Goal: Task Accomplishment & Management: Manage account settings

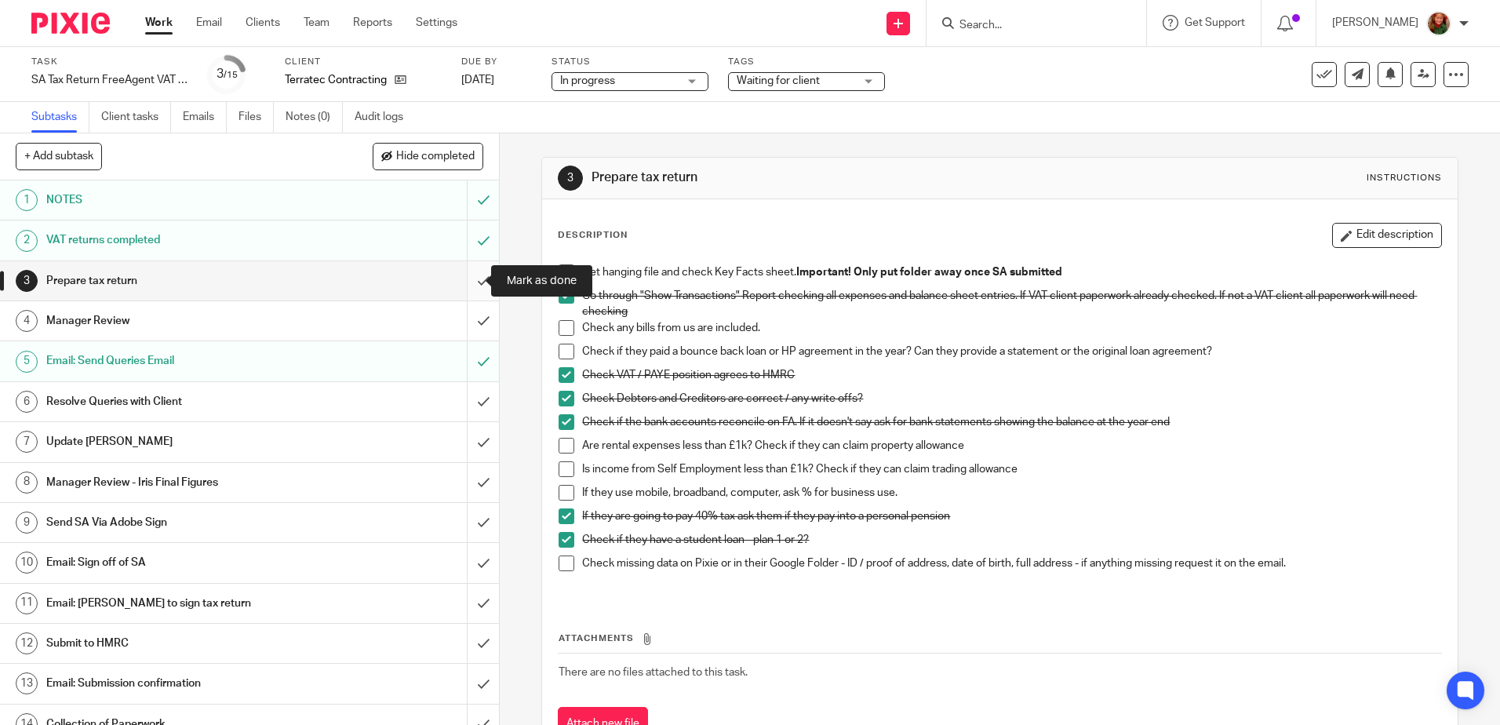
click at [463, 289] on input "submit" at bounding box center [249, 280] width 499 height 39
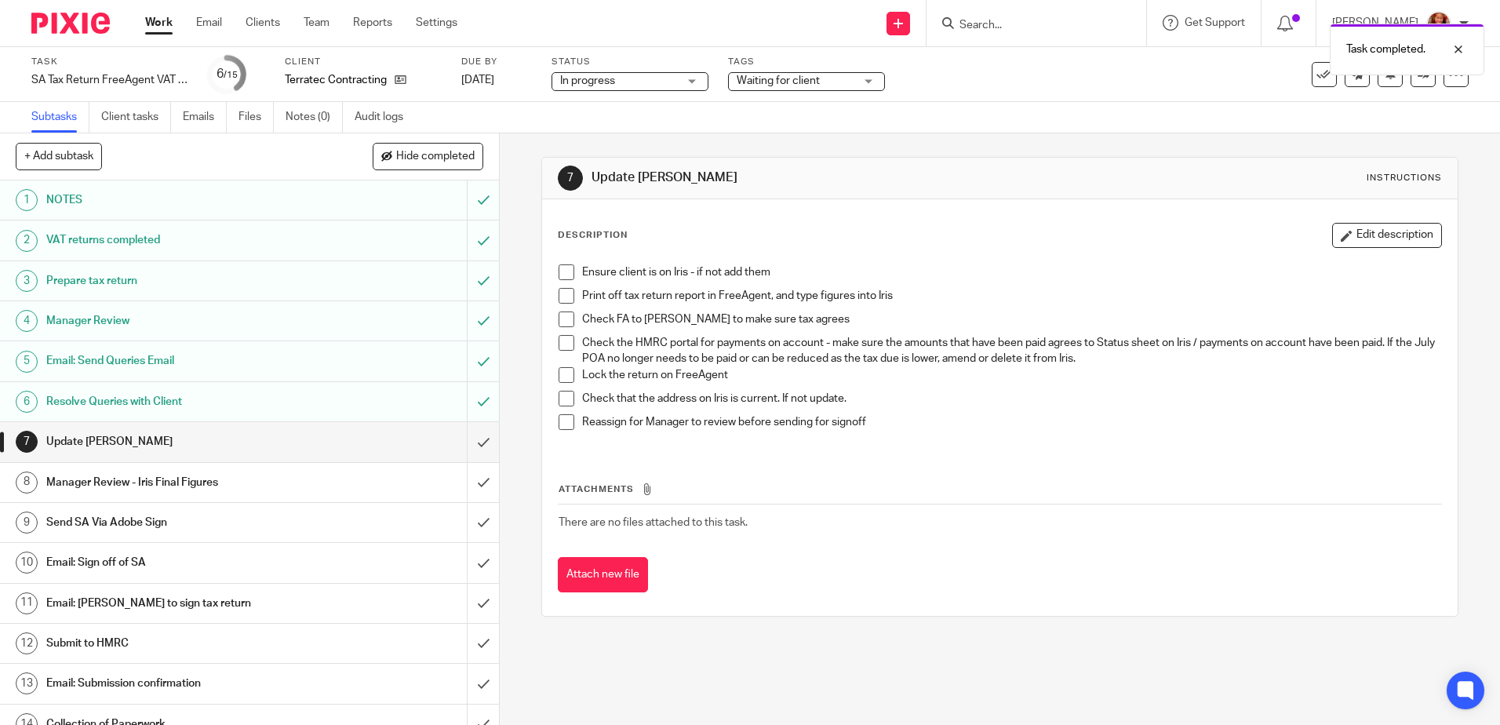
click at [566, 272] on span at bounding box center [567, 272] width 16 height 16
click at [566, 294] on span at bounding box center [567, 296] width 16 height 16
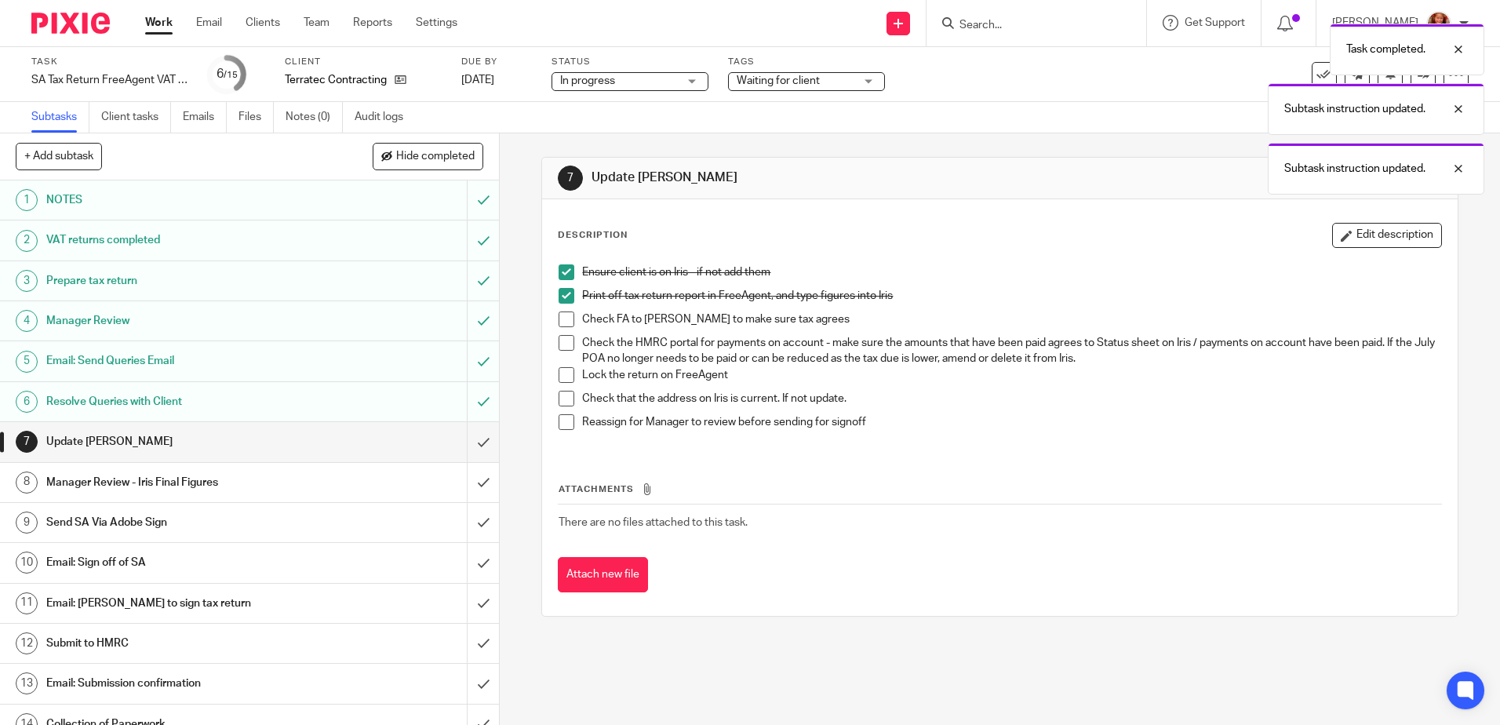
click at [559, 319] on span at bounding box center [567, 320] width 16 height 16
click at [560, 348] on span at bounding box center [567, 343] width 16 height 16
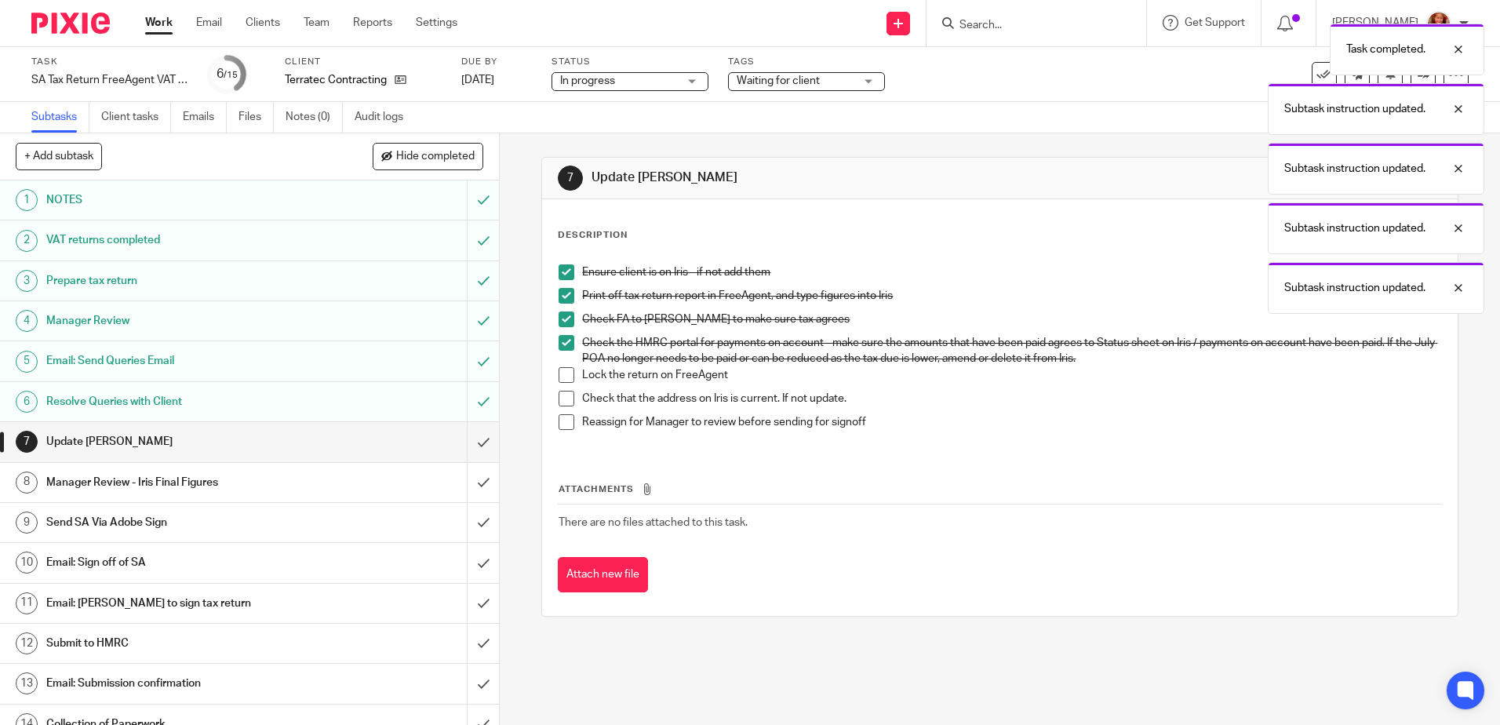
click at [559, 381] on span at bounding box center [567, 375] width 16 height 16
click at [559, 399] on span at bounding box center [567, 399] width 16 height 16
click at [563, 417] on span at bounding box center [567, 422] width 16 height 16
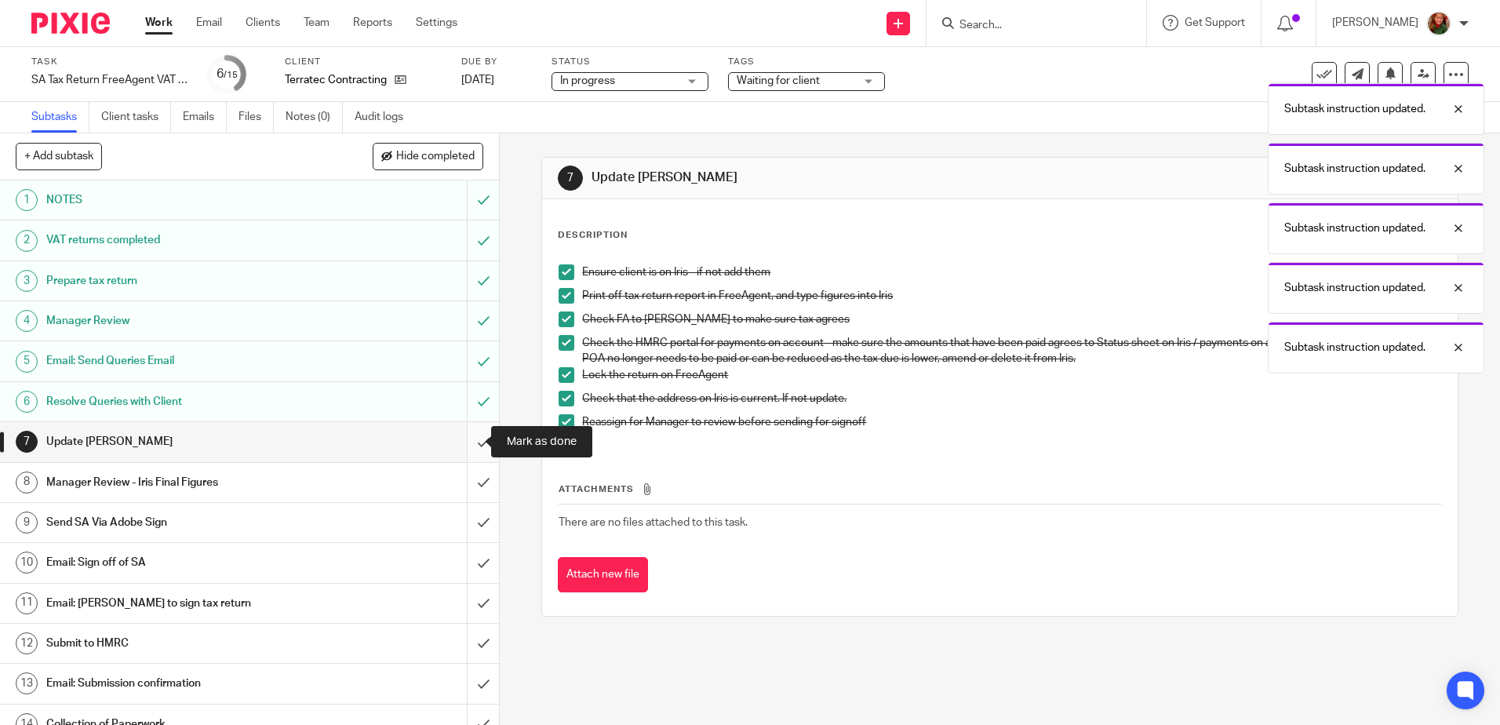
click at [478, 443] on input "submit" at bounding box center [249, 441] width 499 height 39
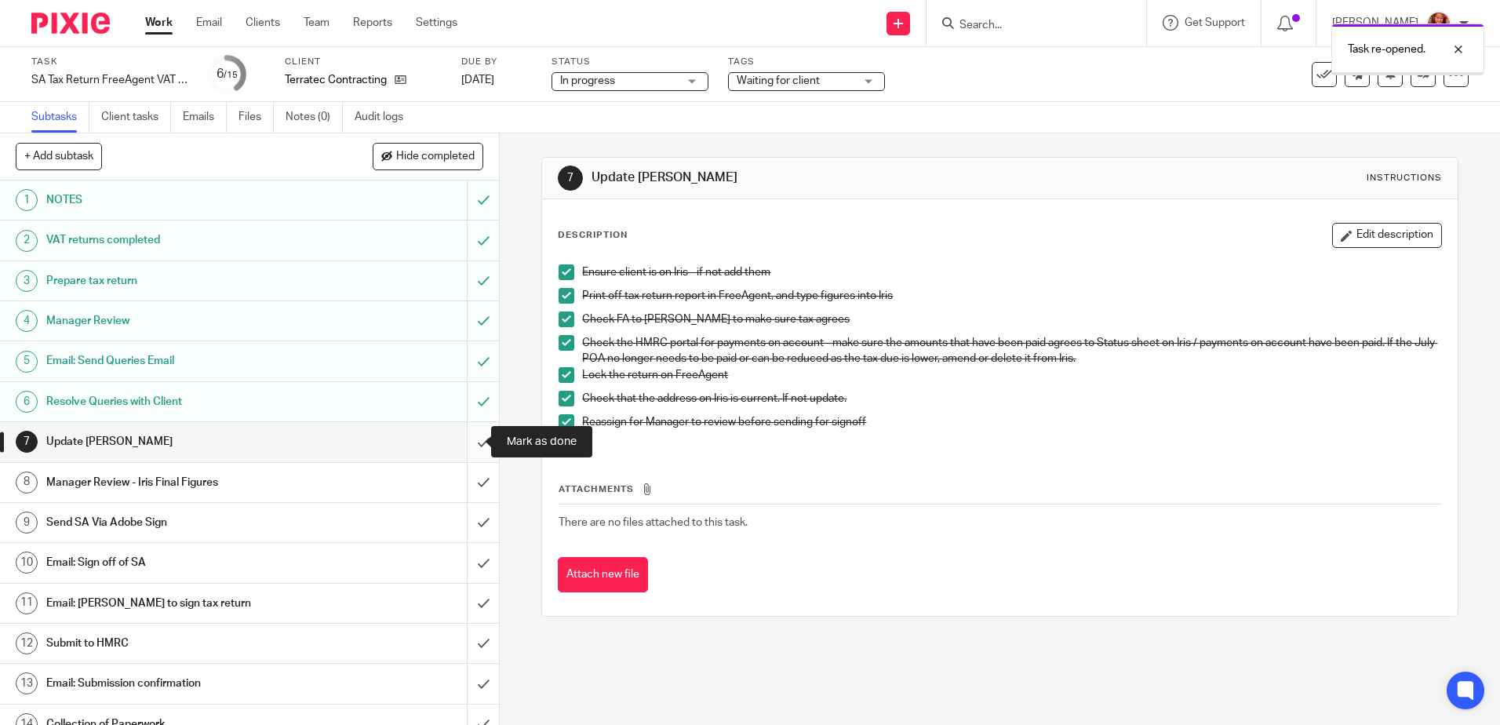
click at [463, 449] on input "submit" at bounding box center [249, 441] width 499 height 39
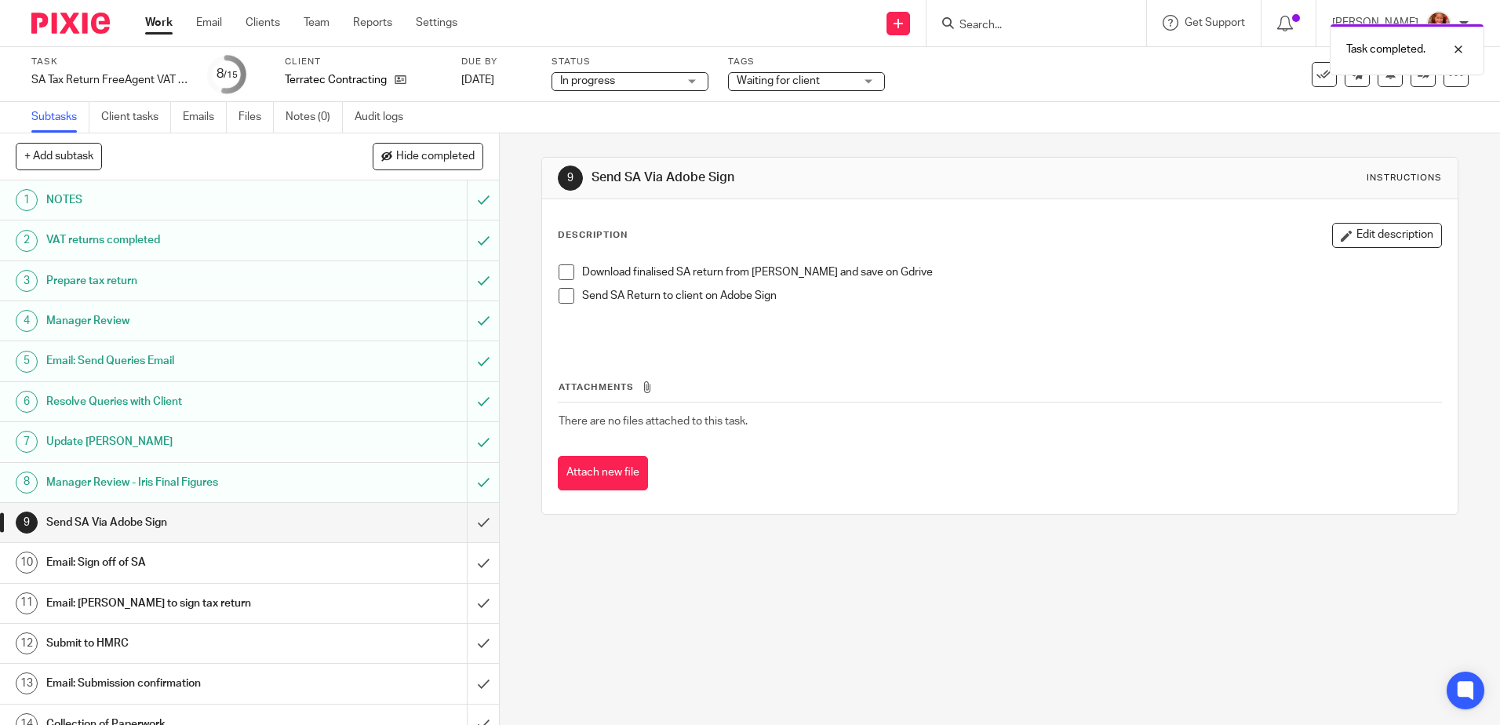
click at [562, 274] on span at bounding box center [567, 272] width 16 height 16
click at [265, 567] on h1 "Email: Sign off of SA" at bounding box center [181, 563] width 270 height 24
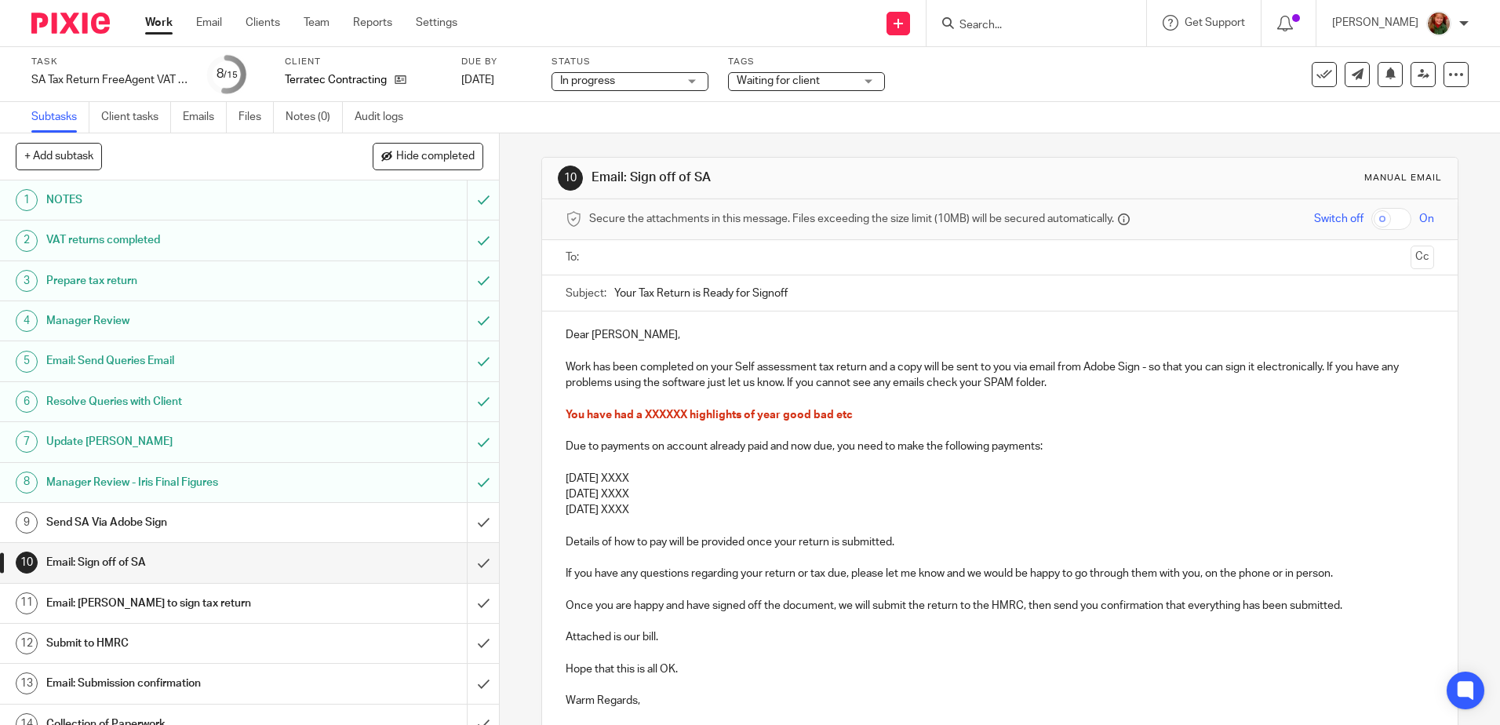
click at [625, 336] on p "Dear [PERSON_NAME]," at bounding box center [1000, 335] width 868 height 16
click at [862, 373] on p "Work has been completed on your Self assessment tax return and a copy will be s…" at bounding box center [1000, 375] width 868 height 32
click at [902, 368] on p "Work has been completed on your Self assessment tax returns and a copy will be …" at bounding box center [1000, 375] width 868 height 32
click at [917, 369] on p "Work has been completed on your Self assessment tax returns and copy will be se…" at bounding box center [1000, 375] width 868 height 32
click at [1263, 370] on p "Work has been completed on your Self assessment tax returns and copies will be …" at bounding box center [1000, 375] width 868 height 32
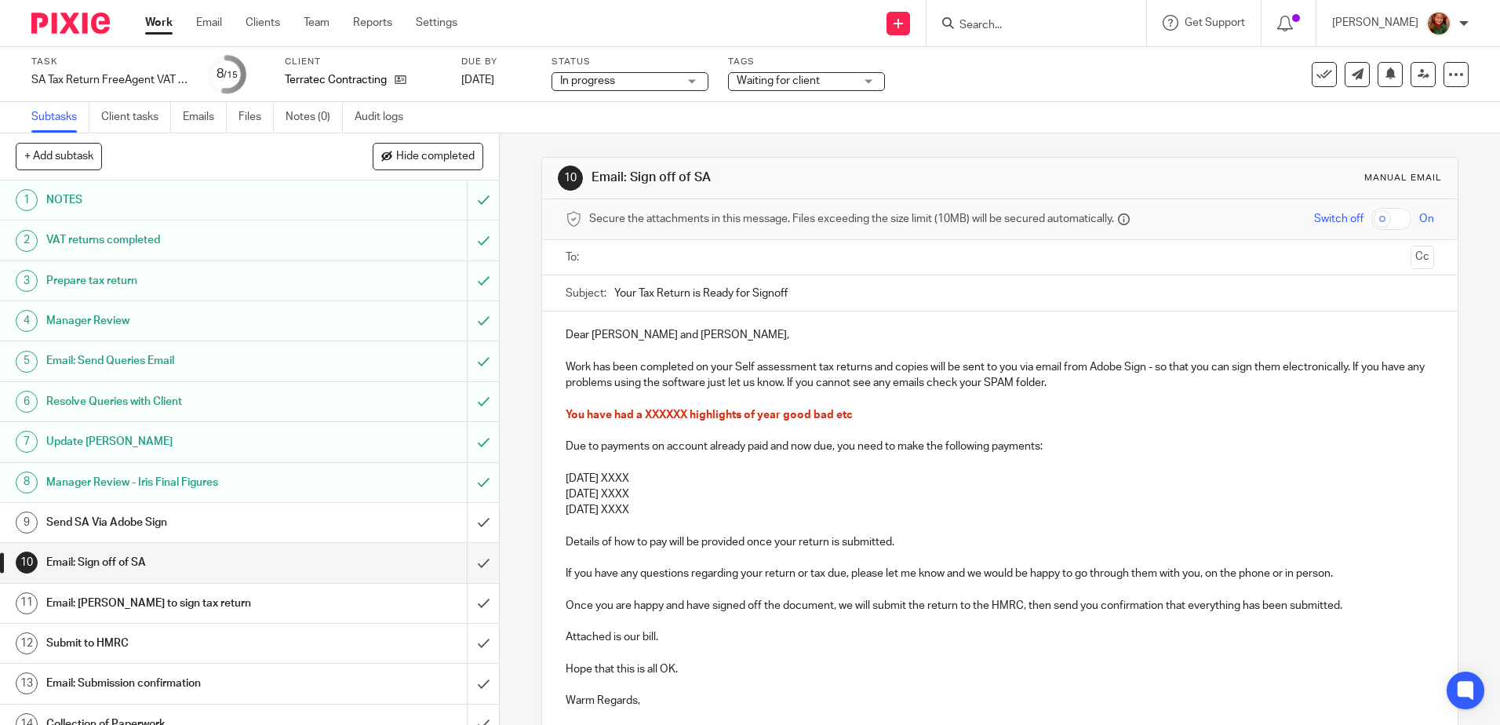
click at [1089, 387] on p "Work has been completed on your Self assessment tax returns and copies will be …" at bounding box center [1000, 375] width 868 height 32
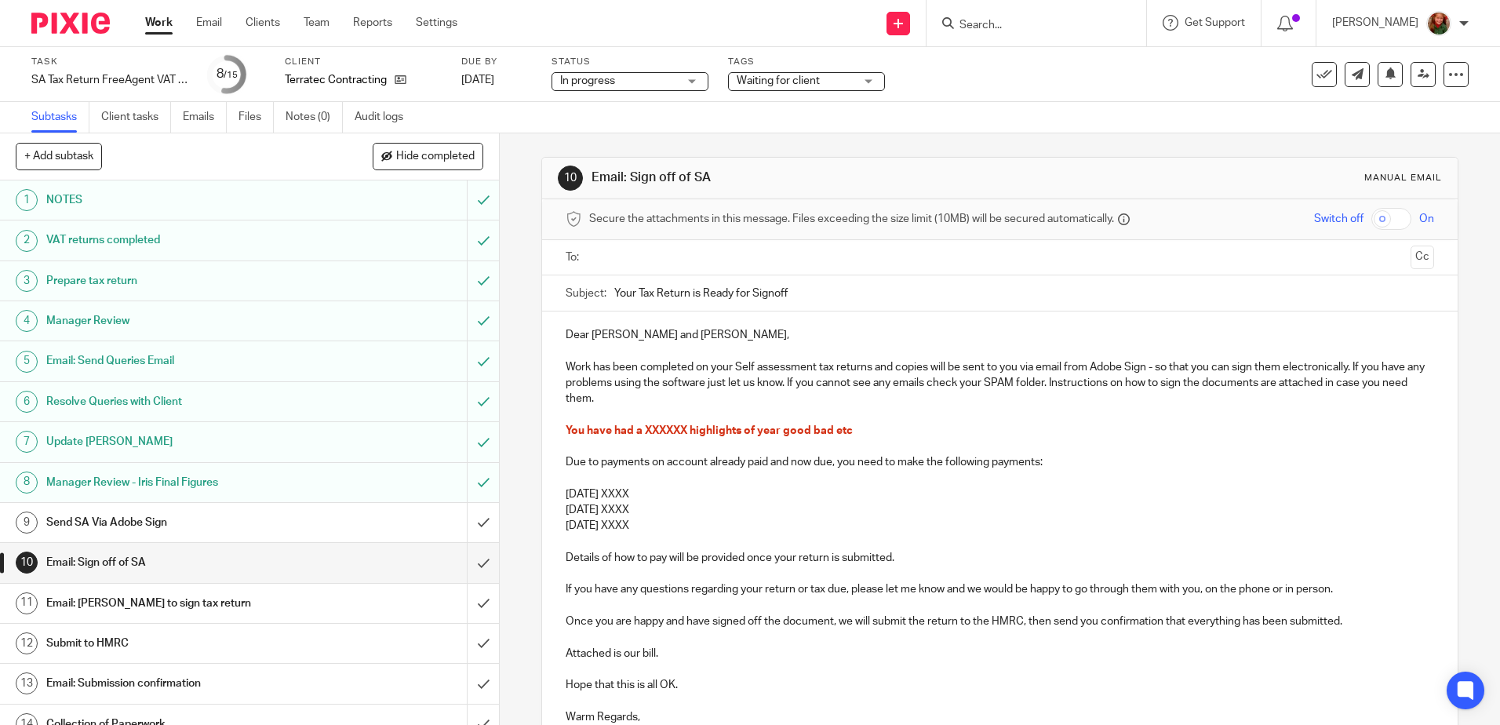
click at [733, 415] on p at bounding box center [1000, 415] width 868 height 16
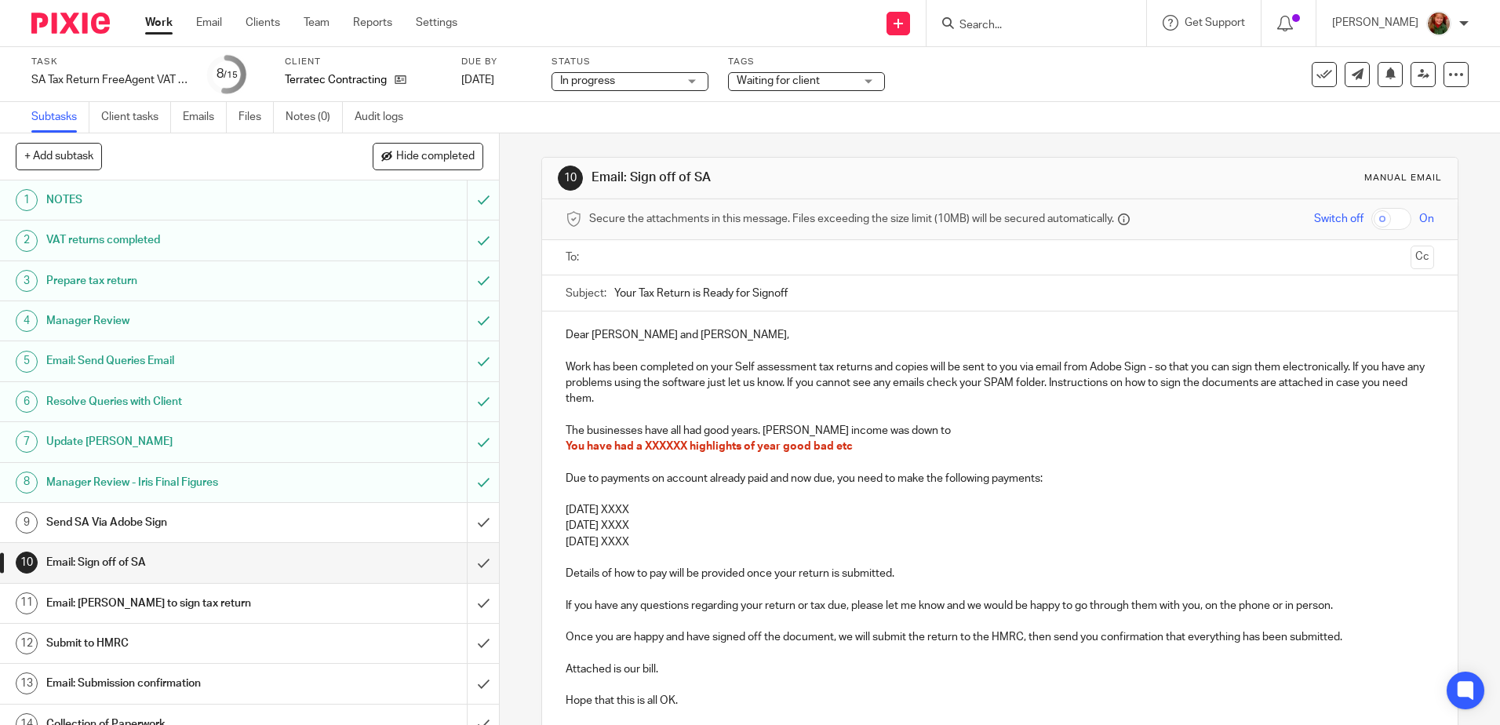
click at [762, 432] on p "The businesses have all had good years. Baron's income was down to" at bounding box center [1000, 431] width 868 height 16
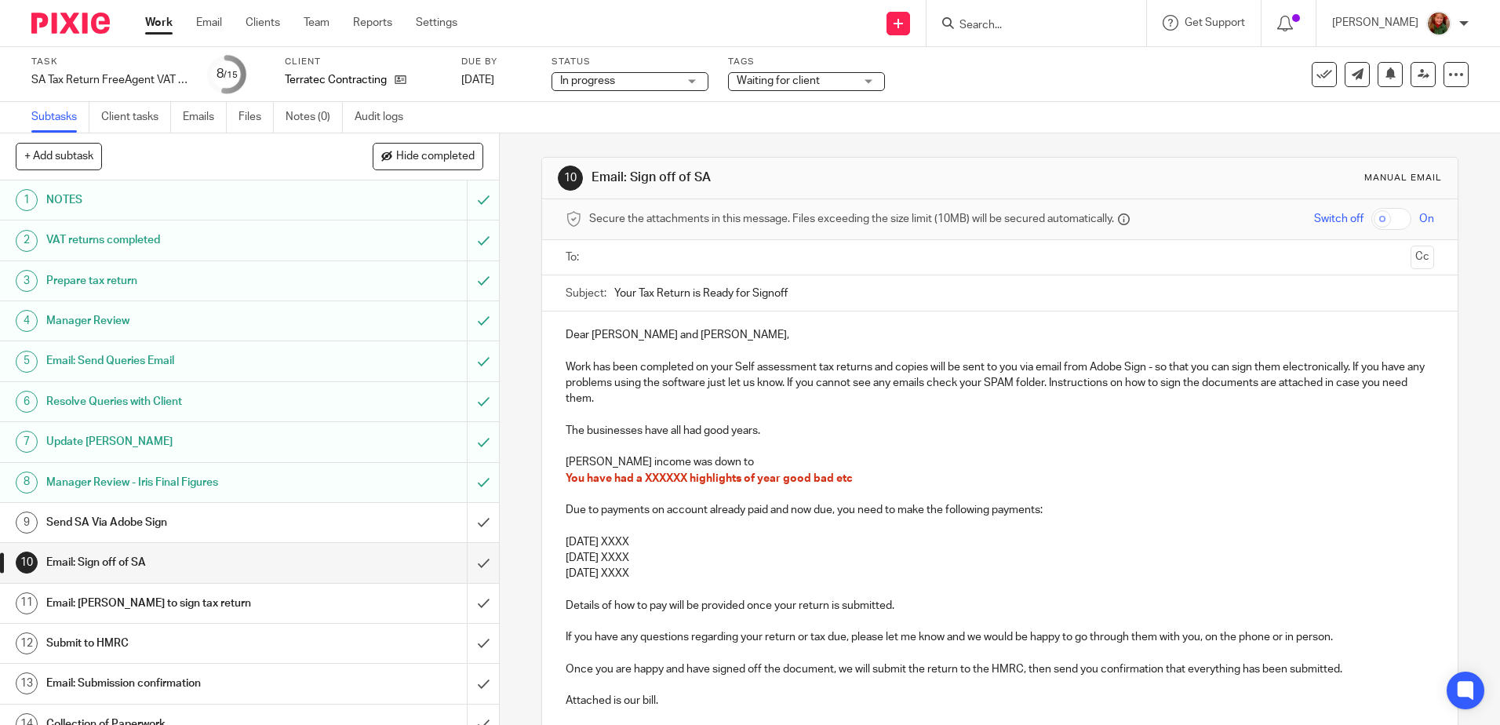
click at [618, 448] on p at bounding box center [1000, 447] width 868 height 16
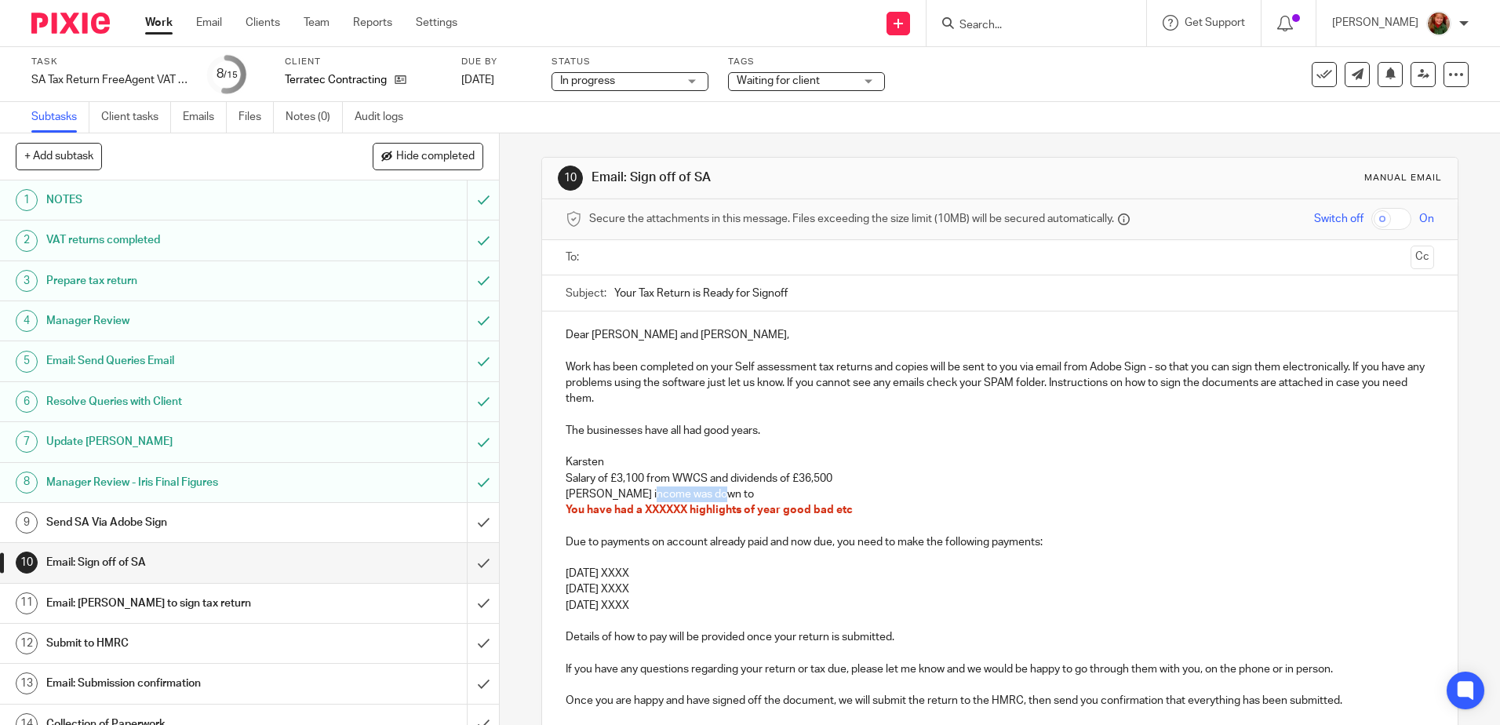
drag, startPoint x: 712, startPoint y: 491, endPoint x: 641, endPoint y: 497, distance: 71.6
click at [641, 497] on p "Baron's income was down to" at bounding box center [1000, 494] width 868 height 16
click at [809, 495] on p "Baron's income (25% share) £1,245 ( but another X was paid off of the mortgage" at bounding box center [1000, 494] width 868 height 16
click at [972, 494] on p "Baron's income (25% share) £1,245 ( but another £5k was paid off of the mortgage" at bounding box center [1000, 494] width 868 height 16
drag, startPoint x: 972, startPoint y: 494, endPoint x: 735, endPoint y: 496, distance: 237.0
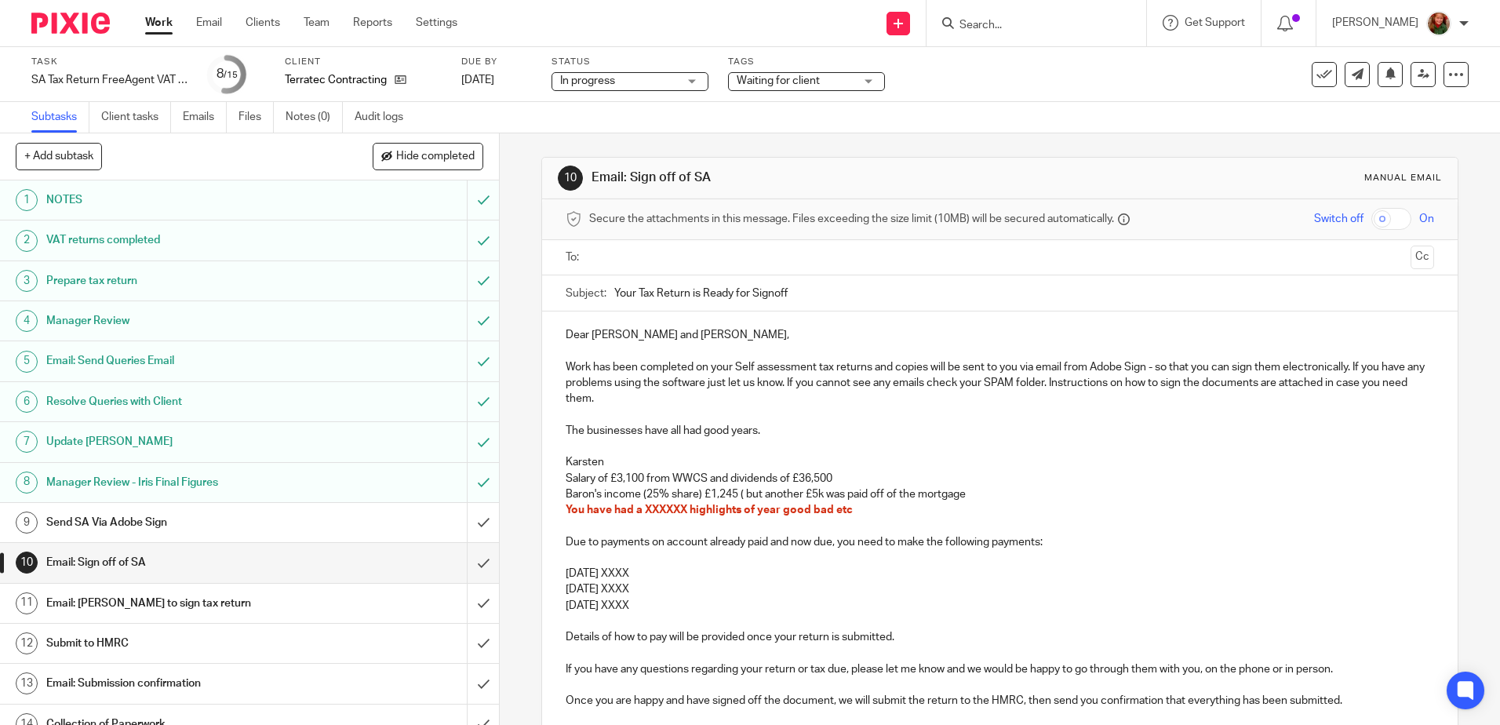
click at [735, 496] on p "Baron's income (25% share) £1,245 ( but another £5k was paid off of the mortgage" at bounding box center [1000, 494] width 868 height 16
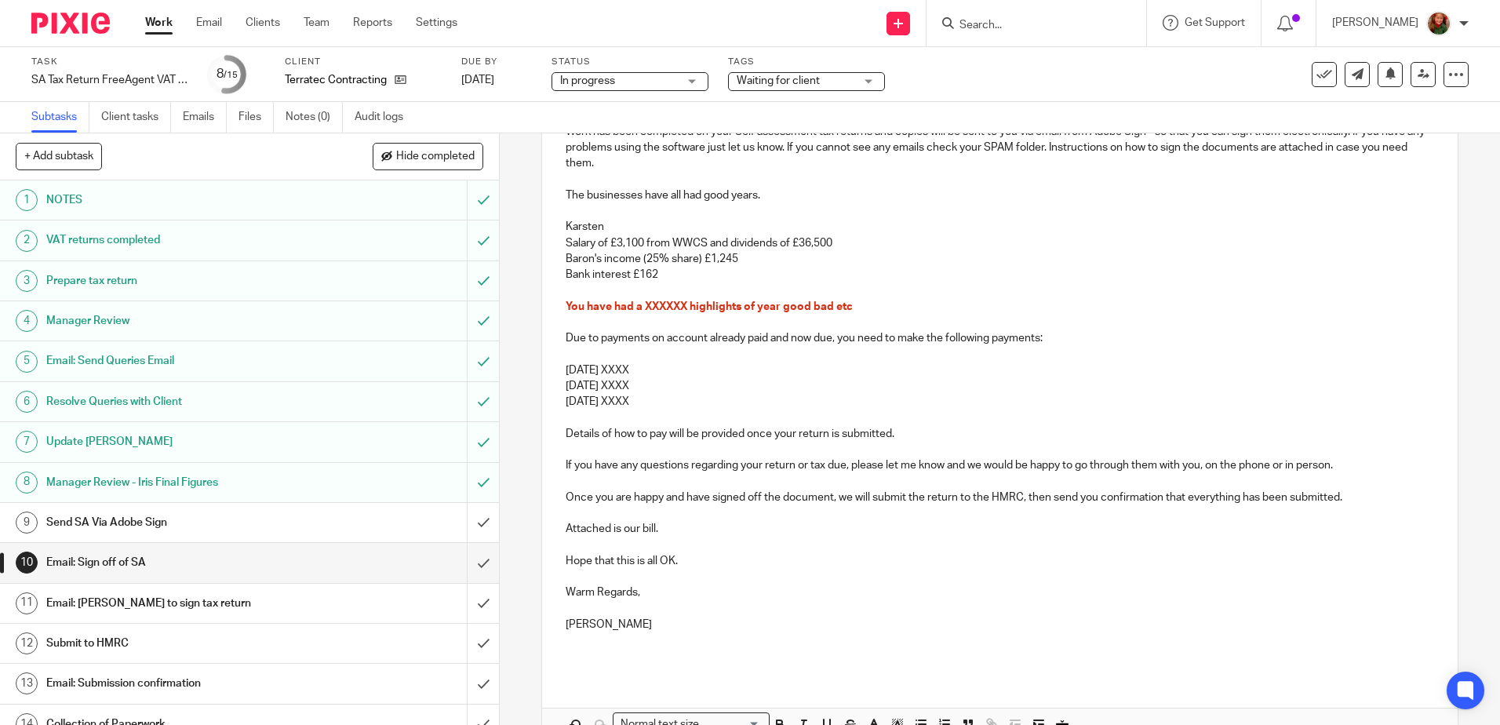
scroll to position [314, 0]
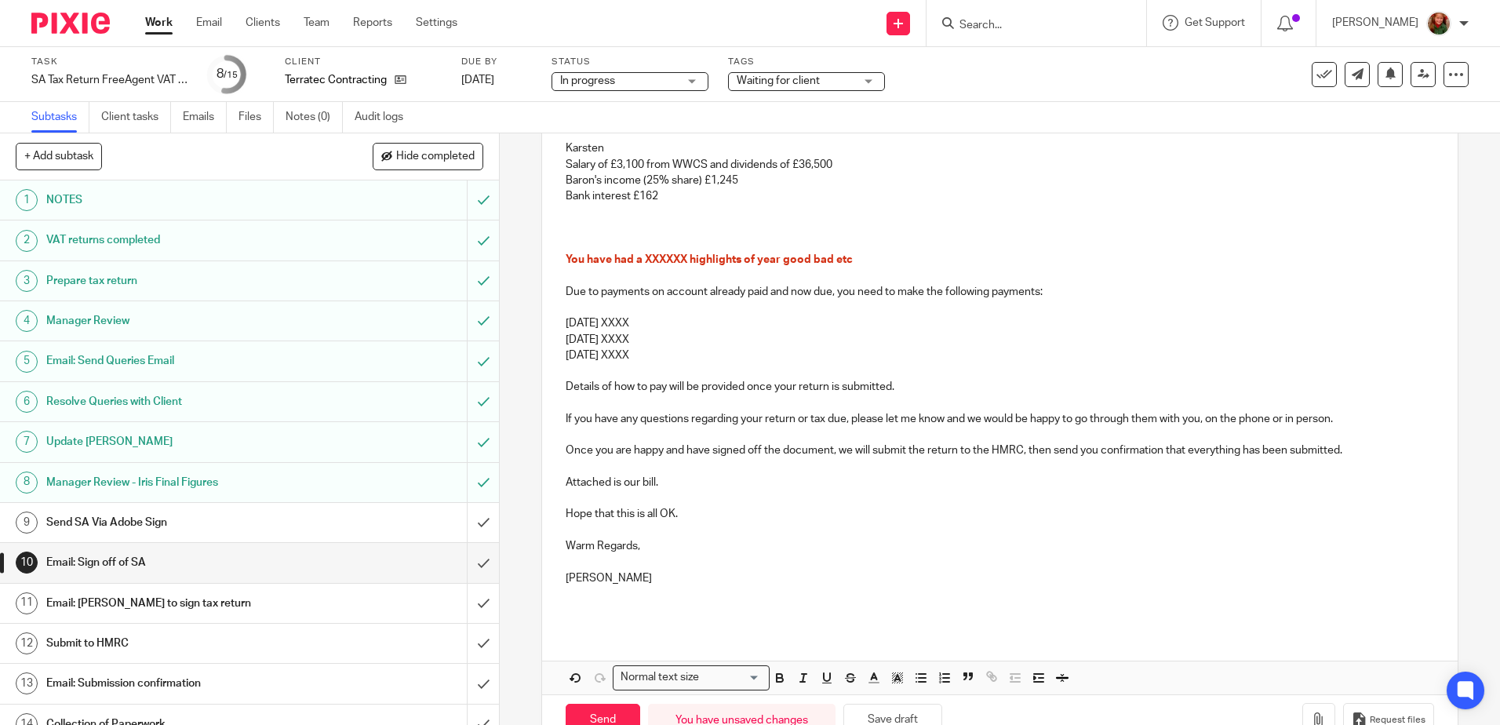
click at [574, 215] on p at bounding box center [1000, 212] width 868 height 16
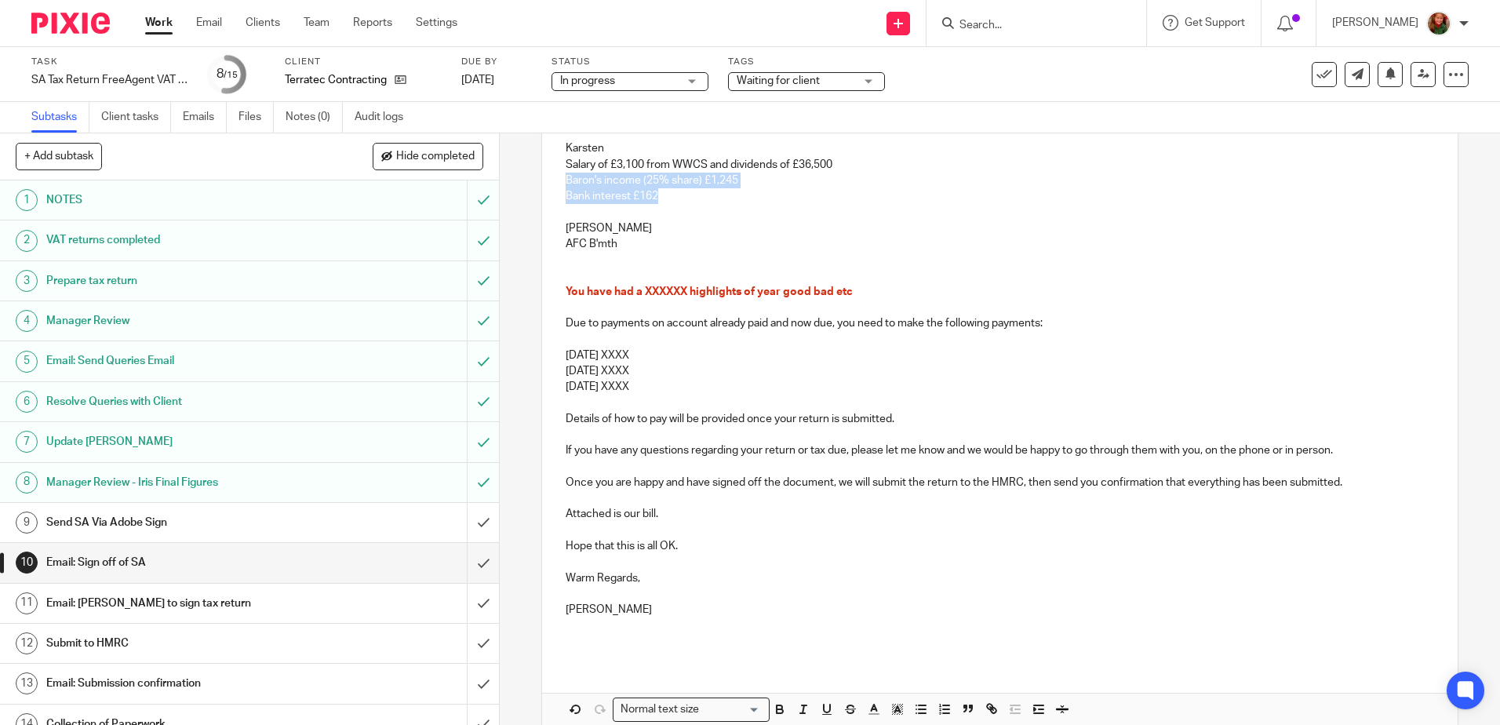
drag, startPoint x: 562, startPoint y: 178, endPoint x: 727, endPoint y: 202, distance: 166.6
click at [727, 202] on div "Dear Karsten and Karen, Work has been completed on your Self assessment tax ret…" at bounding box center [999, 330] width 915 height 664
drag, startPoint x: 564, startPoint y: 162, endPoint x: 661, endPoint y: 199, distance: 103.6
click at [661, 199] on div "Dear Karsten and Karen, Work has been completed on your Self assessment tax ret…" at bounding box center [999, 330] width 915 height 664
copy div "Salary of £3,100 from WWCS and dividends of £36,500 Baron's income (25% share) …"
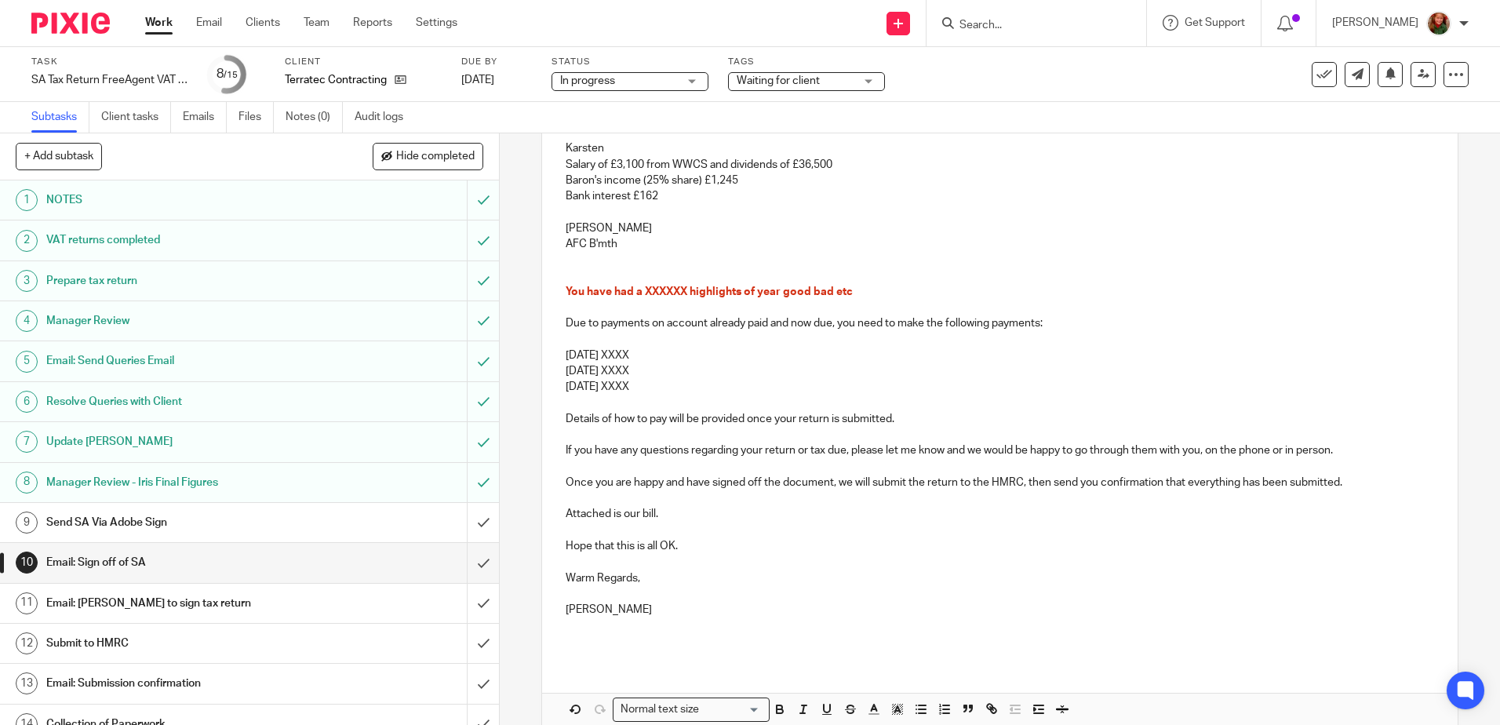
click at [581, 260] on p at bounding box center [1000, 260] width 868 height 16
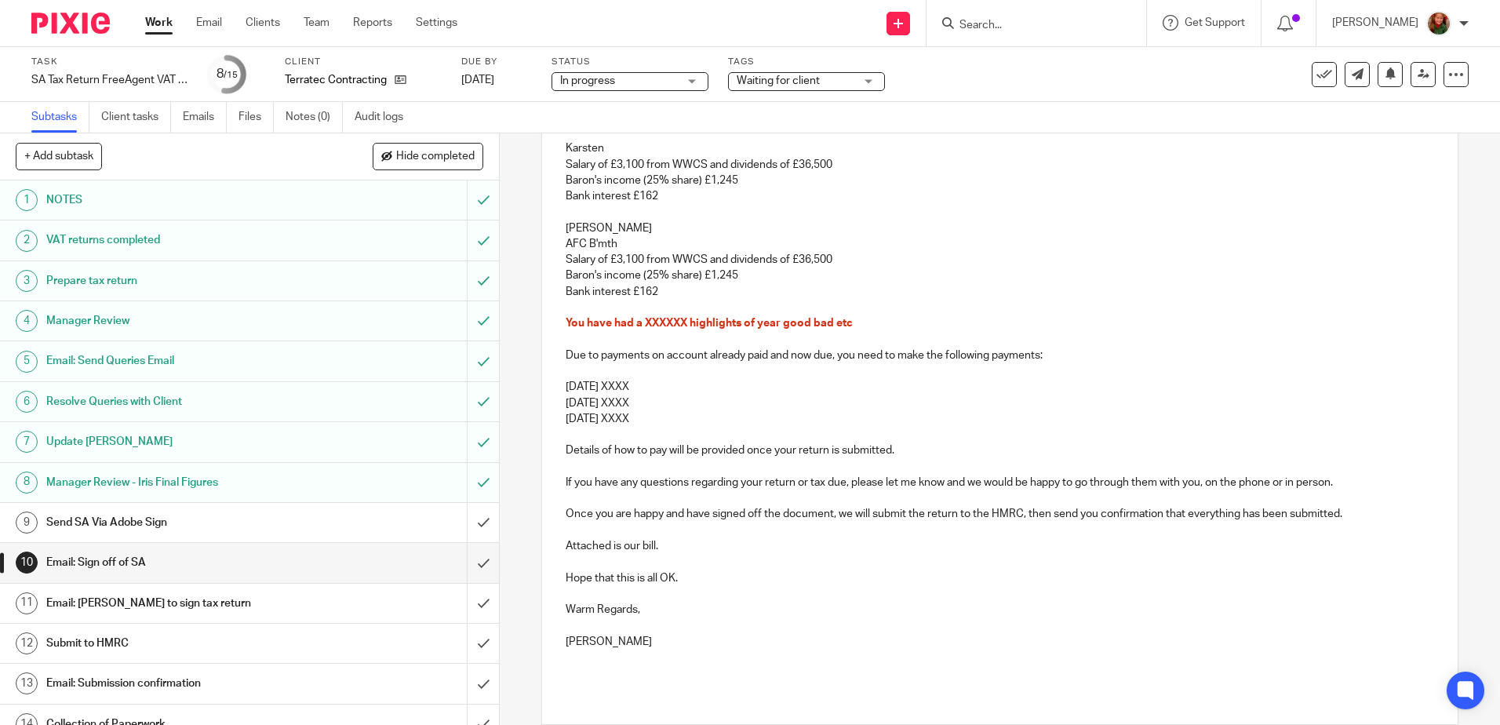
click at [636, 239] on p "AFC B'mth" at bounding box center [1000, 244] width 868 height 16
drag, startPoint x: 734, startPoint y: 260, endPoint x: 559, endPoint y: 260, distance: 174.2
click at [559, 260] on div "Dear Karsten and Karen, Work has been completed on your Self assessment tax ret…" at bounding box center [999, 345] width 915 height 695
drag, startPoint x: 633, startPoint y: 258, endPoint x: 644, endPoint y: 262, distance: 11.7
click at [644, 262] on p "Dividends of £36,500" at bounding box center [1000, 260] width 868 height 16
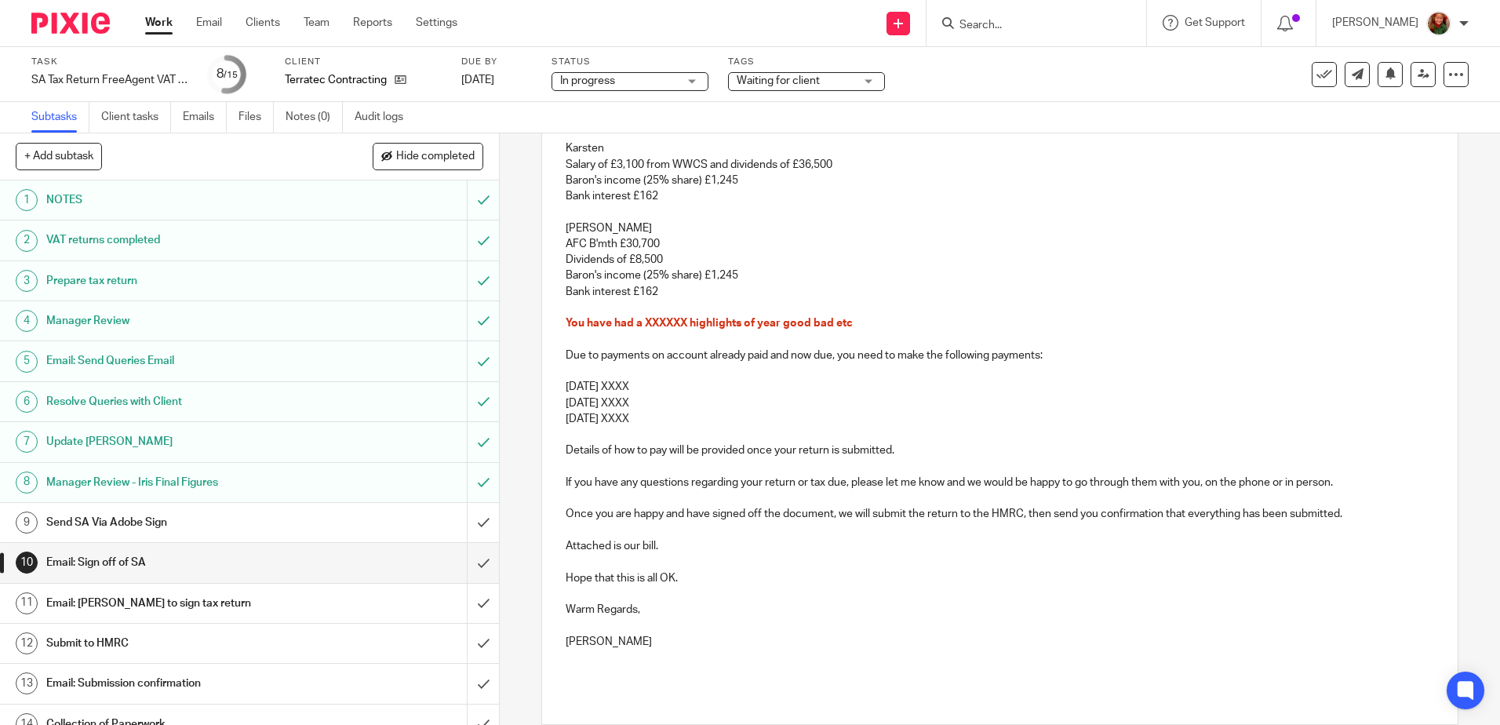
click at [649, 262] on p "Dividends of £8,500" at bounding box center [1000, 260] width 868 height 16
click at [670, 264] on p "Dividends of £8,000" at bounding box center [1000, 260] width 868 height 16
click at [673, 289] on p "Bank interest £162" at bounding box center [1000, 292] width 868 height 16
drag, startPoint x: 641, startPoint y: 293, endPoint x: 658, endPoint y: 293, distance: 17.3
click at [658, 293] on p "Bank interest £162" at bounding box center [1000, 292] width 868 height 16
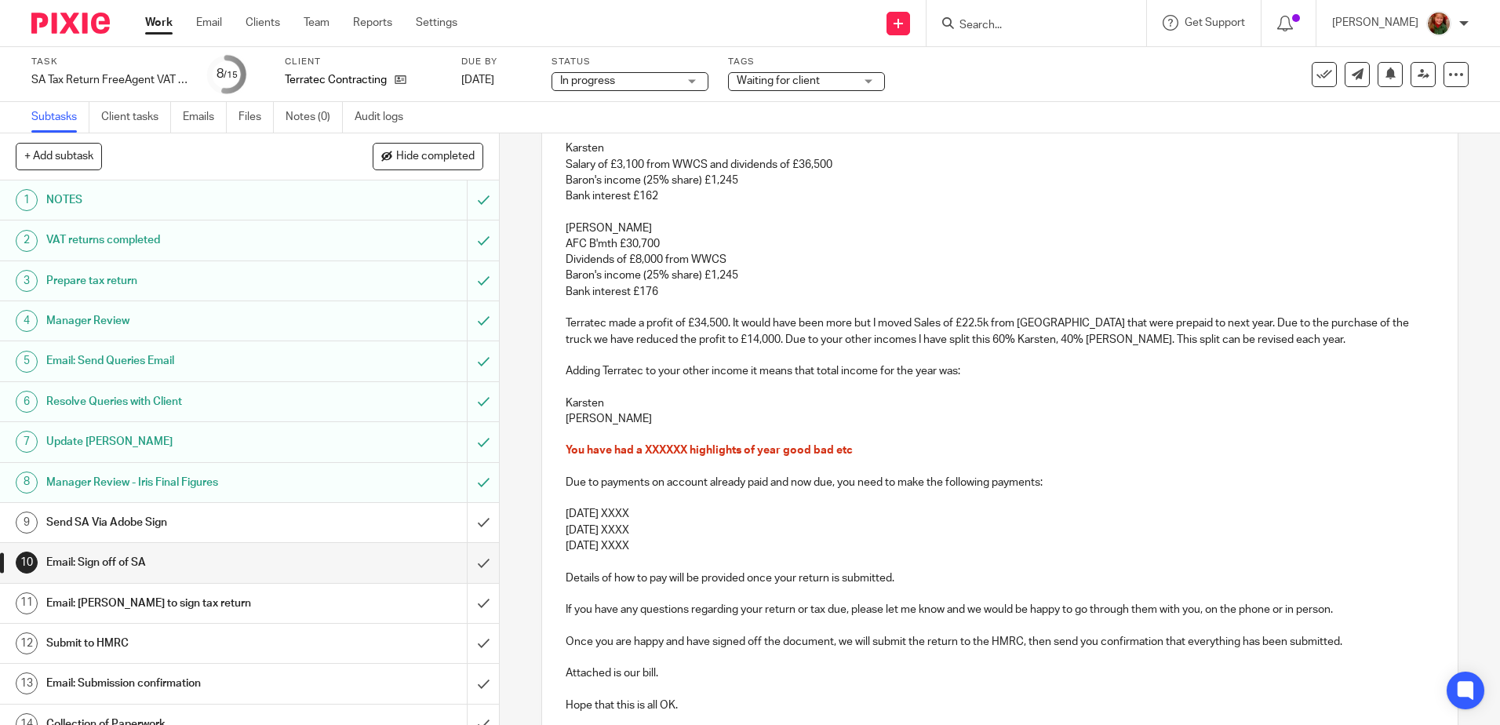
click at [763, 403] on p "Karsten" at bounding box center [1000, 403] width 868 height 16
click at [711, 414] on p "Karen" at bounding box center [1000, 419] width 868 height 16
click at [647, 403] on p "Karsten" at bounding box center [1000, 403] width 868 height 16
click at [636, 402] on p "Karsten" at bounding box center [1000, 403] width 868 height 16
click at [631, 410] on p "Karsten £49,484" at bounding box center [1000, 403] width 868 height 16
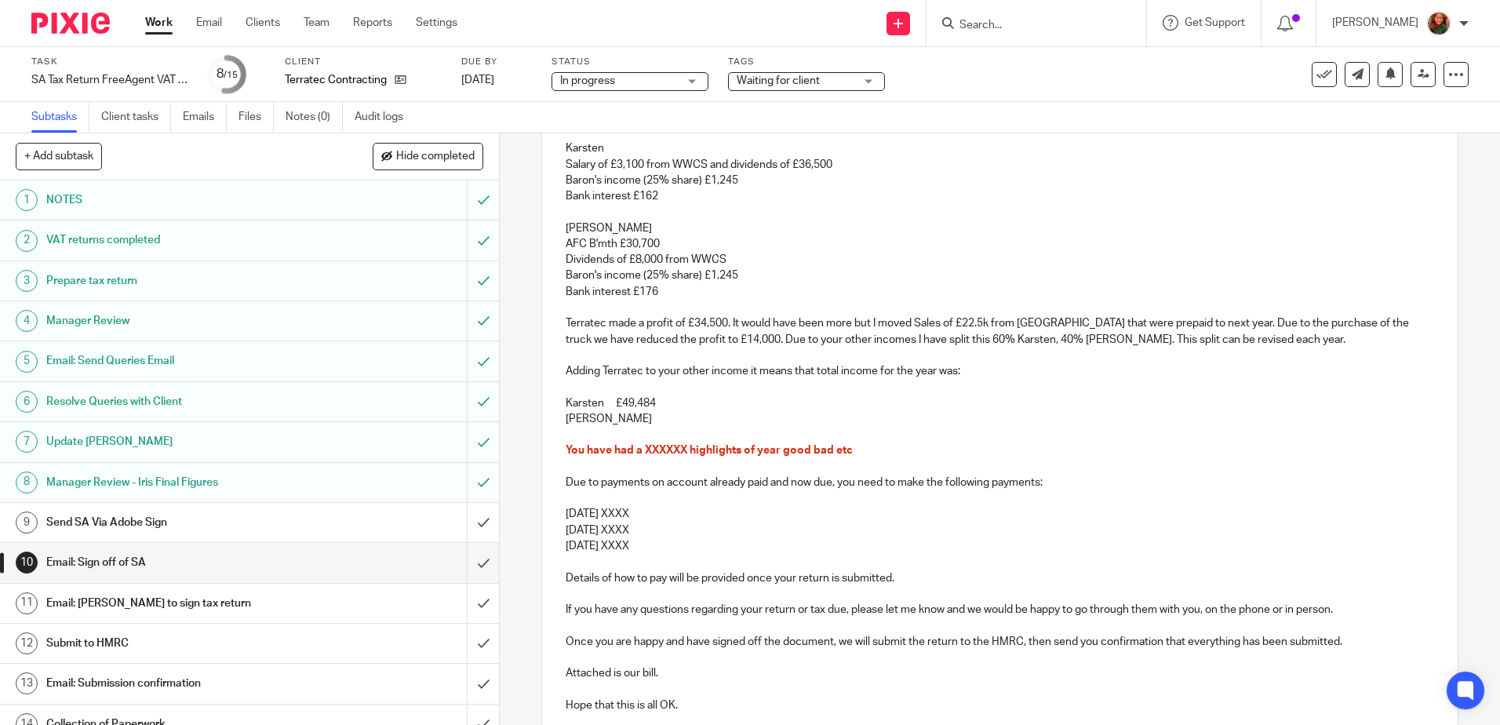
click at [623, 420] on p "Karen" at bounding box center [1000, 419] width 868 height 16
click at [645, 420] on p "Karen £" at bounding box center [1000, 419] width 868 height 16
drag, startPoint x: 877, startPoint y: 452, endPoint x: 524, endPoint y: 450, distance: 353.1
click at [524, 450] on div "10 Email: Sign off of SA Manual email Secure the attachments in this message. F…" at bounding box center [1000, 429] width 1000 height 592
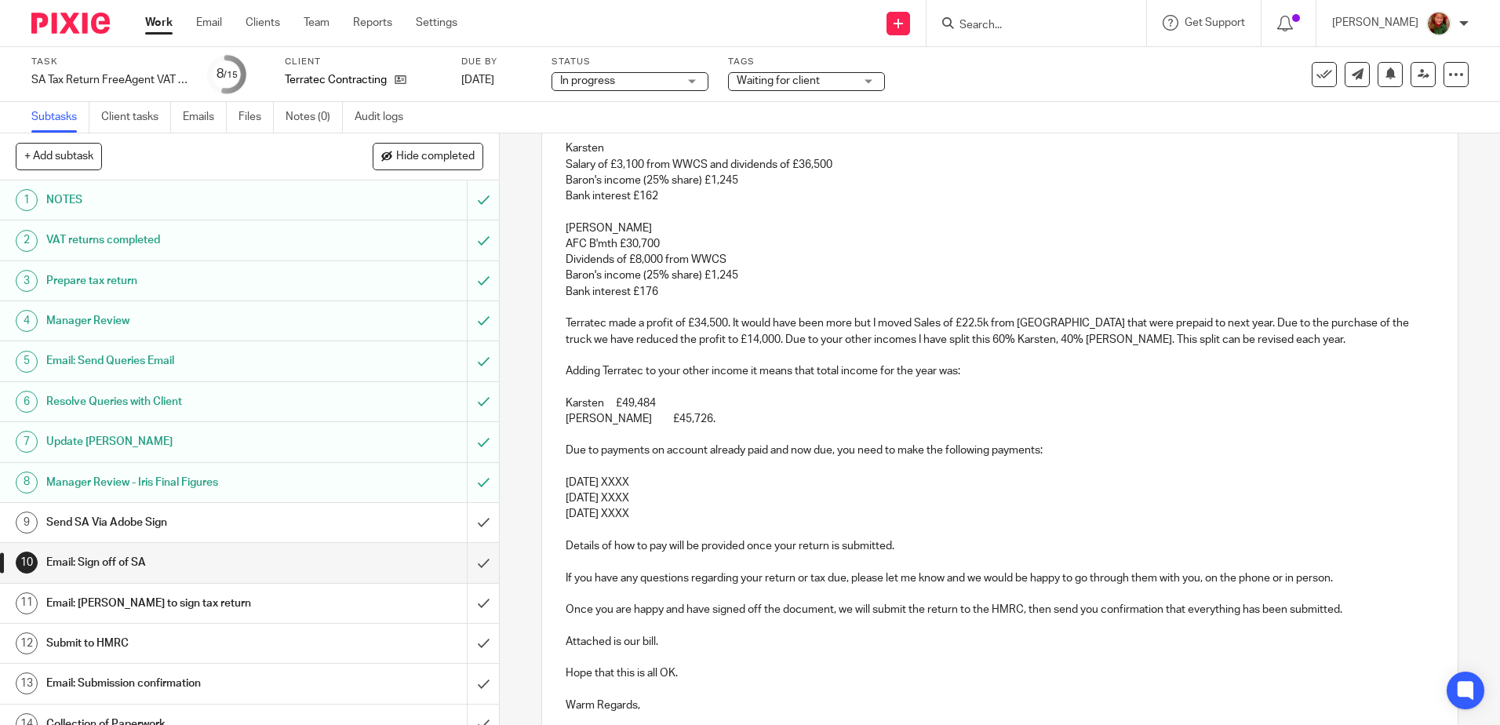
drag, startPoint x: 687, startPoint y: 480, endPoint x: 537, endPoint y: 480, distance: 149.1
click at [542, 480] on div "Dear Karsten and Karen, Work has been completed on your Self assessment tax ret…" at bounding box center [999, 393] width 915 height 791
drag, startPoint x: 558, startPoint y: 482, endPoint x: 706, endPoint y: 516, distance: 152.3
click at [706, 516] on div "Dear Karsten and Karen, Work has been completed on your Self assessment tax ret…" at bounding box center [999, 393] width 915 height 791
copy div "Karsten 31st Jan 2026 XXXX 31st July 2026 XXXX"
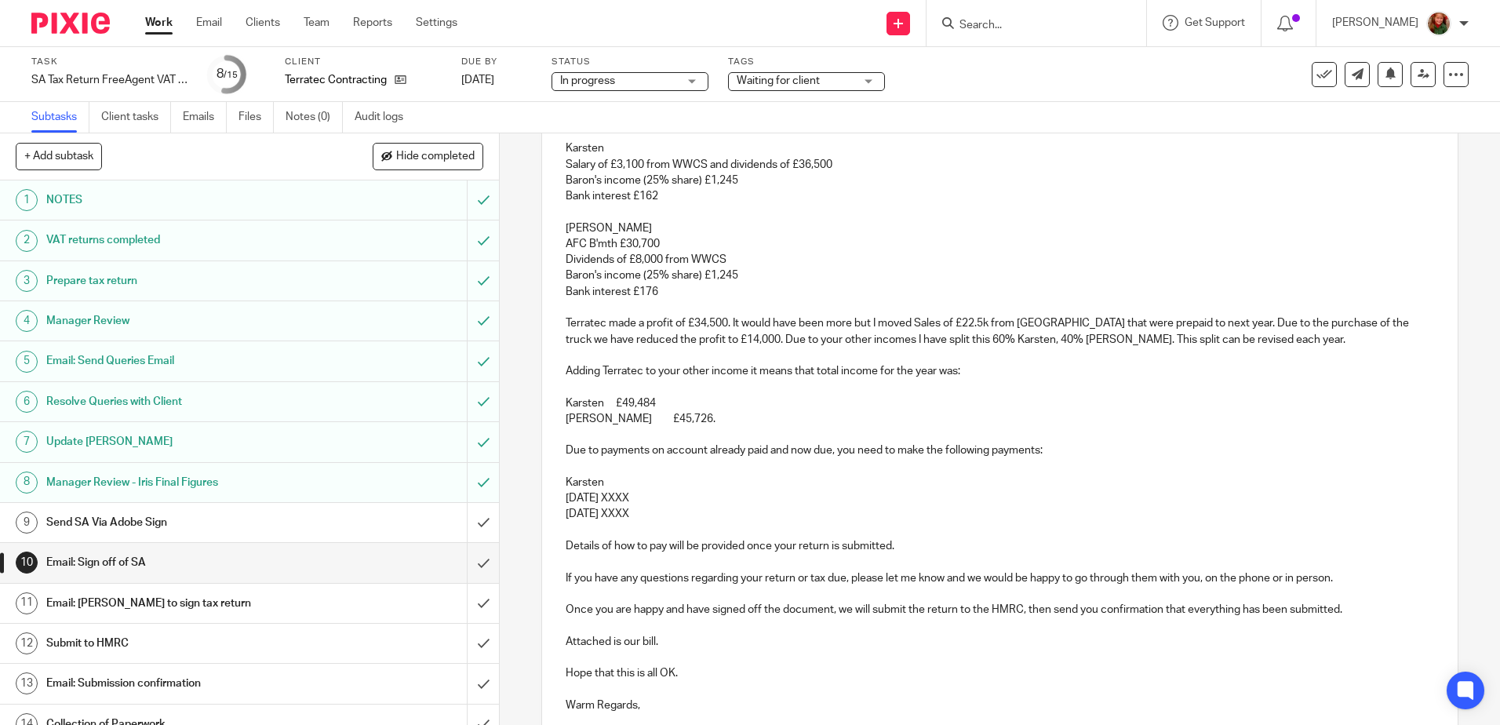
click at [705, 527] on p at bounding box center [1000, 531] width 868 height 16
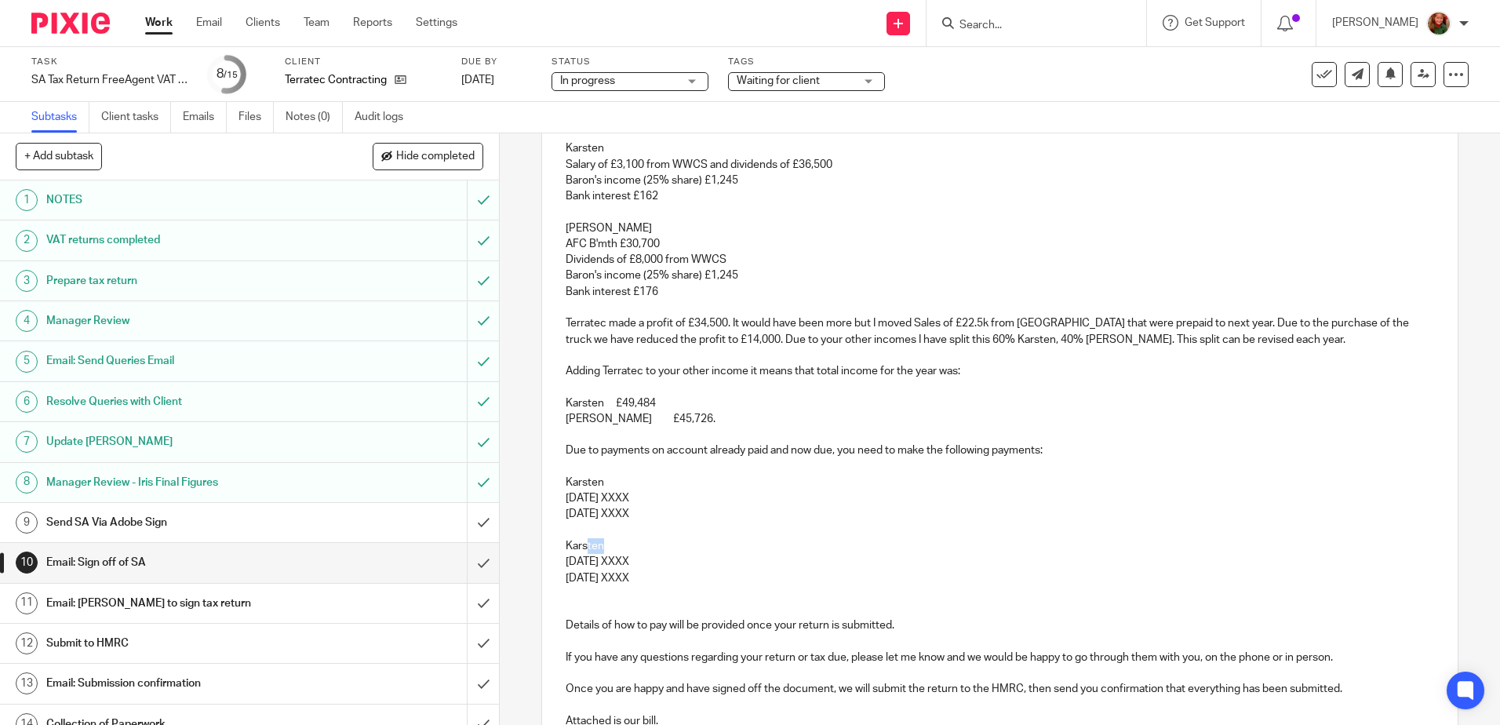
drag, startPoint x: 598, startPoint y: 544, endPoint x: 581, endPoint y: 545, distance: 16.6
click at [581, 545] on p "Karsten" at bounding box center [1000, 546] width 868 height 16
click at [584, 545] on p "Karsten" at bounding box center [1000, 546] width 868 height 16
drag, startPoint x: 577, startPoint y: 545, endPoint x: 587, endPoint y: 545, distance: 10.2
click at [587, 545] on p "Karsten" at bounding box center [1000, 546] width 868 height 16
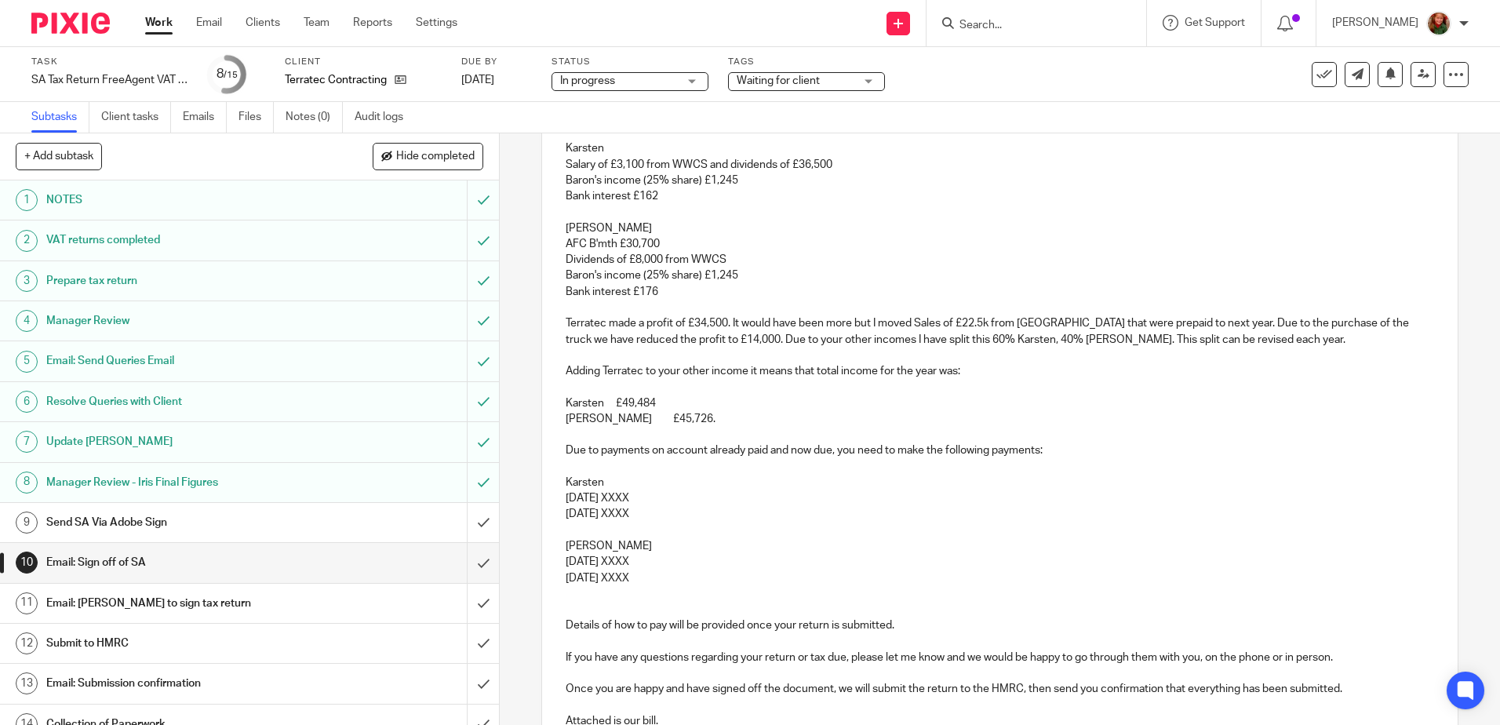
click at [685, 567] on p "31st Jan 2026 XXXX" at bounding box center [1000, 562] width 868 height 16
drag, startPoint x: 638, startPoint y: 561, endPoint x: 683, endPoint y: 561, distance: 44.7
click at [683, 561] on p "31st Jan 2026 XXXX" at bounding box center [1000, 562] width 868 height 16
drag, startPoint x: 638, startPoint y: 578, endPoint x: 705, endPoint y: 578, distance: 66.7
click at [705, 578] on p "31st July 2026 XXXX" at bounding box center [1000, 578] width 868 height 16
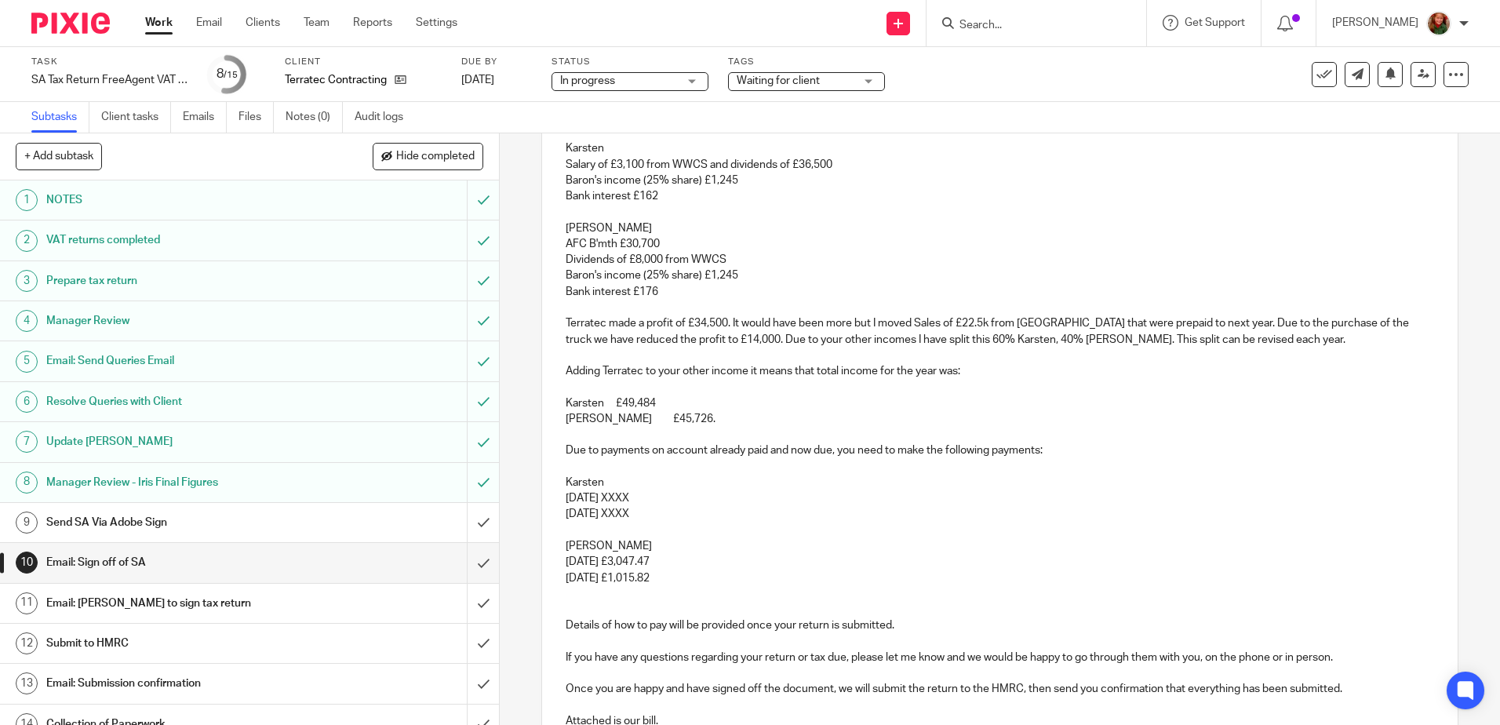
drag, startPoint x: 636, startPoint y: 496, endPoint x: 680, endPoint y: 498, distance: 44.0
click at [680, 498] on p "31st Jan 2026 XXXX" at bounding box center [1000, 498] width 868 height 16
drag, startPoint x: 637, startPoint y: 510, endPoint x: 693, endPoint y: 512, distance: 55.7
click at [693, 512] on p "31st July 2026 XXXX" at bounding box center [1000, 514] width 868 height 16
click at [636, 500] on p "31st Jan 2026 £3,564.40" at bounding box center [1000, 498] width 868 height 16
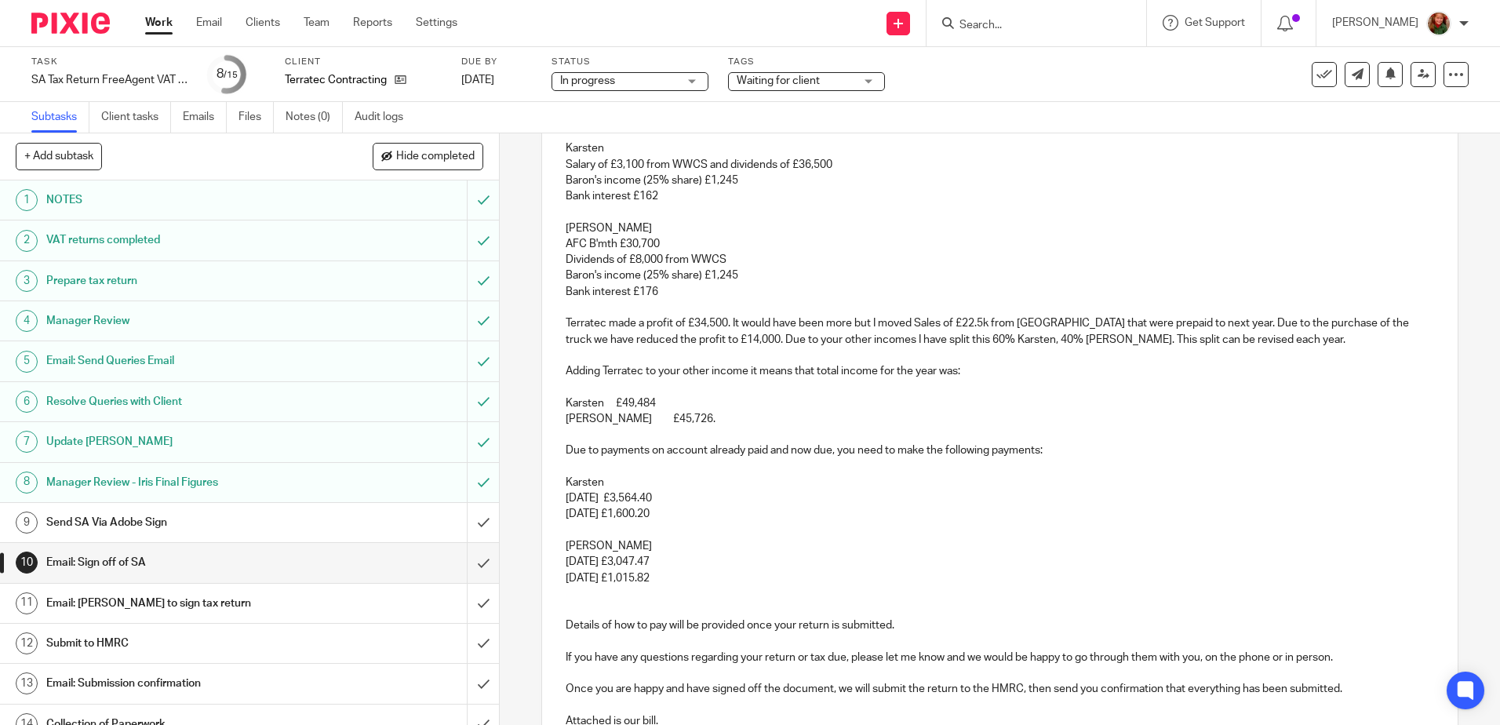
click at [854, 527] on p at bounding box center [1000, 531] width 868 height 16
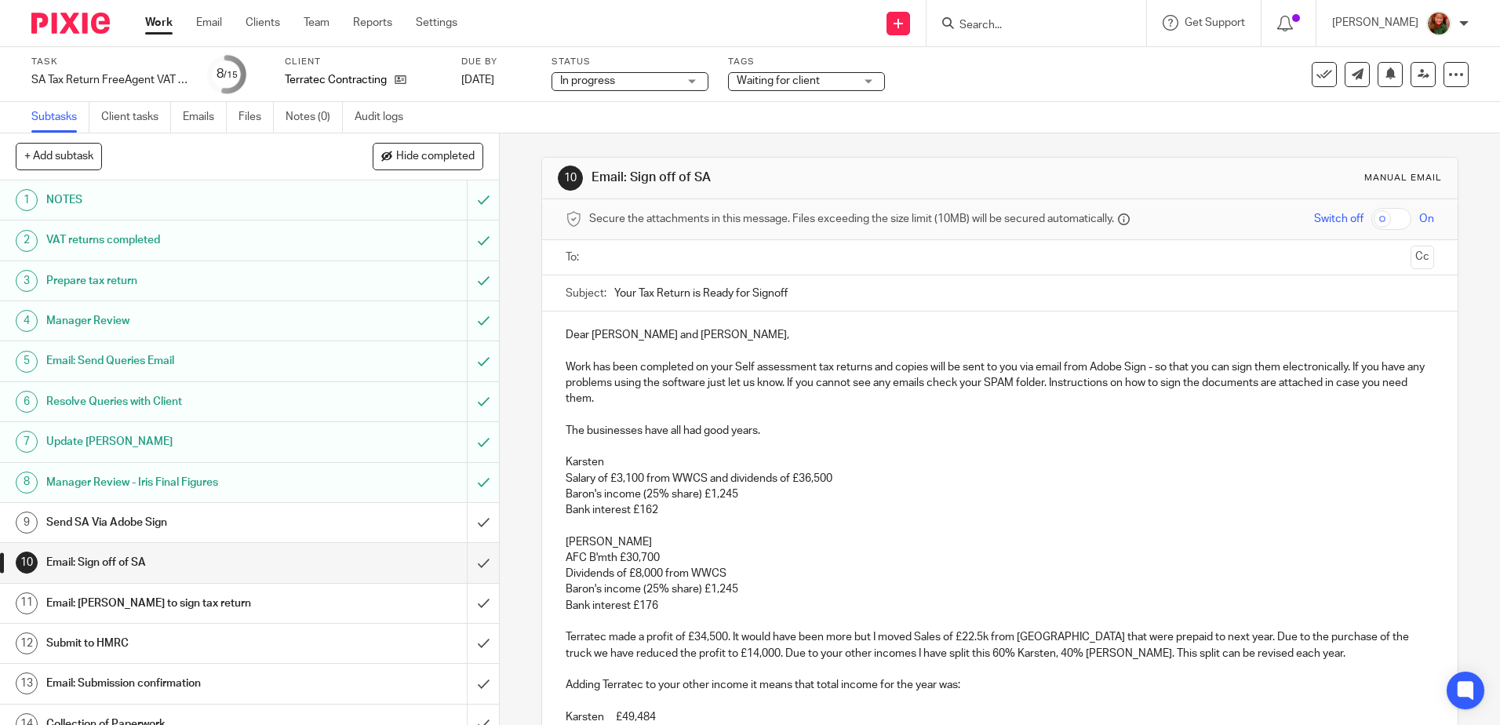
scroll to position [235, 0]
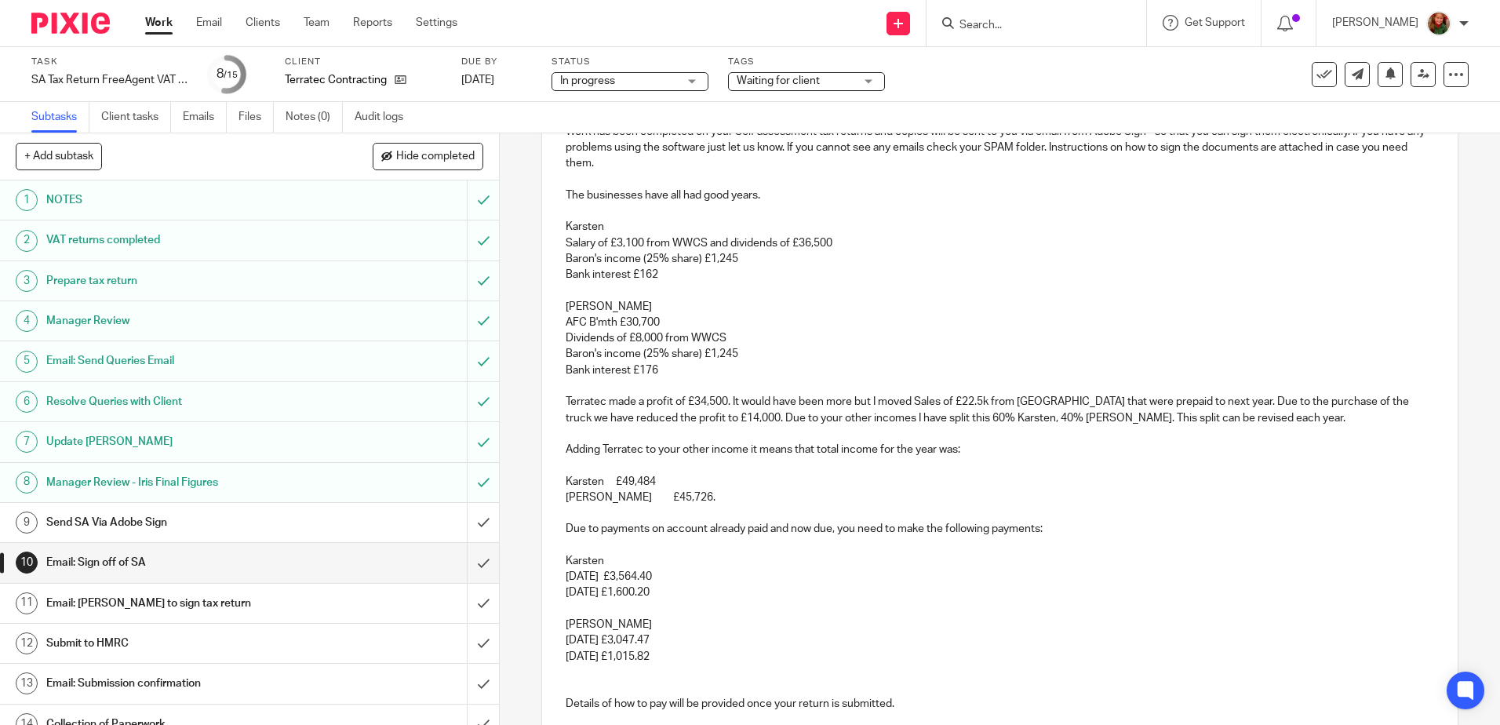
click at [1211, 400] on p "Terratec made a profit of £34,500. It would have been more but I moved Sales of…" at bounding box center [1000, 410] width 868 height 32
click at [1301, 416] on p "Terratec made a profit of £34,500. It would have been more but I moved Sales of…" at bounding box center [1000, 410] width 868 height 32
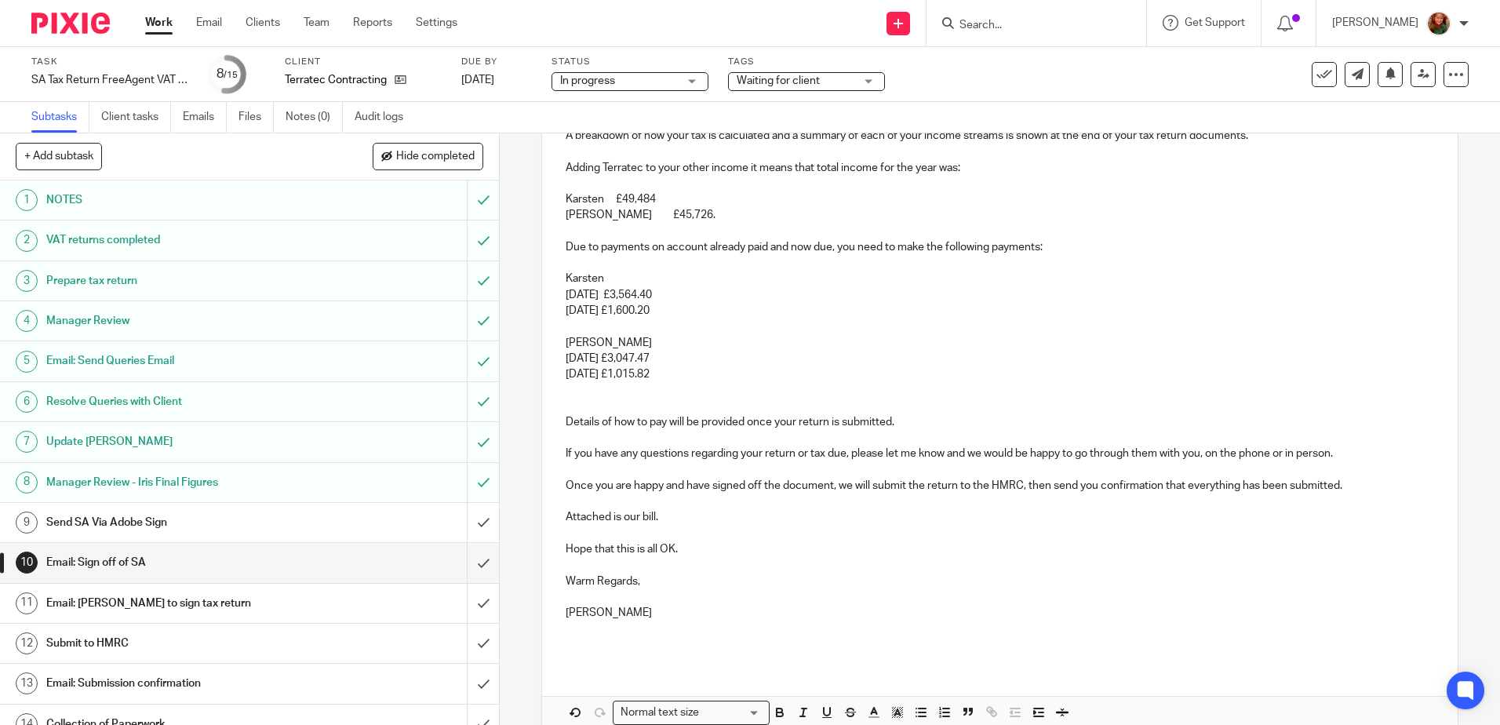
scroll to position [628, 0]
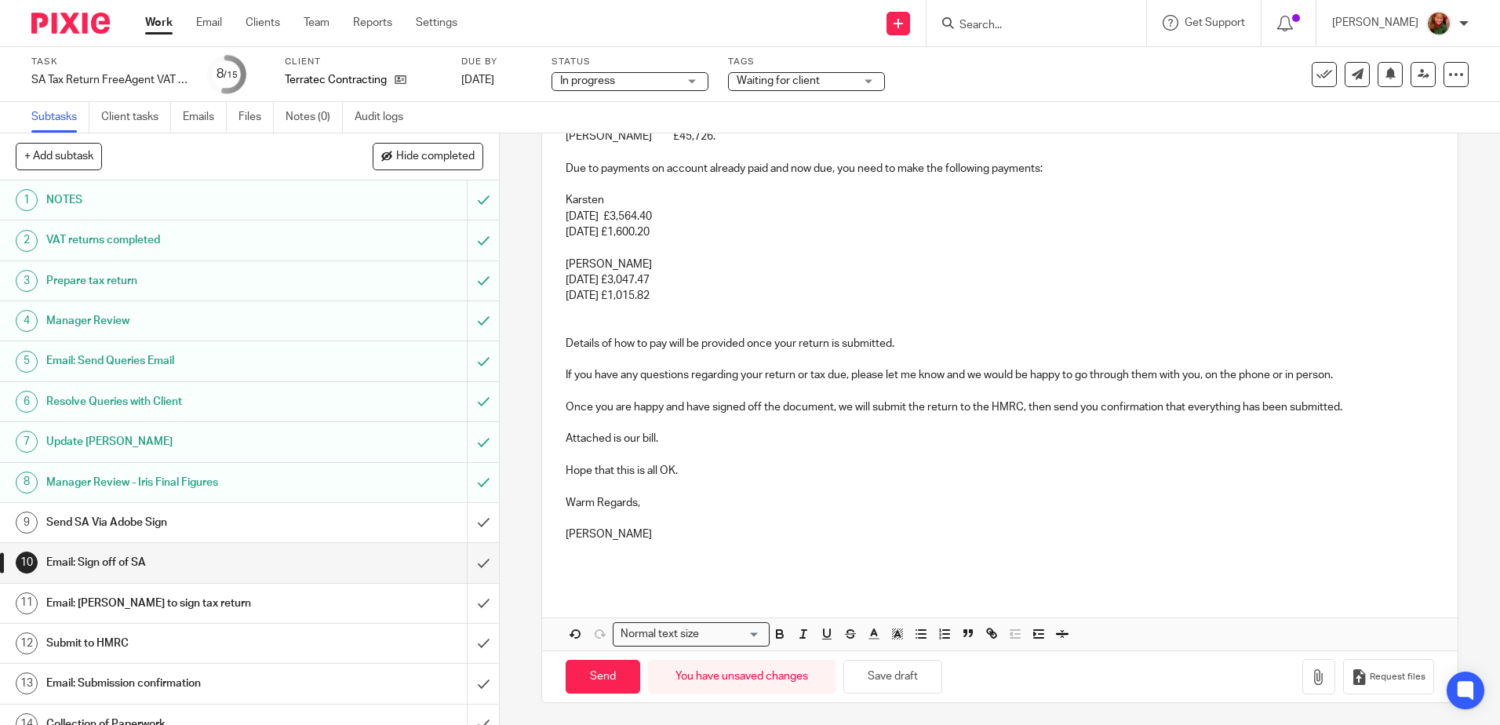
drag, startPoint x: 585, startPoint y: 535, endPoint x: 723, endPoint y: 535, distance: 138.1
click at [723, 535] on p "[PERSON_NAME]" at bounding box center [1000, 535] width 868 height 16
click at [880, 681] on button "Save draft" at bounding box center [893, 677] width 99 height 34
click at [913, 338] on p "Details of how to pay will be provided once your return is submitted." at bounding box center [1000, 344] width 868 height 16
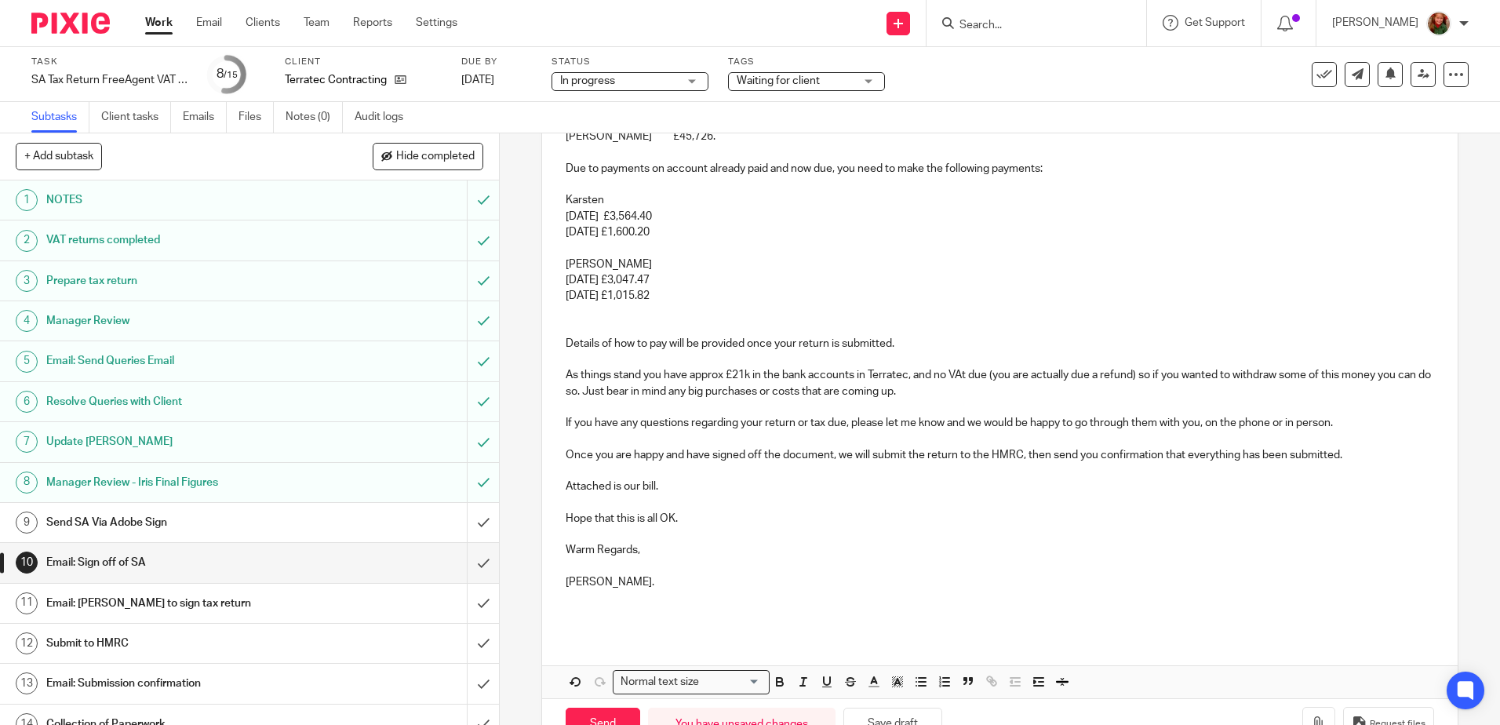
click at [966, 374] on p "As things stand you have approx £21k in the bank accounts in Terratec, and no V…" at bounding box center [1000, 383] width 868 height 32
click at [956, 396] on p "As things stand you have approx £21k in the bank accounts in Terratec, and no V…" at bounding box center [1000, 383] width 868 height 32
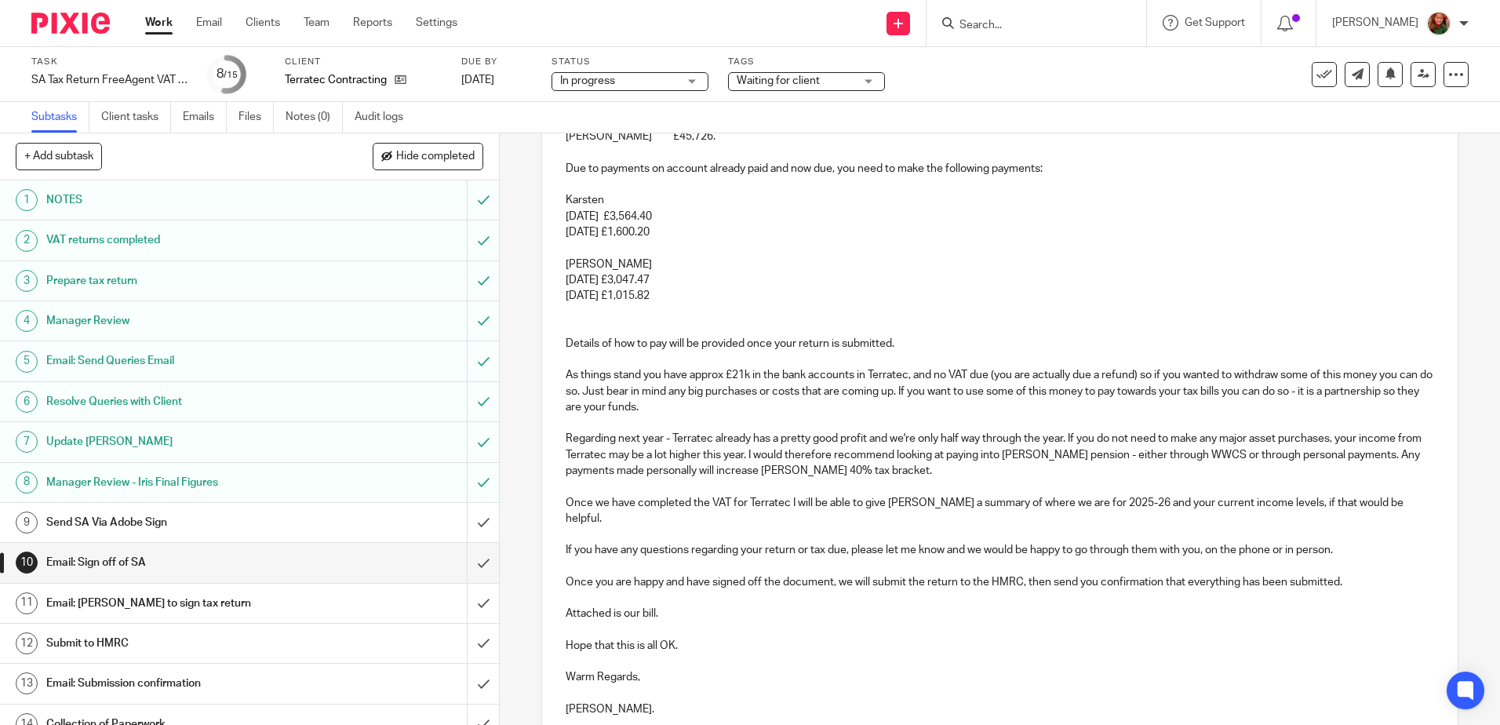
scroll to position [789, 0]
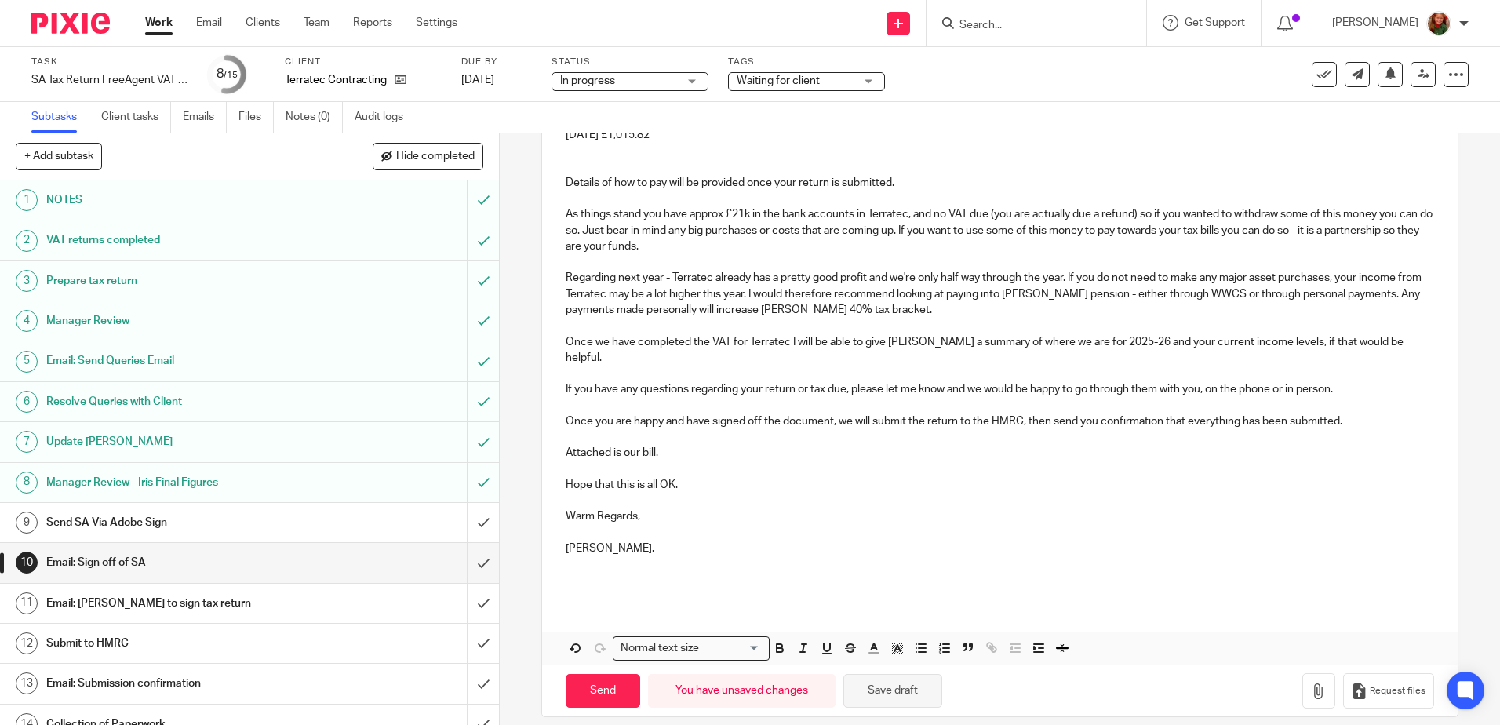
click at [900, 679] on button "Save draft" at bounding box center [893, 691] width 99 height 34
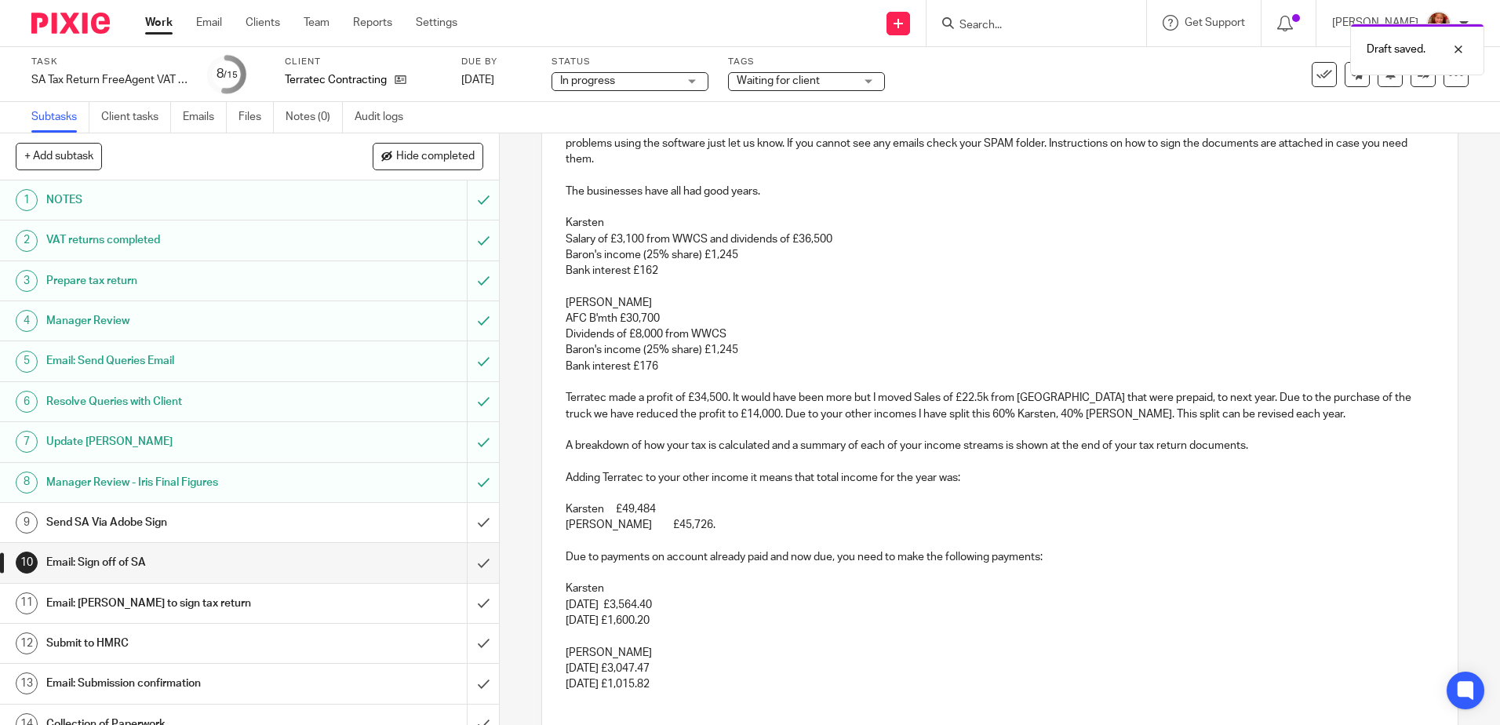
scroll to position [0, 0]
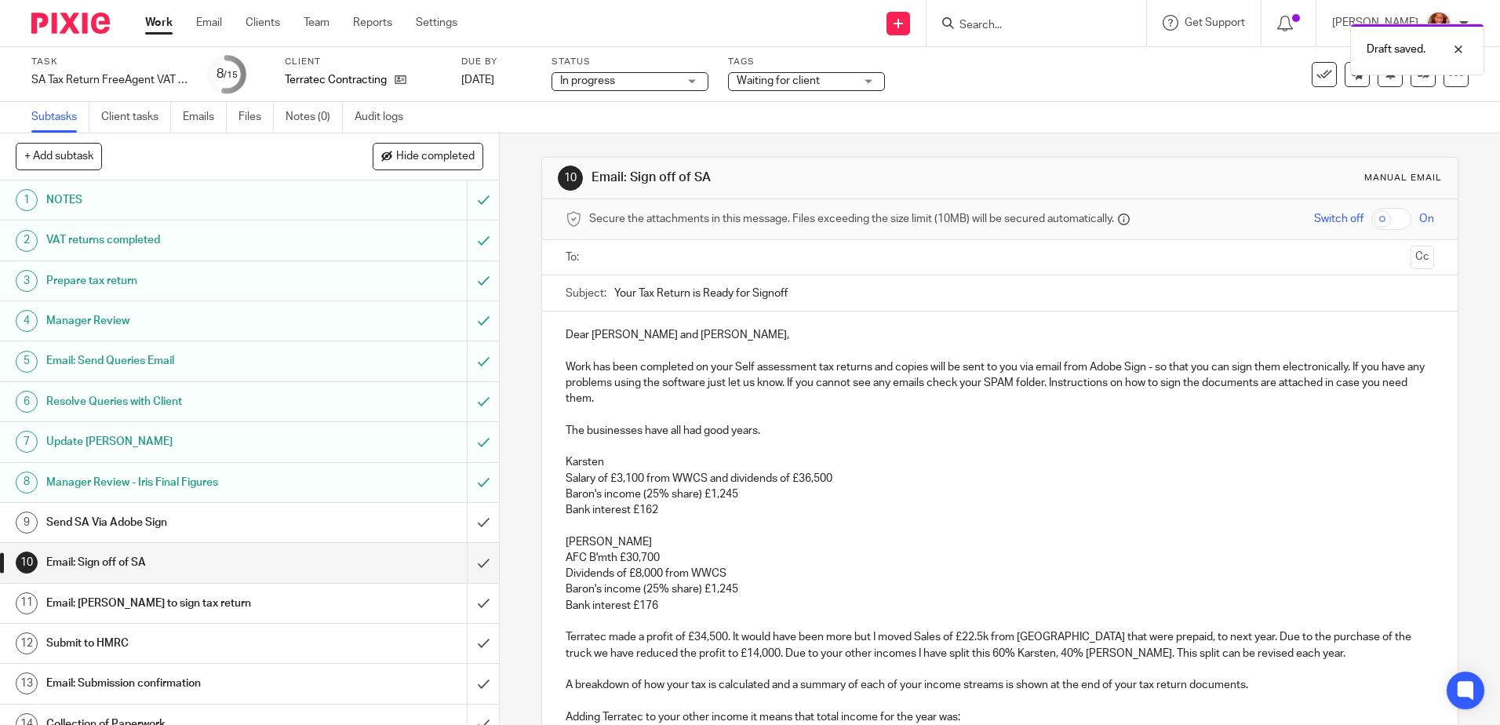
click at [779, 259] on input "text" at bounding box center [999, 258] width 809 height 18
click at [685, 297] on input "Your Tax Return is Ready for Signoff" at bounding box center [1023, 296] width 819 height 35
type input "Your Tax Returns are Ready for Signoff"
click at [948, 464] on p "Karsten" at bounding box center [1000, 466] width 868 height 16
click at [661, 411] on p at bounding box center [1000, 418] width 868 height 16
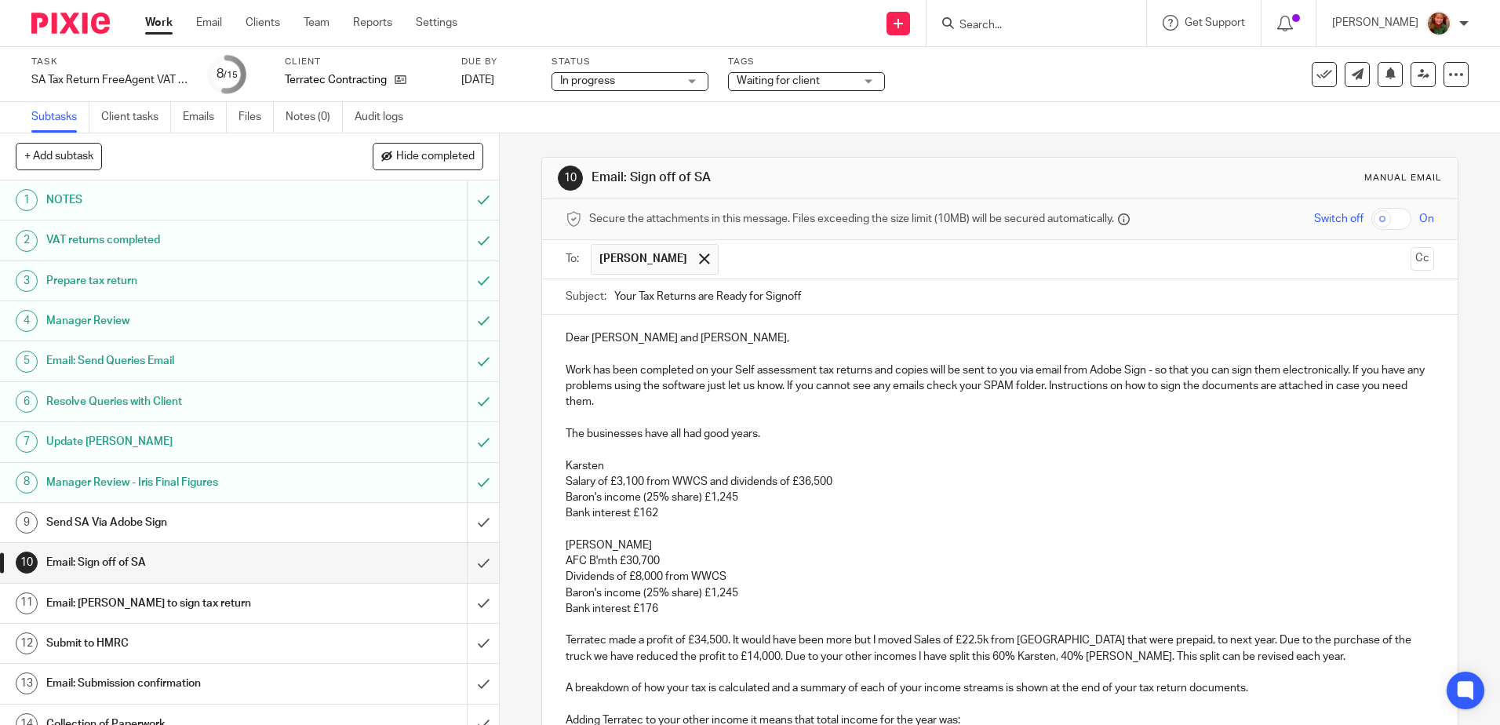
click at [660, 401] on p "Work has been completed on your Self assessment tax returns and copies will be …" at bounding box center [1000, 387] width 868 height 48
click at [771, 399] on p "Work has been completed on your Self assessment tax returns and copies will be …" at bounding box center [1000, 387] width 868 height 48
click at [777, 401] on p "Work has been completed on your Self assessment tax returns and copies will be …" at bounding box center [1000, 387] width 868 height 48
click at [1119, 410] on p at bounding box center [1000, 418] width 868 height 16
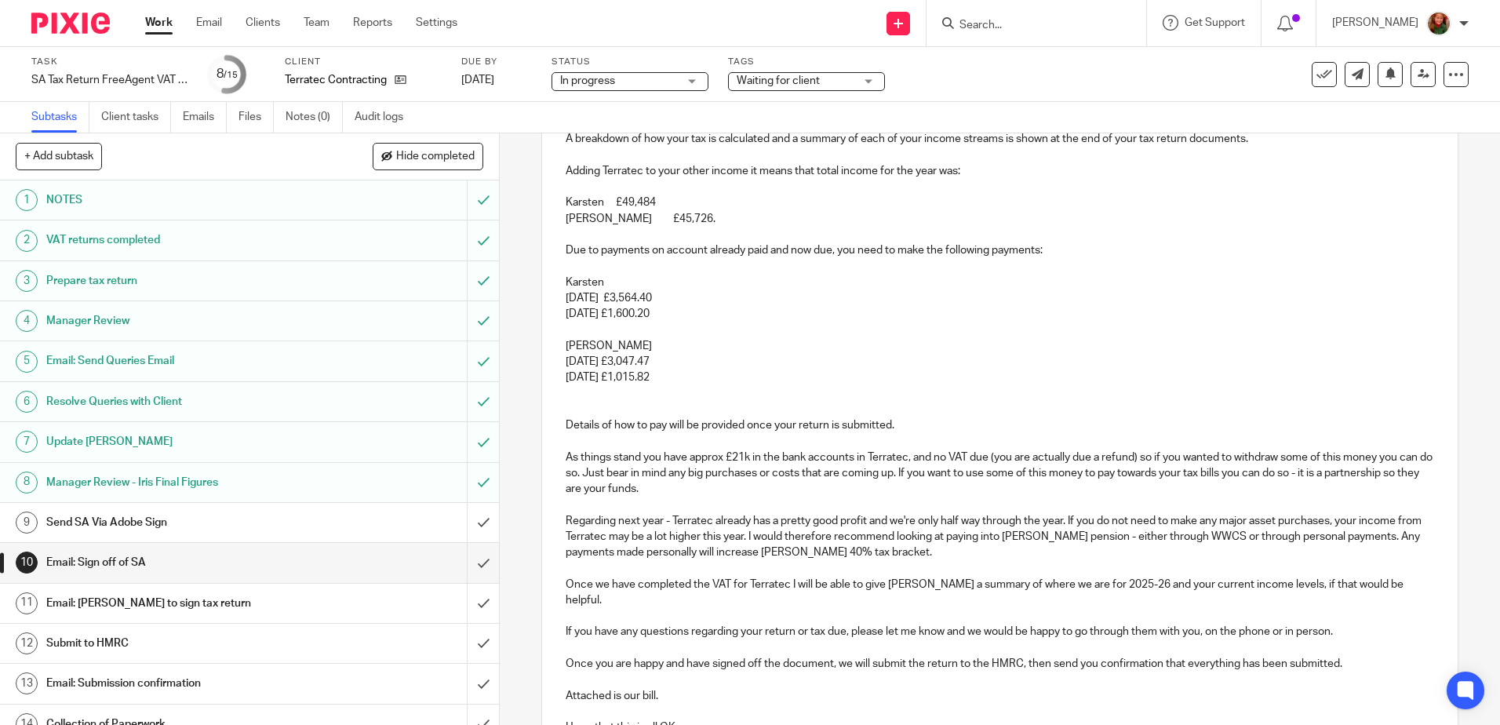
scroll to position [792, 0]
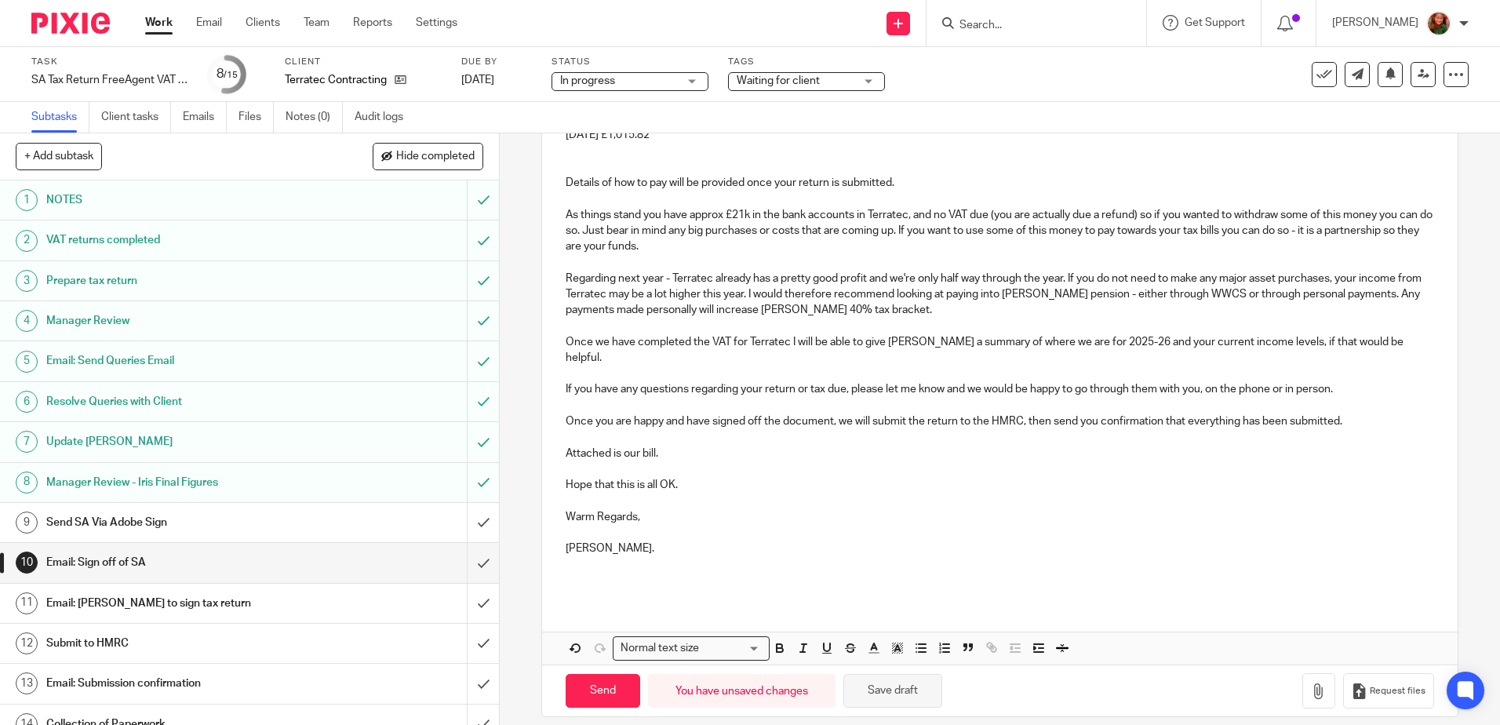
click at [907, 674] on button "Save draft" at bounding box center [893, 691] width 99 height 34
click at [920, 525] on p at bounding box center [1000, 533] width 868 height 16
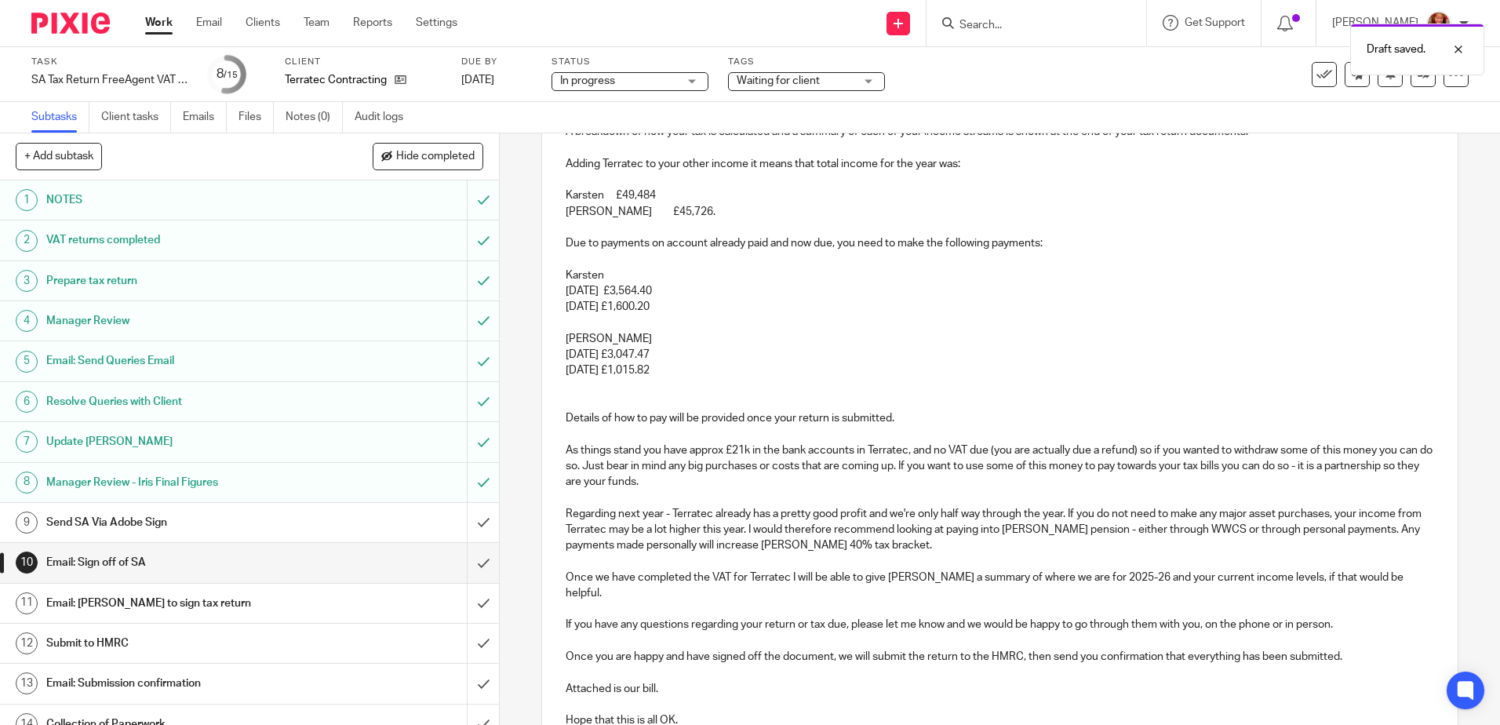
click at [567, 231] on p at bounding box center [1000, 228] width 868 height 16
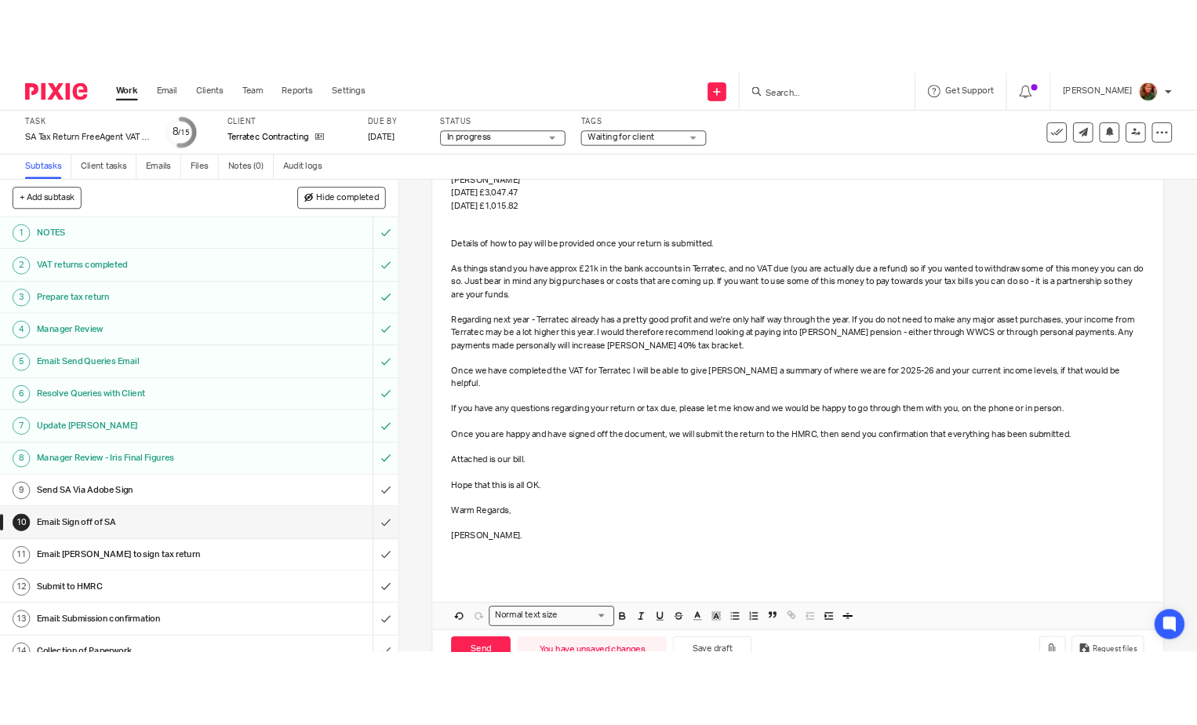
scroll to position [823, 0]
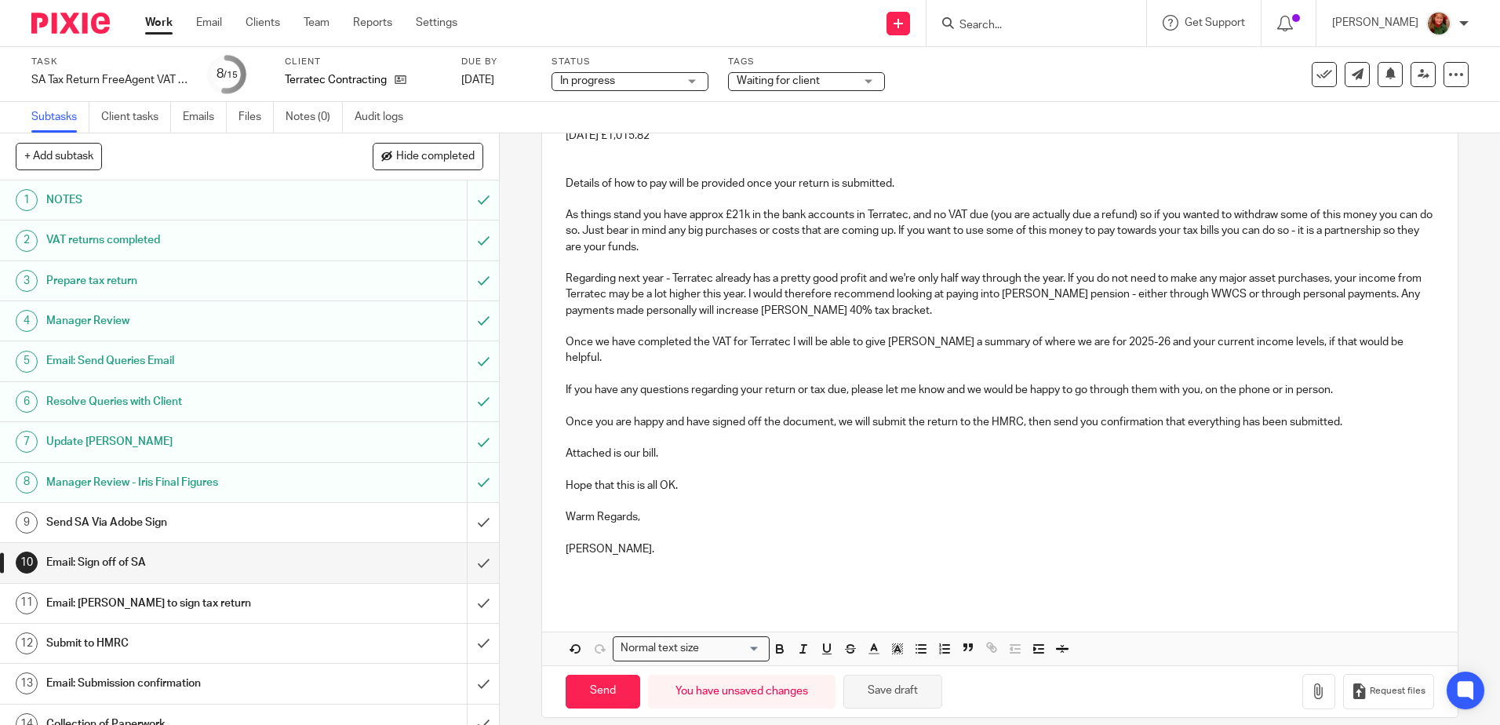
click at [902, 682] on button "Save draft" at bounding box center [893, 692] width 99 height 34
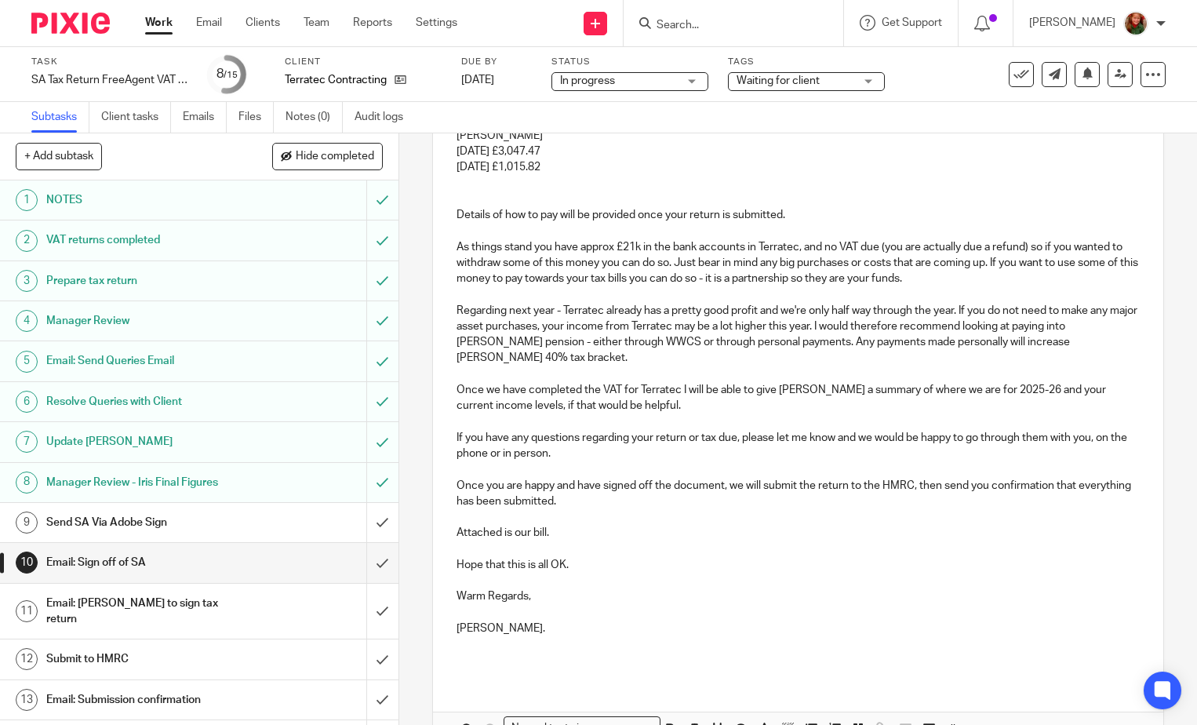
scroll to position [871, 0]
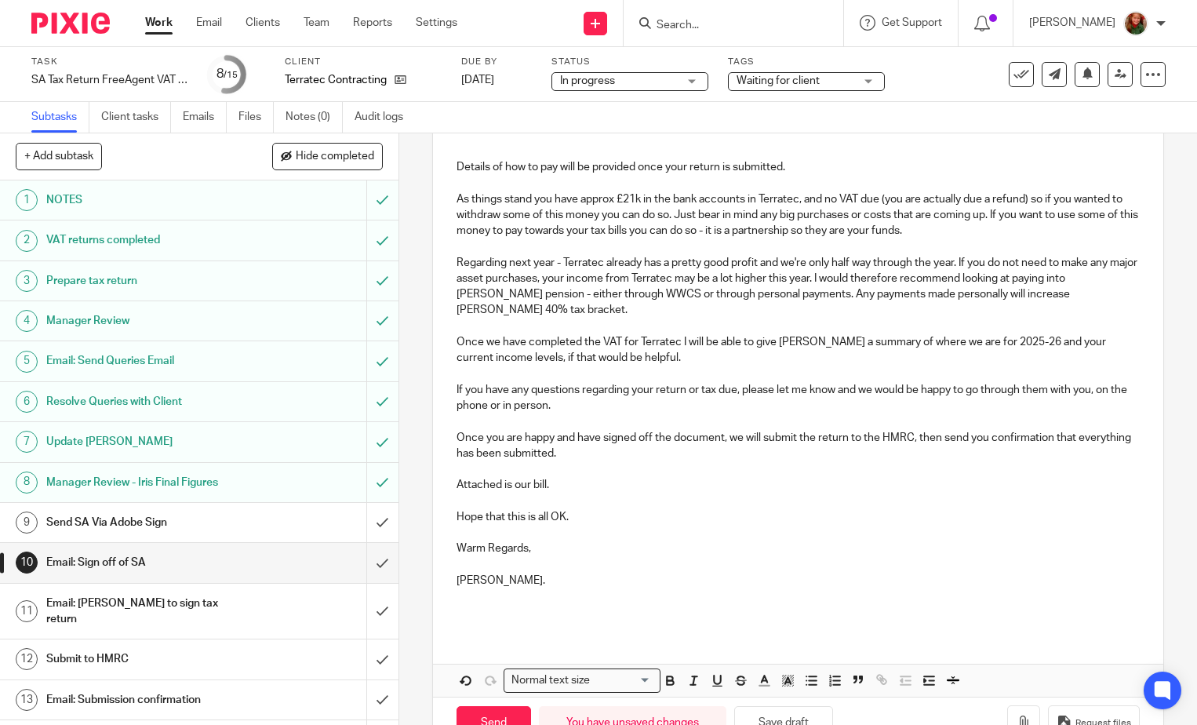
click at [546, 493] on p "Attached is our bill." at bounding box center [798, 485] width 683 height 16
click at [827, 493] on p "Attached is our bill for the partnership and our bill to your for your Self Ass…" at bounding box center [798, 485] width 683 height 16
click at [921, 493] on p "Attached is our bill for the partnership and our bill to your for your Self Ass…" at bounding box center [798, 485] width 683 height 16
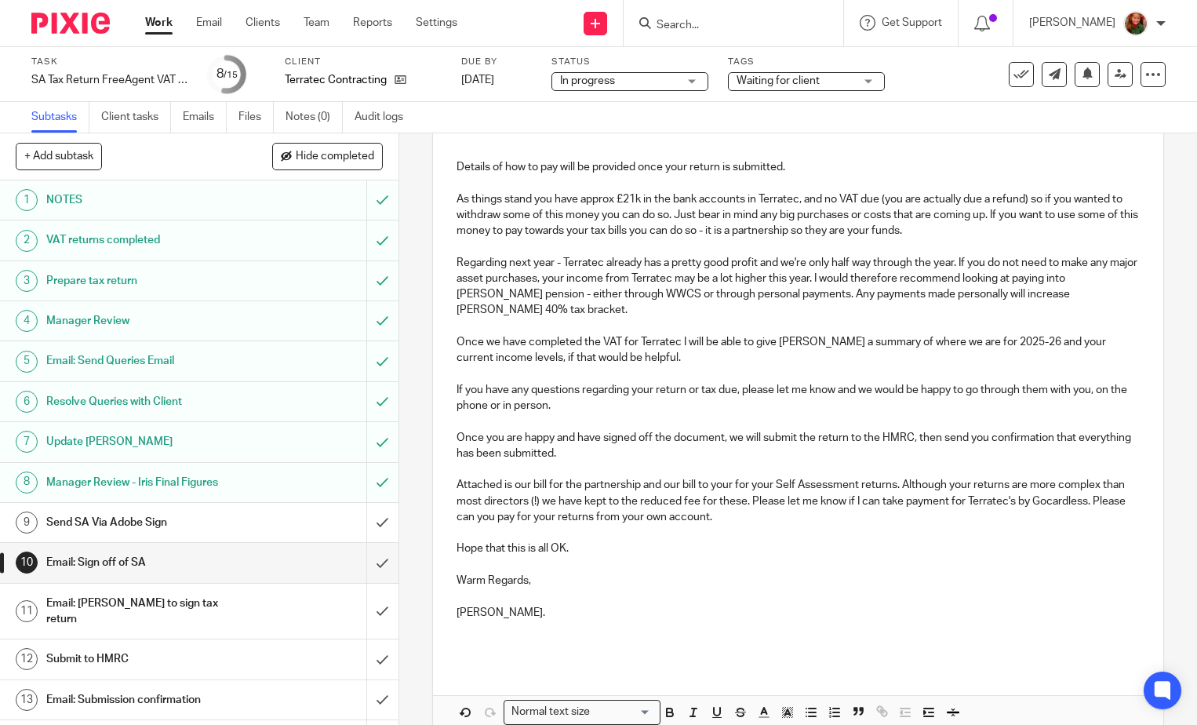
scroll to position [967, 0]
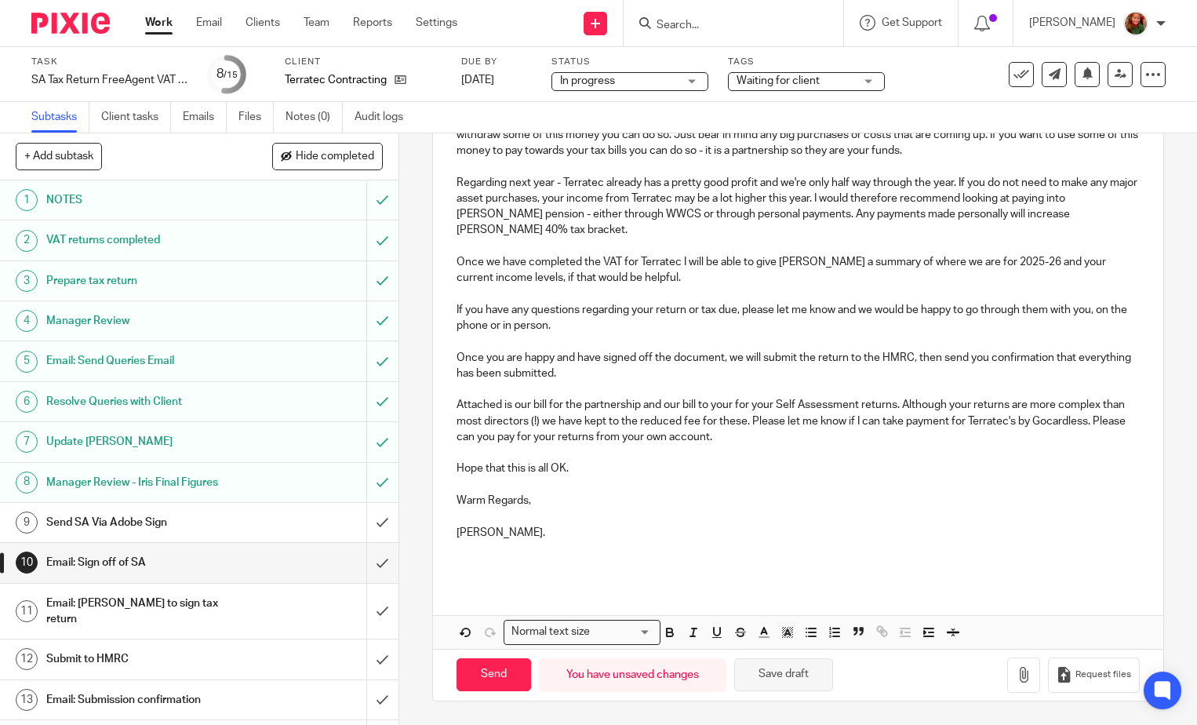
click at [791, 684] on button "Save draft" at bounding box center [783, 675] width 99 height 34
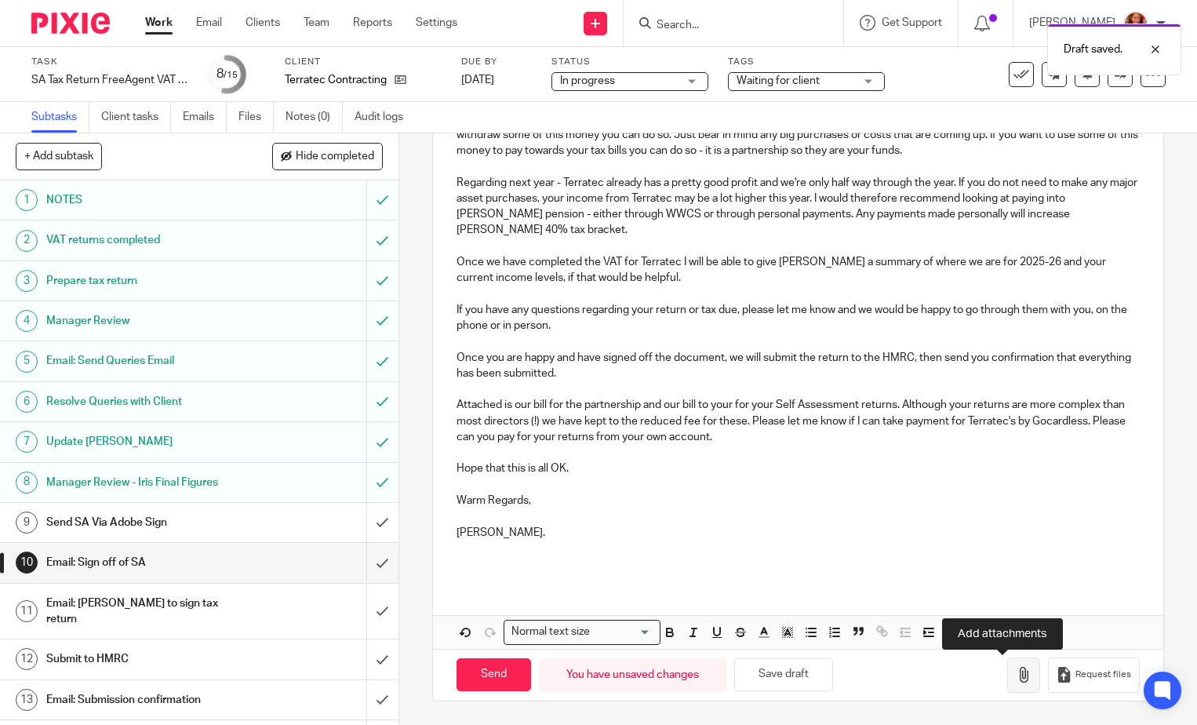
click at [1007, 671] on button "button" at bounding box center [1023, 675] width 33 height 35
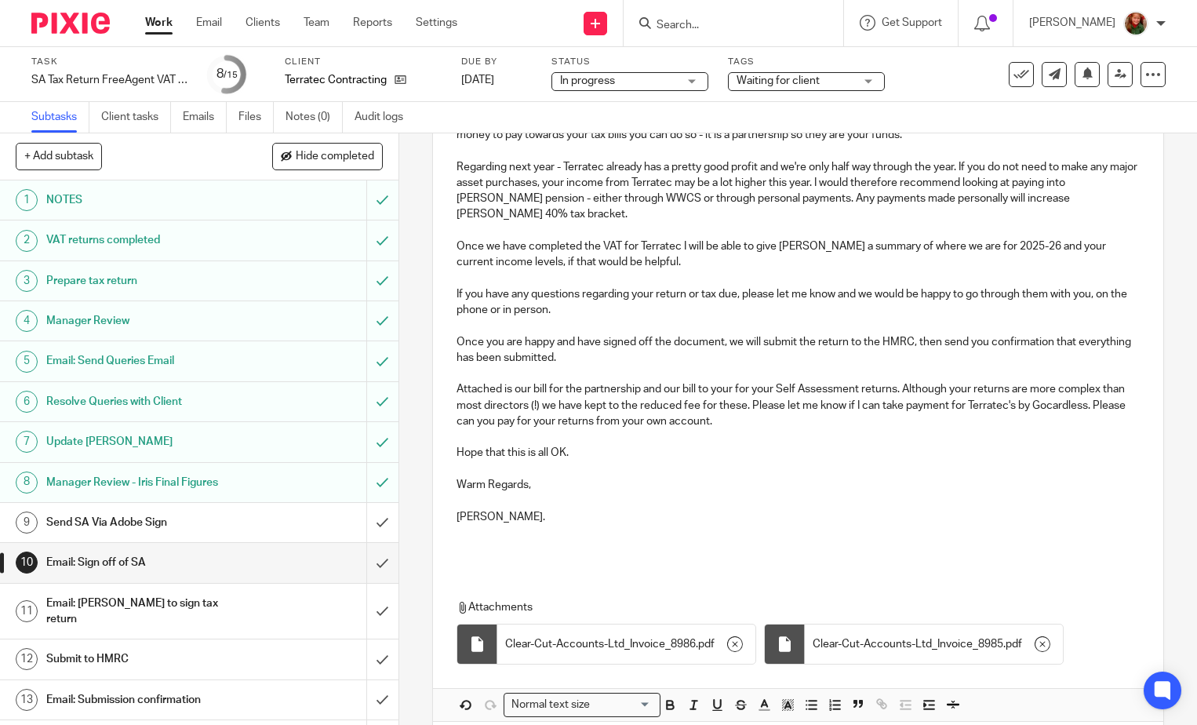
scroll to position [1055, 0]
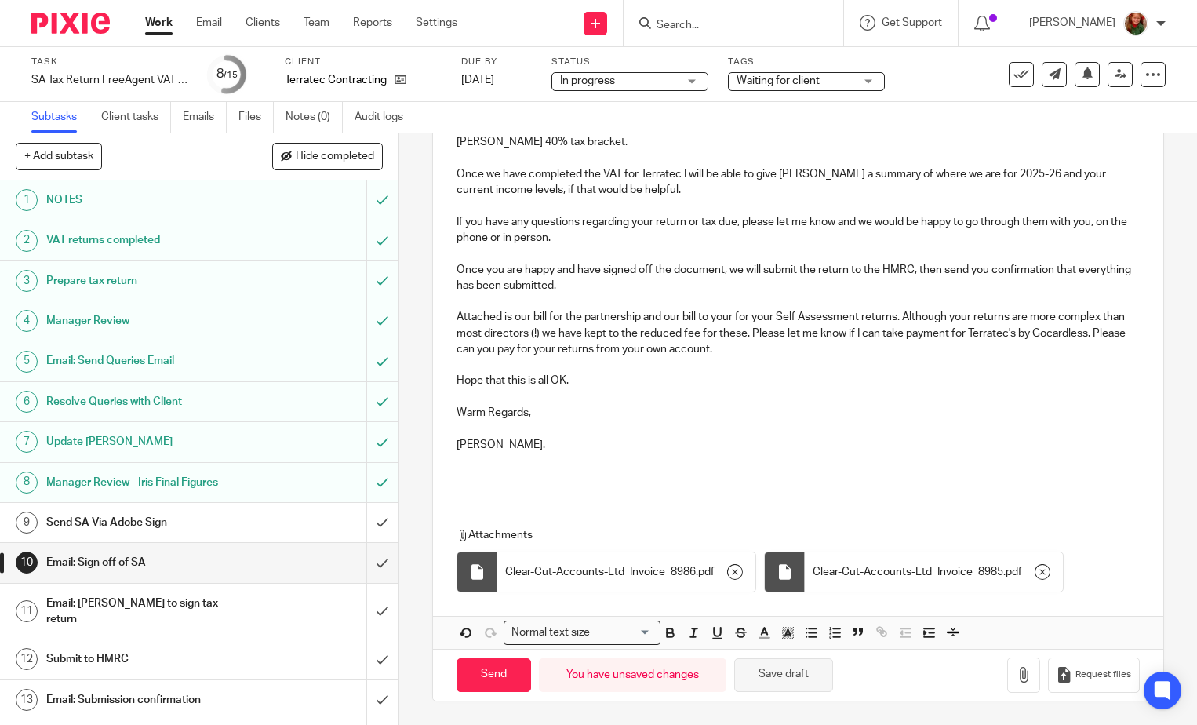
click at [796, 691] on button "Save draft" at bounding box center [783, 675] width 99 height 34
click at [796, 673] on button "Save draft" at bounding box center [783, 675] width 99 height 34
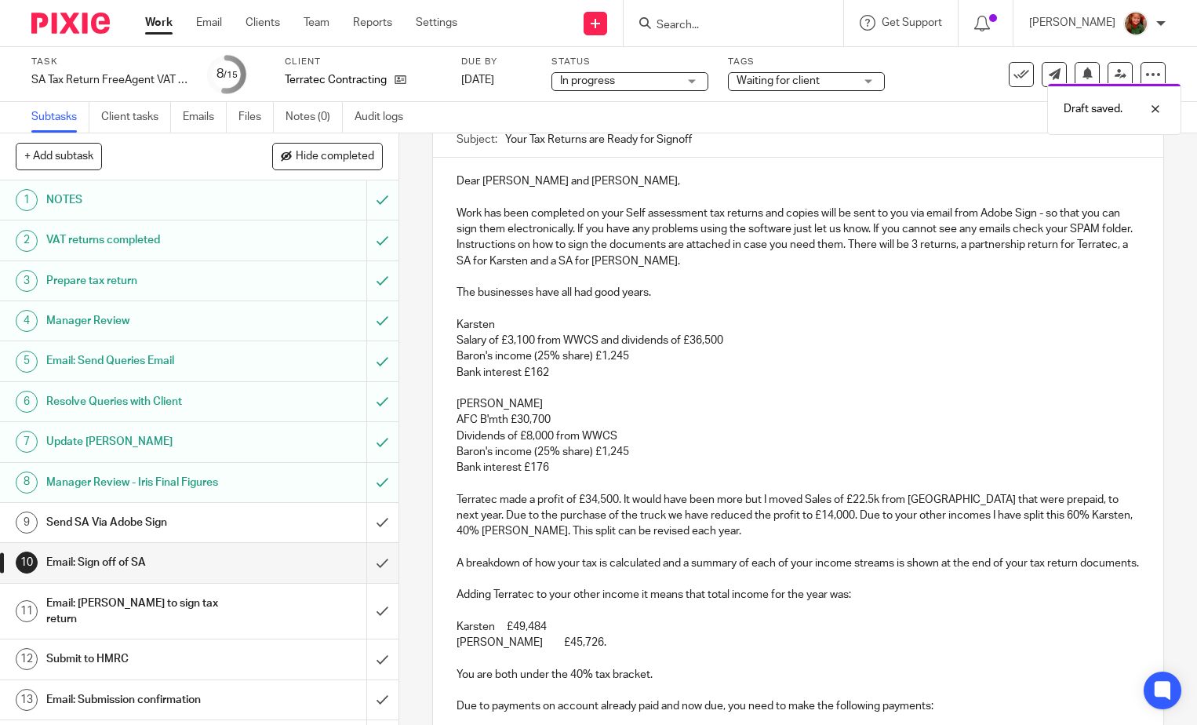
scroll to position [0, 0]
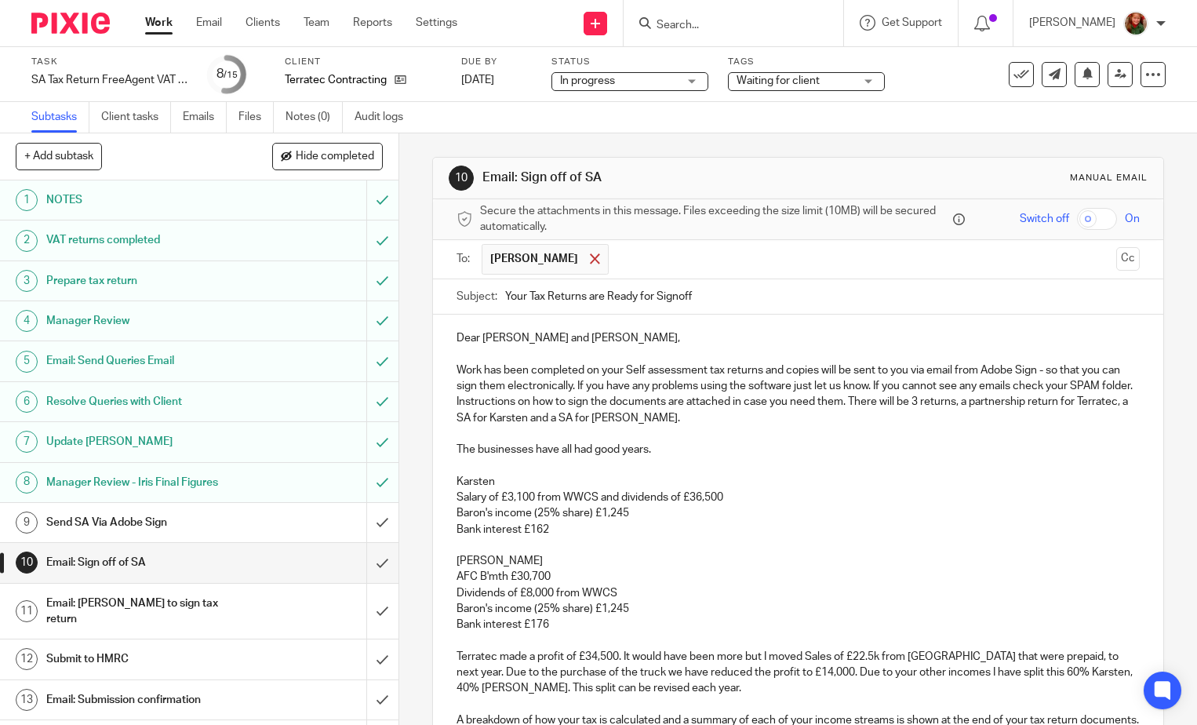
click at [586, 251] on div at bounding box center [595, 259] width 18 height 24
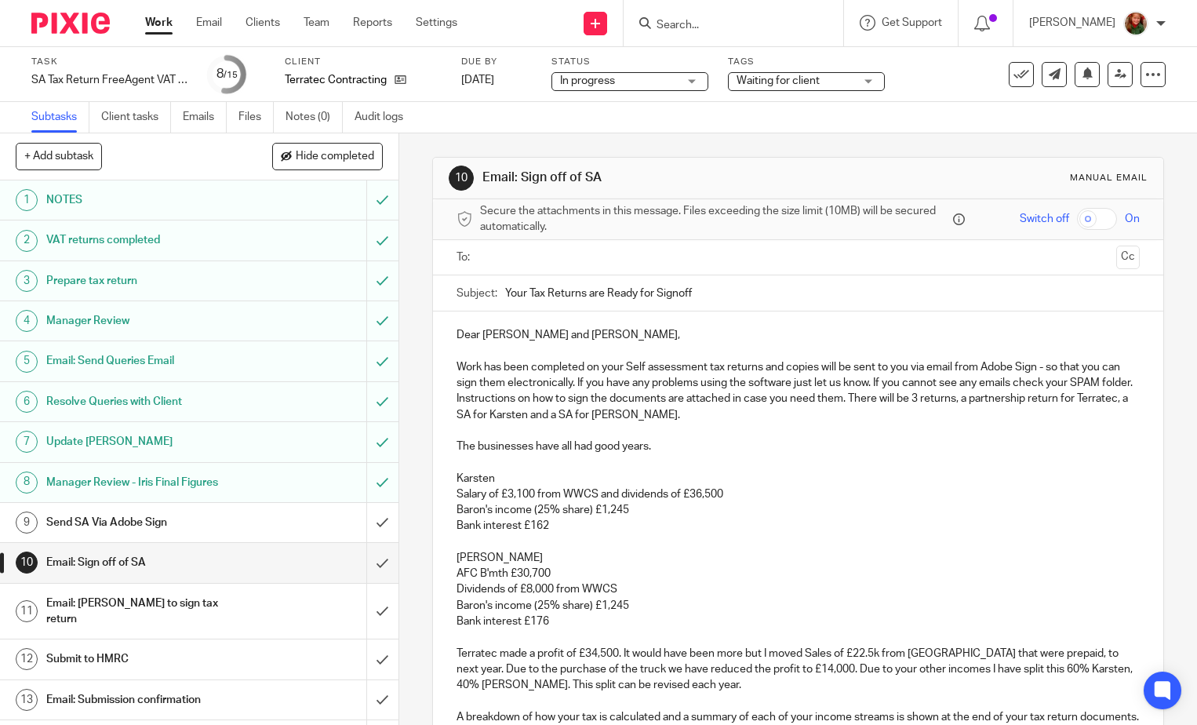
click at [604, 259] on input "text" at bounding box center [798, 258] width 624 height 18
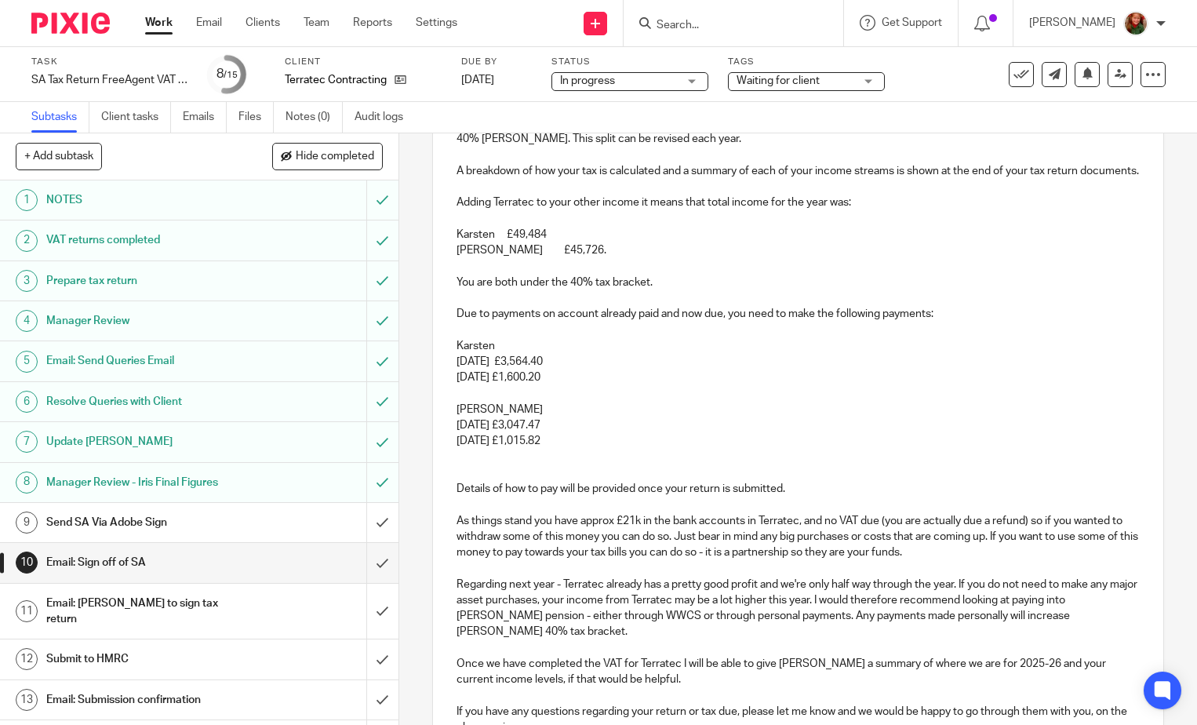
scroll to position [1055, 0]
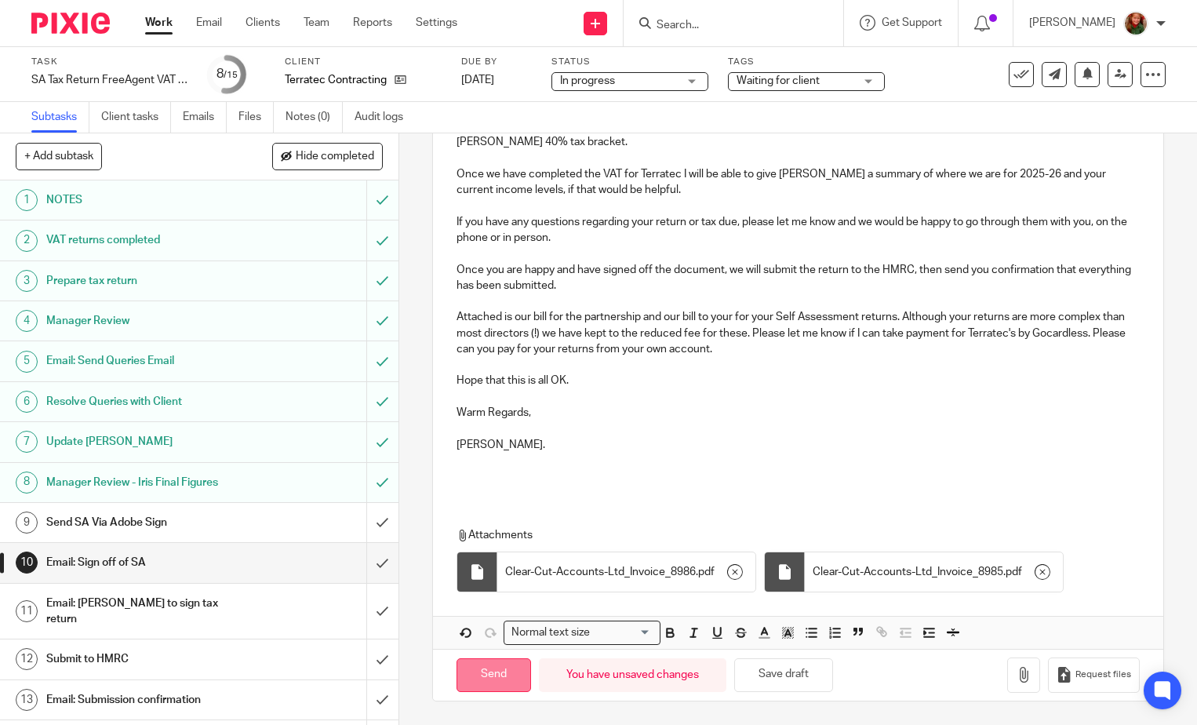
click at [486, 675] on input "Send" at bounding box center [494, 675] width 75 height 34
type input "Sent"
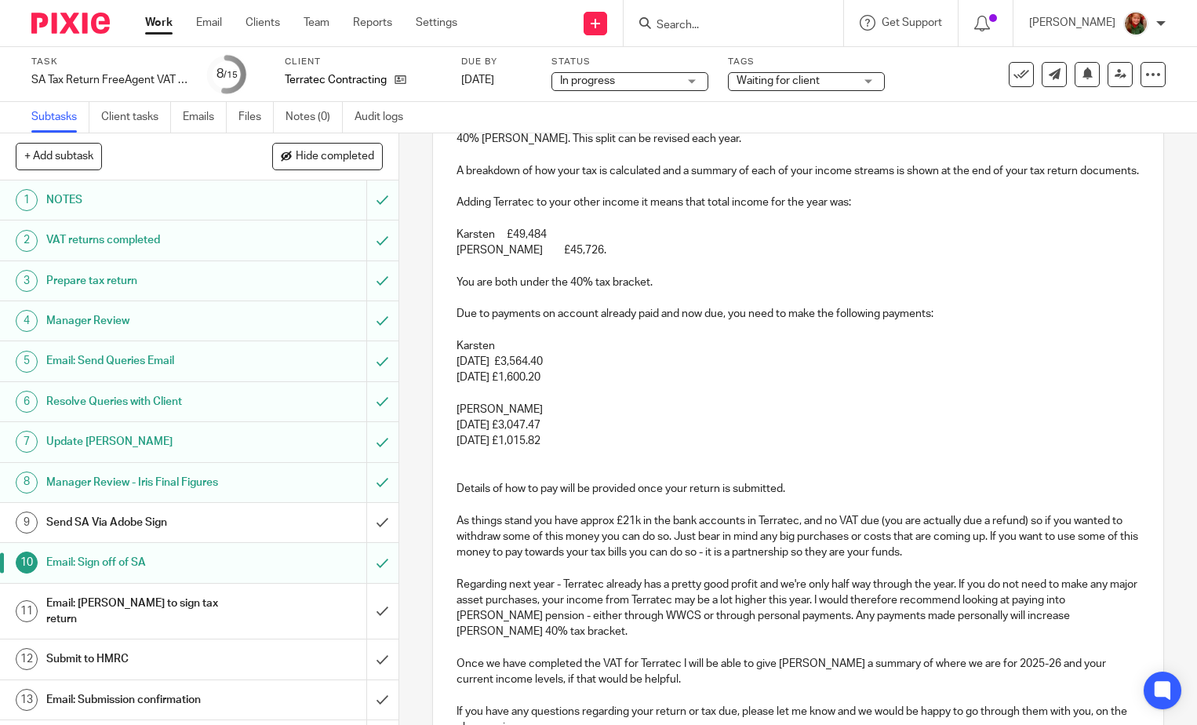
scroll to position [1020, 0]
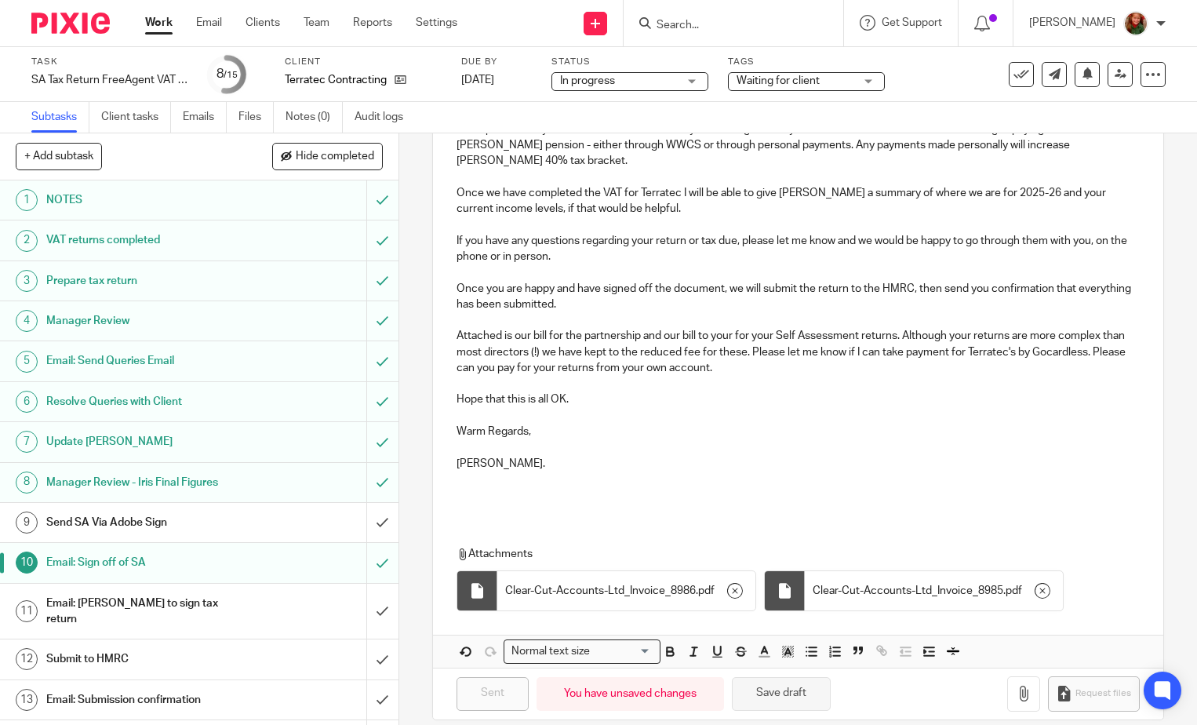
click at [743, 711] on button "Save draft" at bounding box center [781, 694] width 99 height 34
click at [188, 512] on h1 "Send SA Via Adobe Sign" at bounding box center [147, 523] width 203 height 24
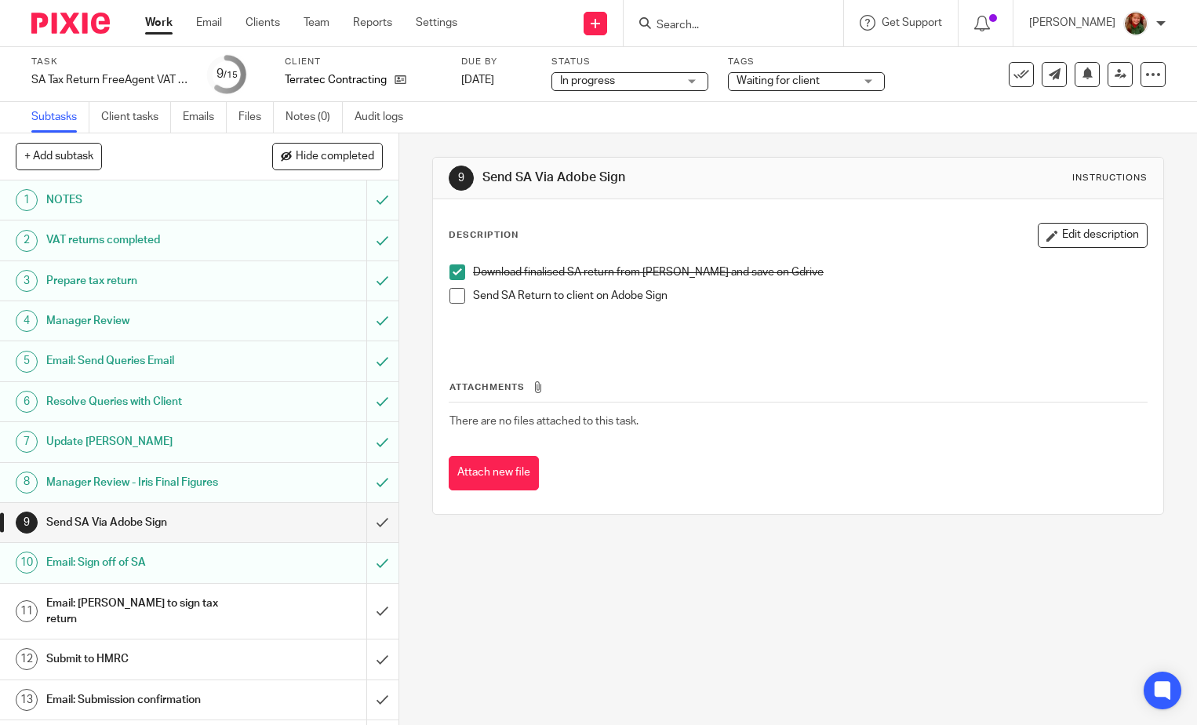
click at [450, 302] on span at bounding box center [458, 296] width 16 height 16
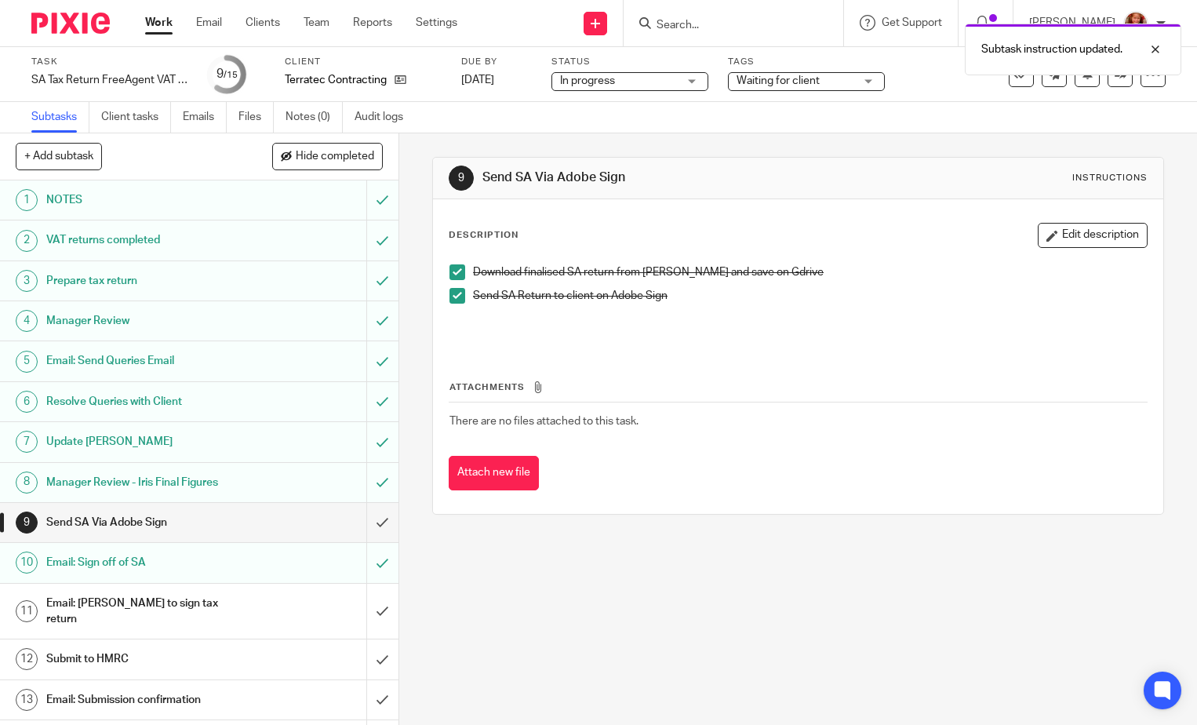
click at [784, 79] on span "Waiting for client" at bounding box center [778, 80] width 83 height 11
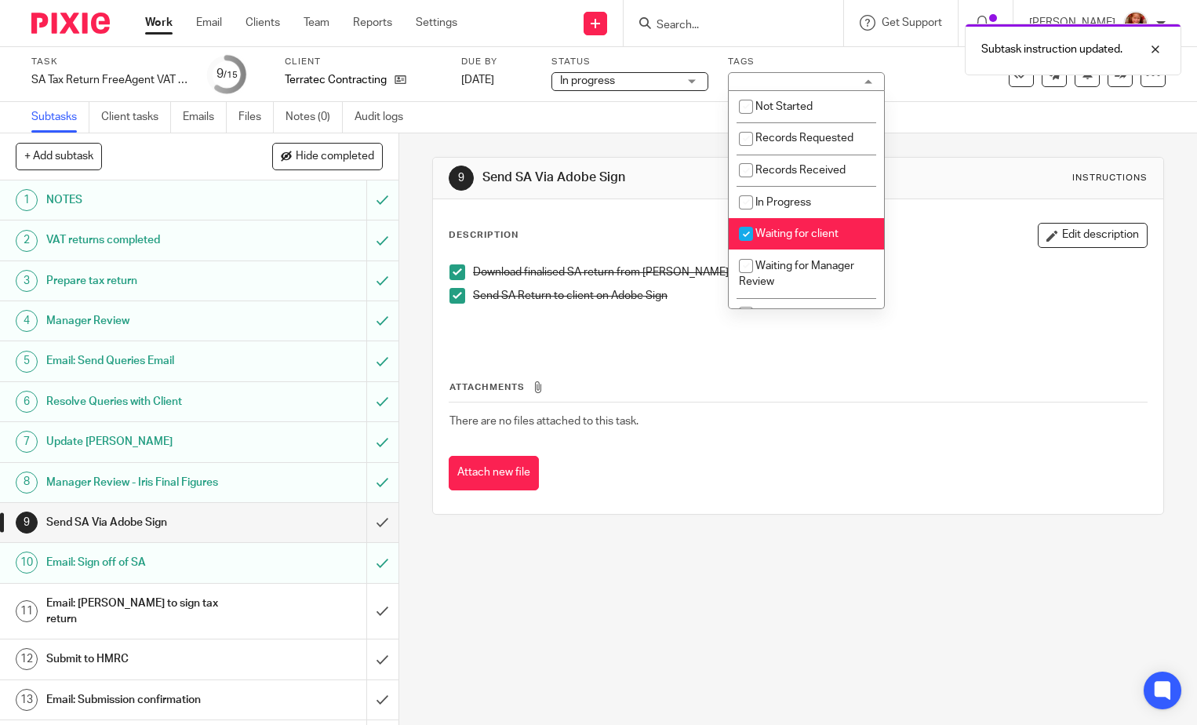
click at [817, 224] on li "Waiting for client" at bounding box center [806, 234] width 155 height 32
checkbox input "false"
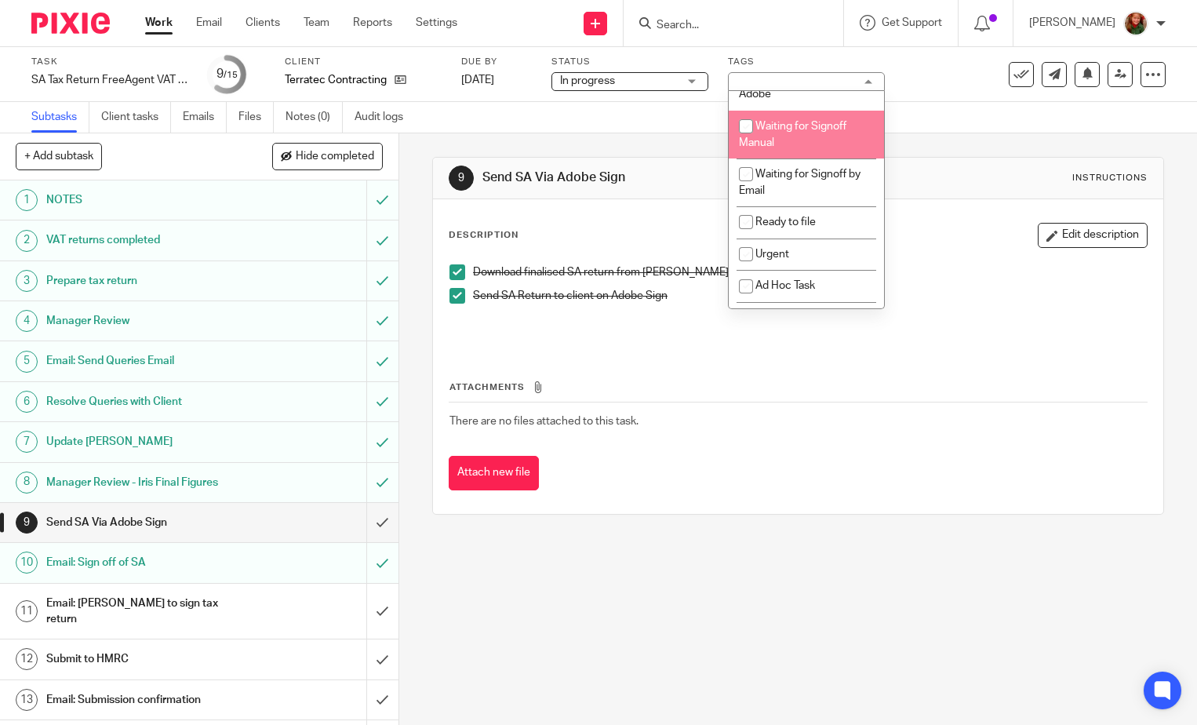
scroll to position [157, 0]
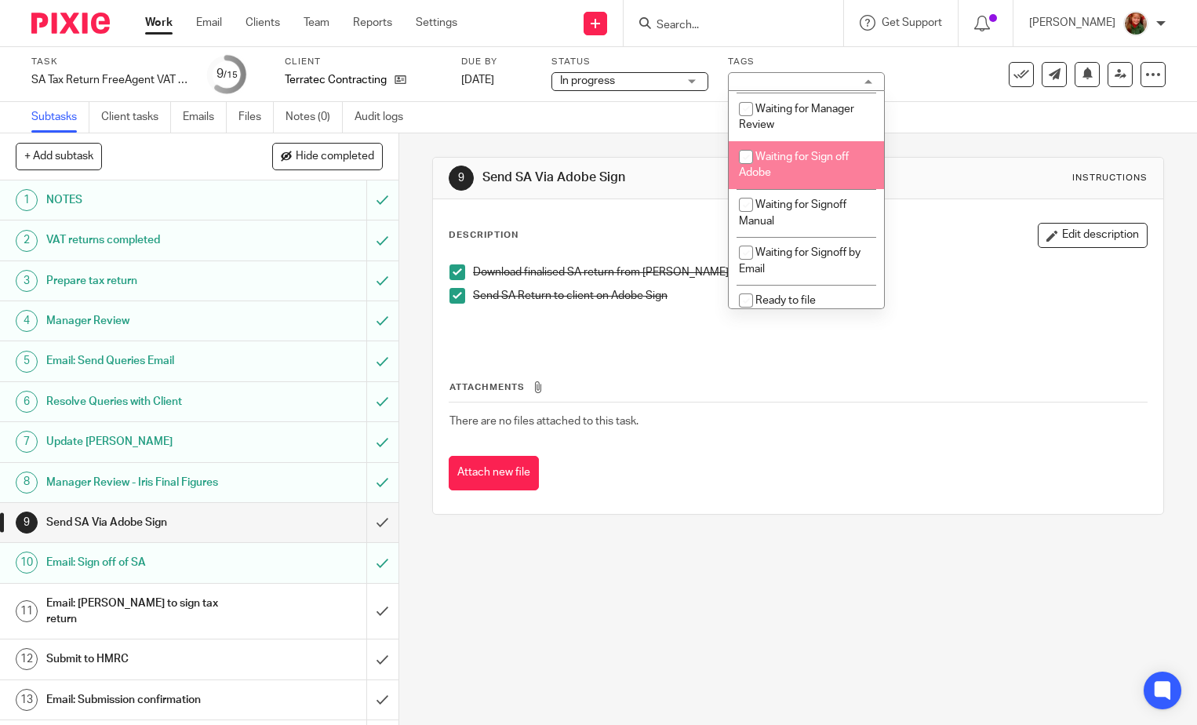
click at [819, 162] on span "Waiting for Sign off Adobe" at bounding box center [794, 164] width 110 height 27
checkbox input "true"
click at [935, 86] on div "Task SA Tax Return FreeAgent VAT Reg etc Save SA Tax Return FreeAgent VAT Reg e…" at bounding box center [504, 75] width 946 height 38
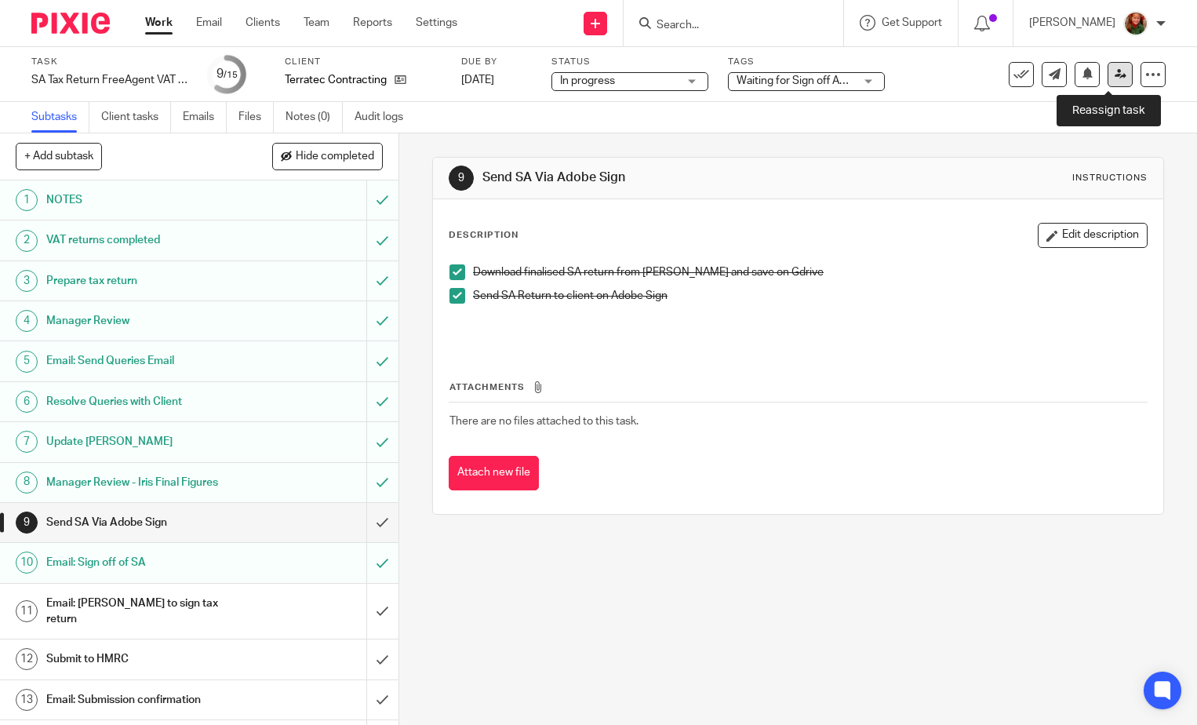
click at [1115, 74] on icon at bounding box center [1121, 74] width 12 height 12
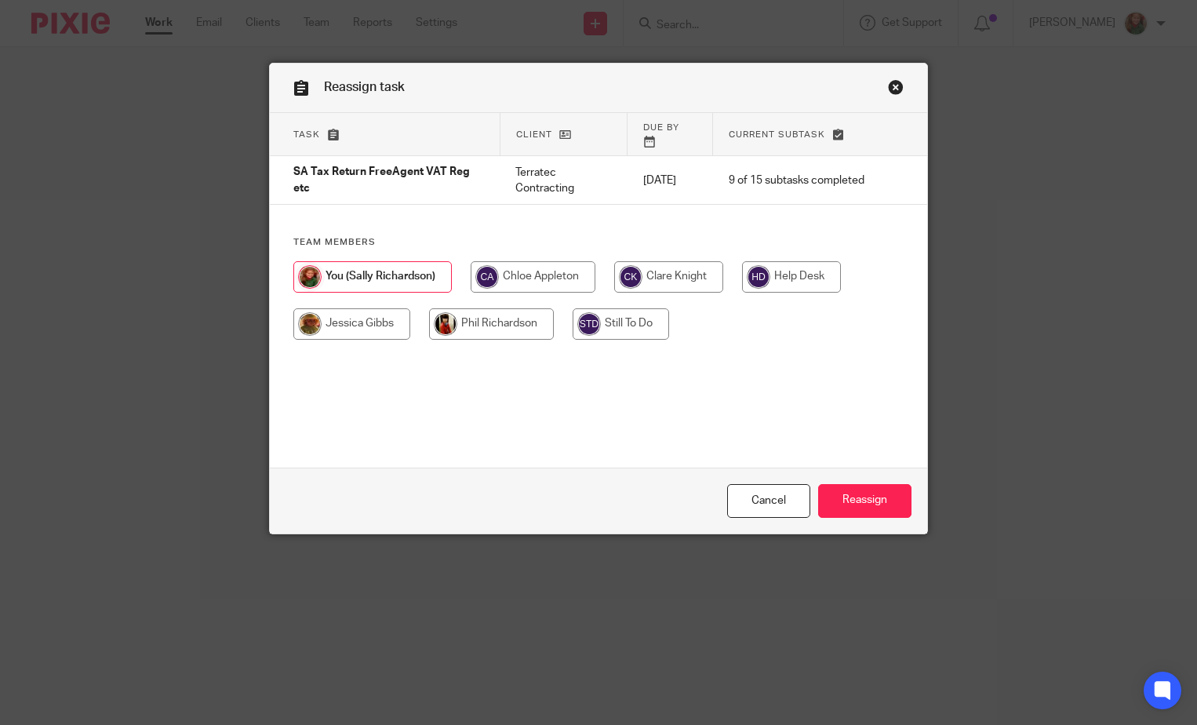
click at [522, 268] on input "radio" at bounding box center [533, 276] width 125 height 31
radio input "true"
click at [865, 505] on input "Reassign" at bounding box center [864, 501] width 93 height 34
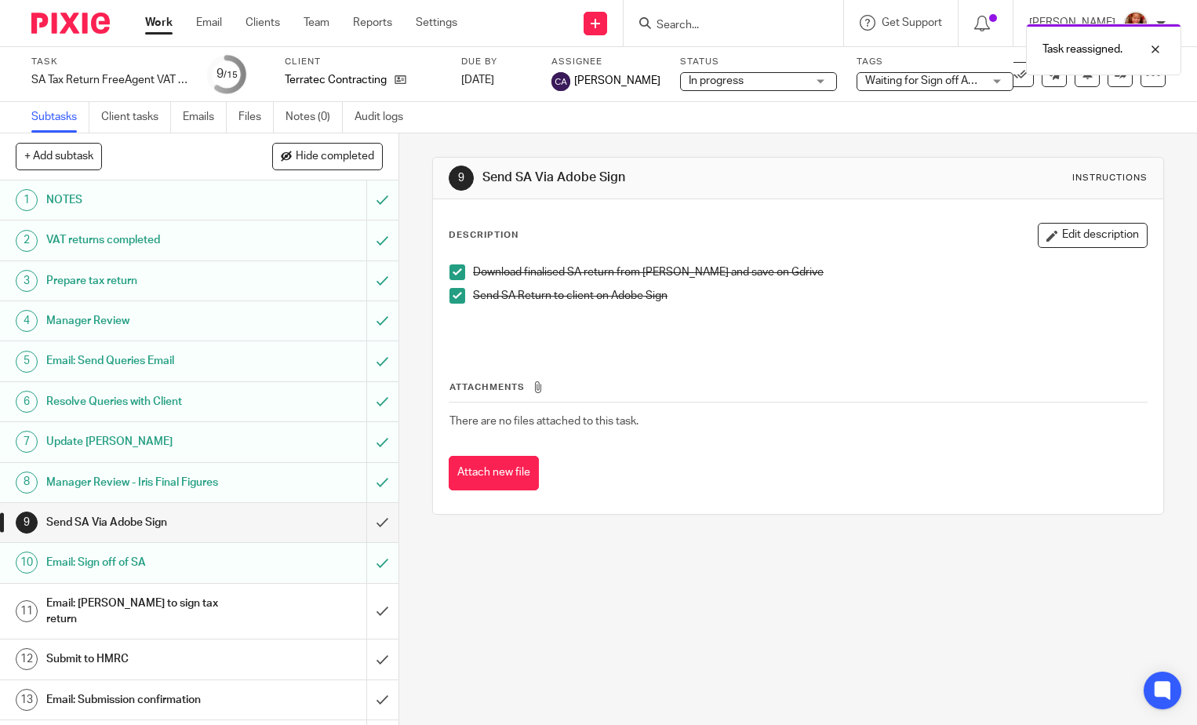
click at [157, 20] on link "Work" at bounding box center [158, 23] width 27 height 16
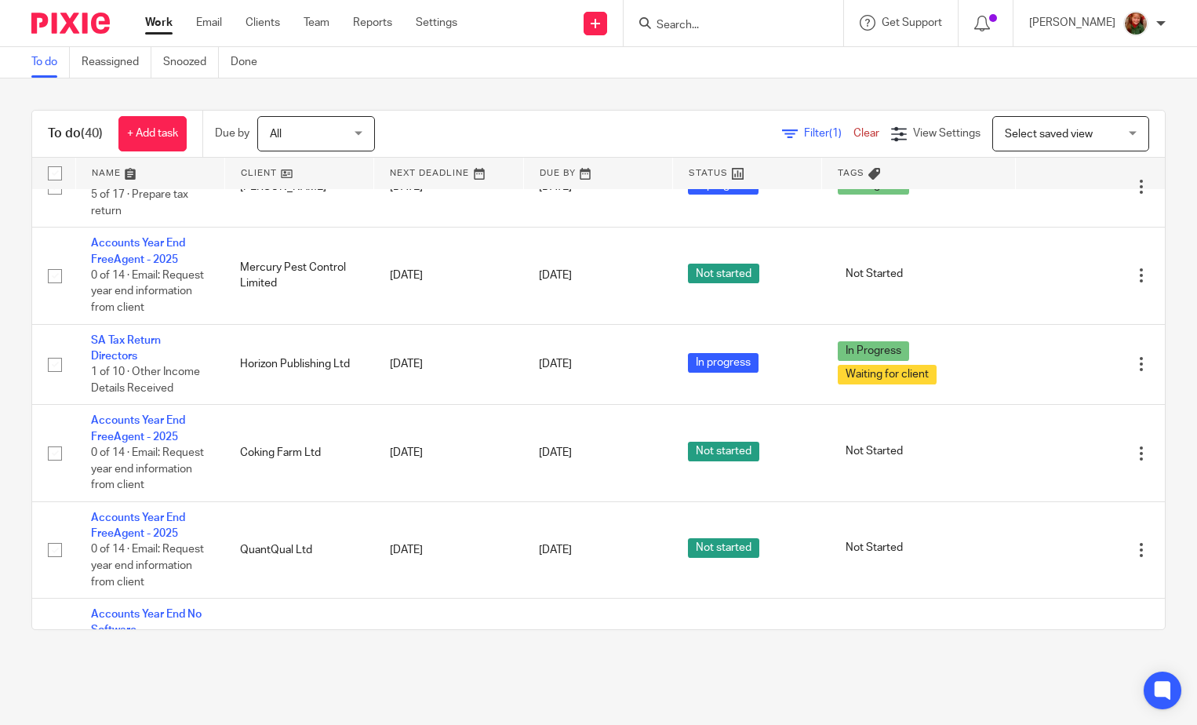
scroll to position [1718, 0]
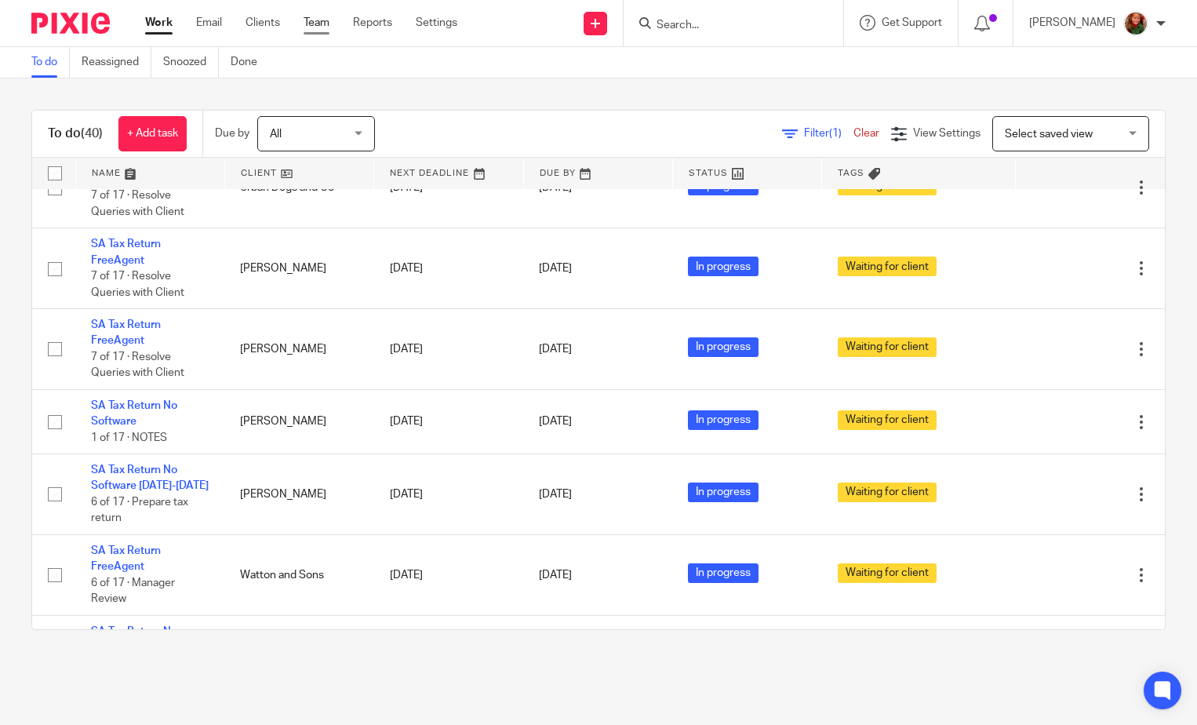
click at [314, 20] on link "Team" at bounding box center [317, 23] width 26 height 16
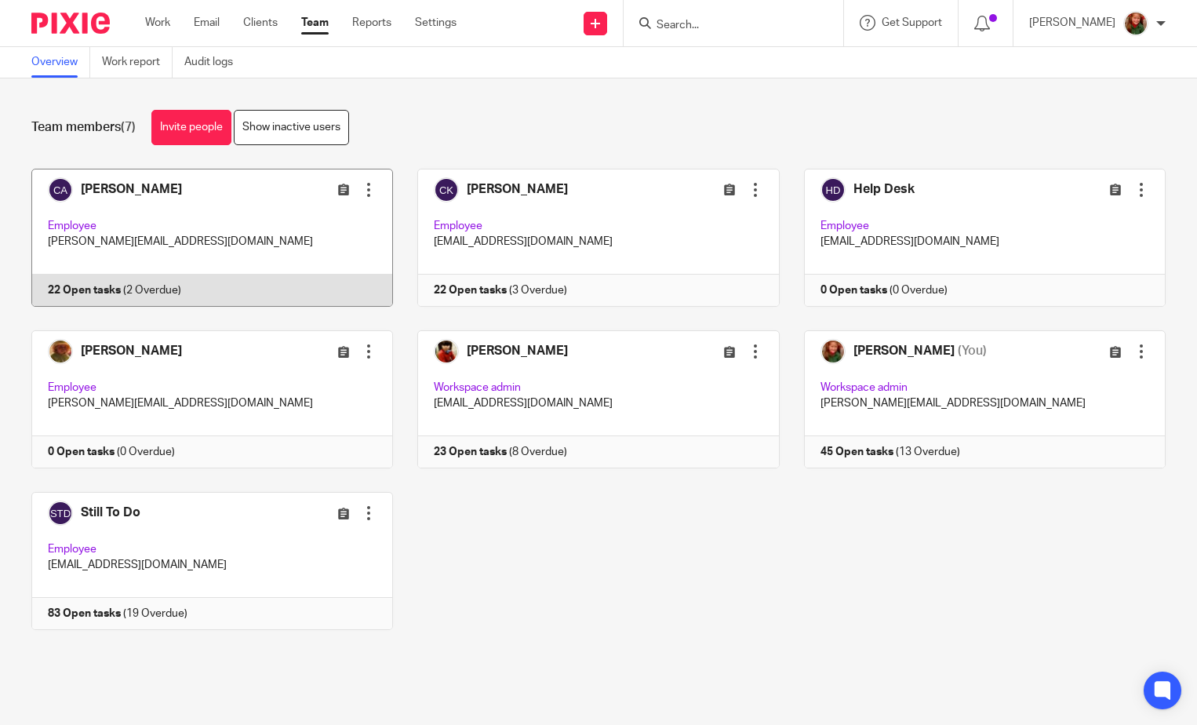
click at [166, 213] on link at bounding box center [200, 238] width 386 height 138
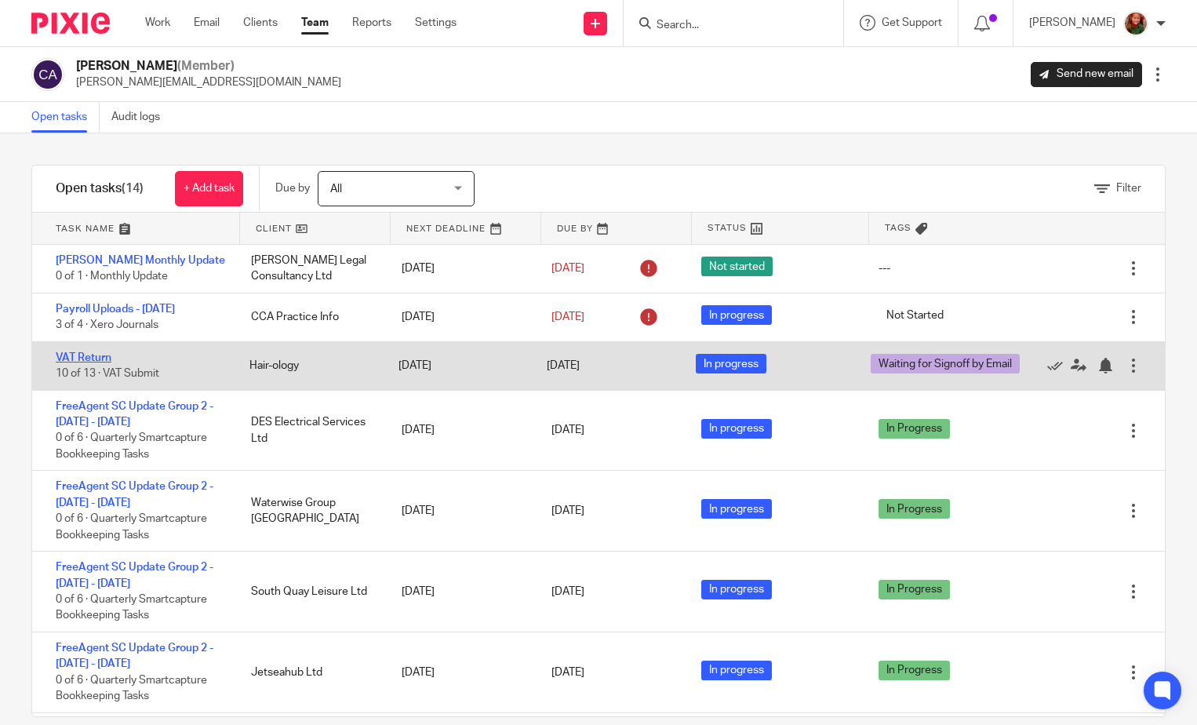
click at [92, 359] on link "VAT Return" at bounding box center [84, 357] width 56 height 11
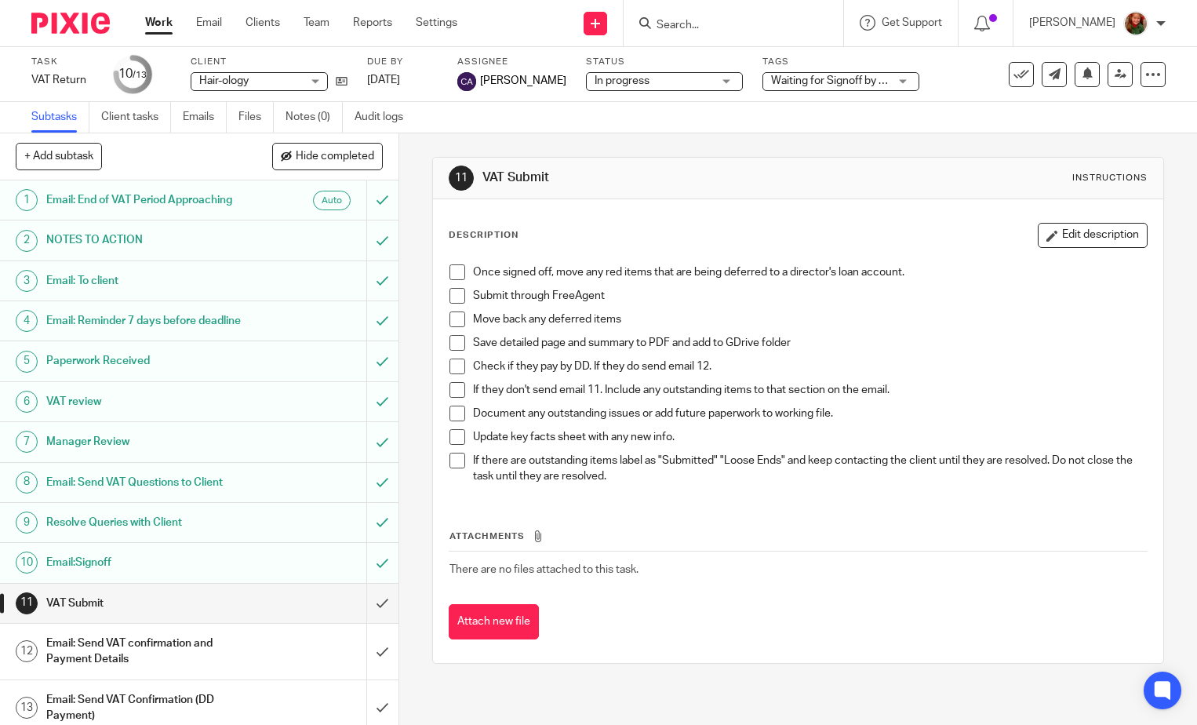
click at [851, 79] on span "Waiting for Signoff by Email" at bounding box center [837, 80] width 133 height 11
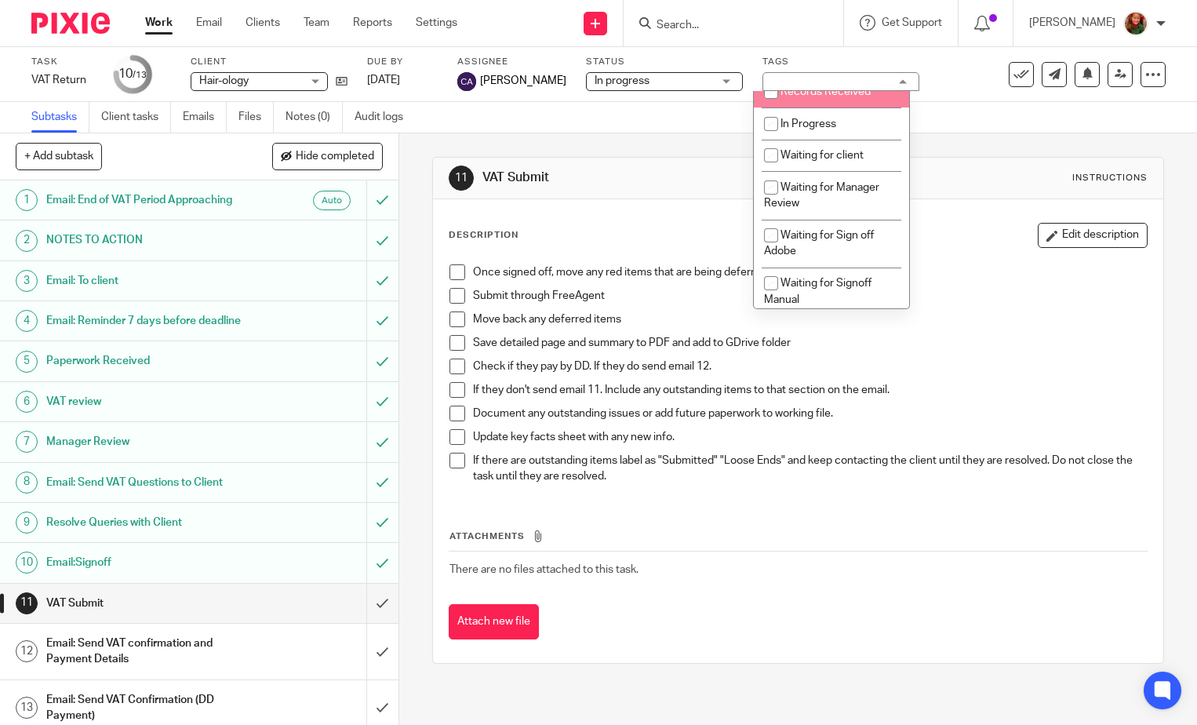
scroll to position [157, 0]
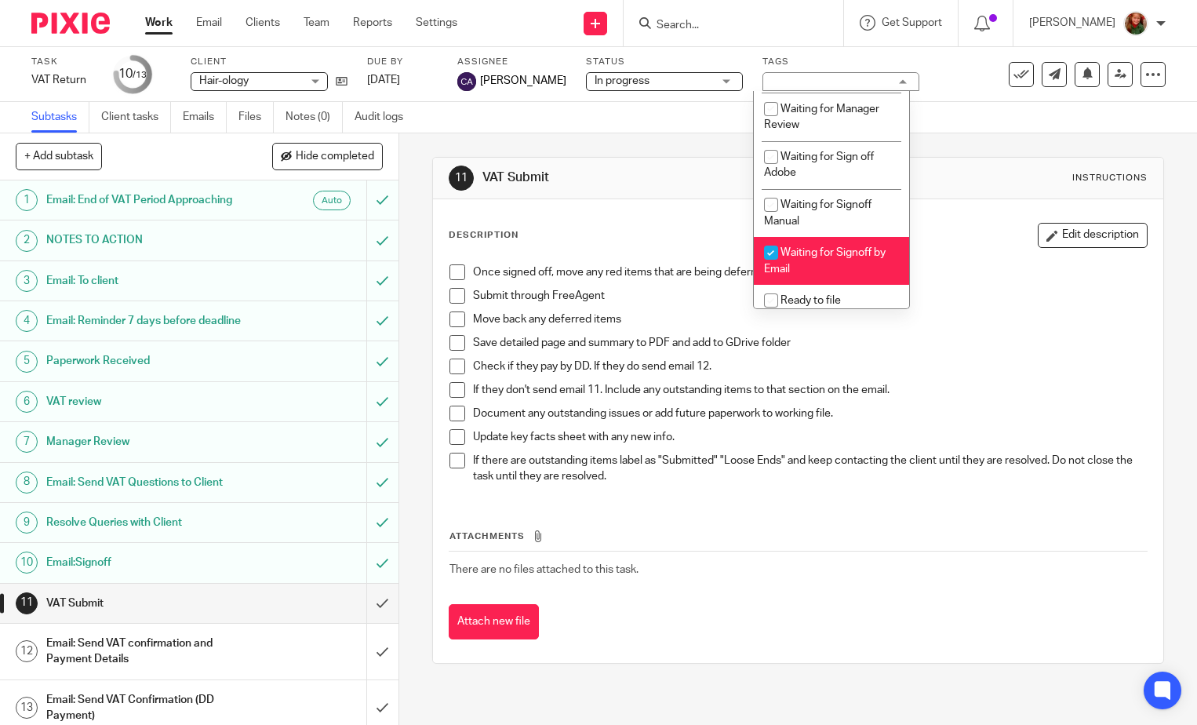
click at [849, 253] on span "Waiting for Signoff by Email" at bounding box center [825, 260] width 122 height 27
checkbox input "false"
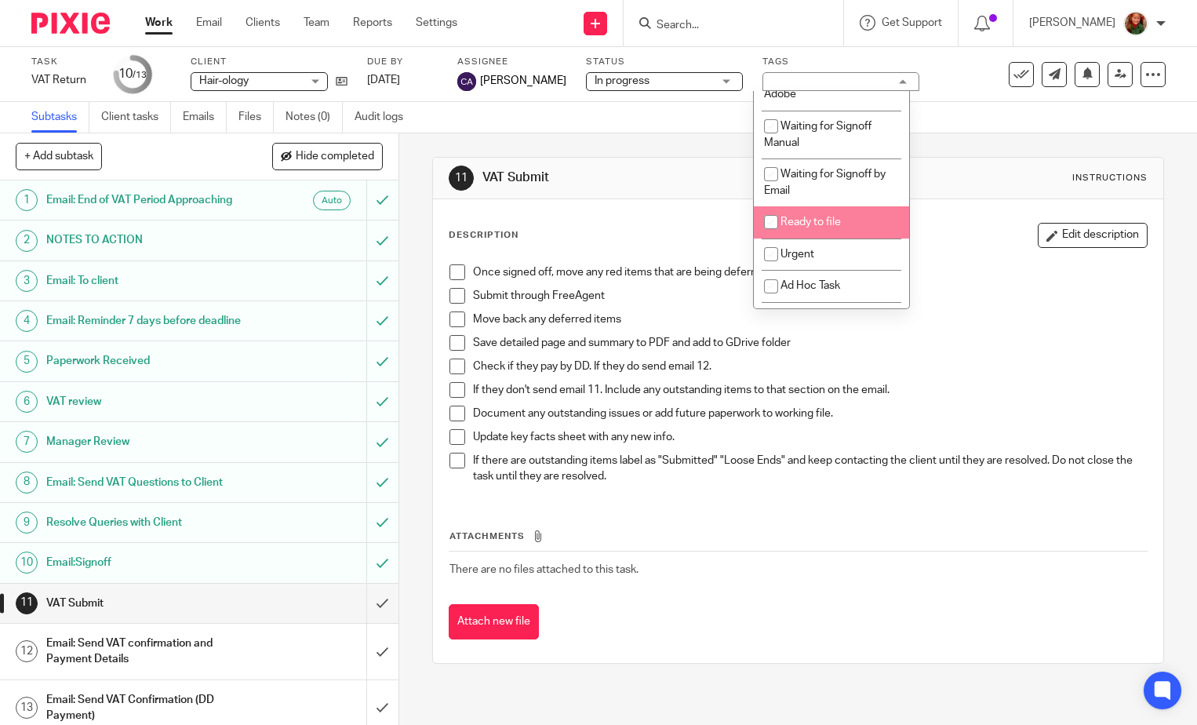
click at [849, 234] on li "Ready to file" at bounding box center [831, 222] width 155 height 32
checkbox input "true"
click at [946, 189] on div "11 VAT Submit Instructions" at bounding box center [798, 178] width 699 height 25
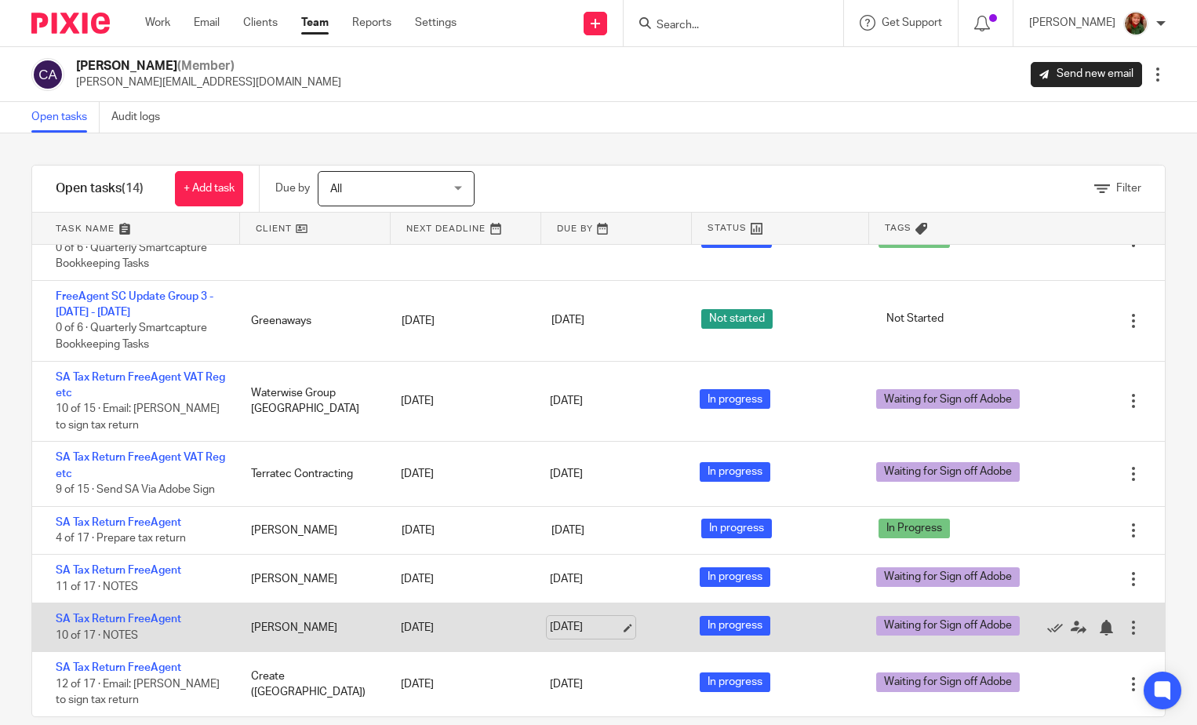
scroll to position [24, 0]
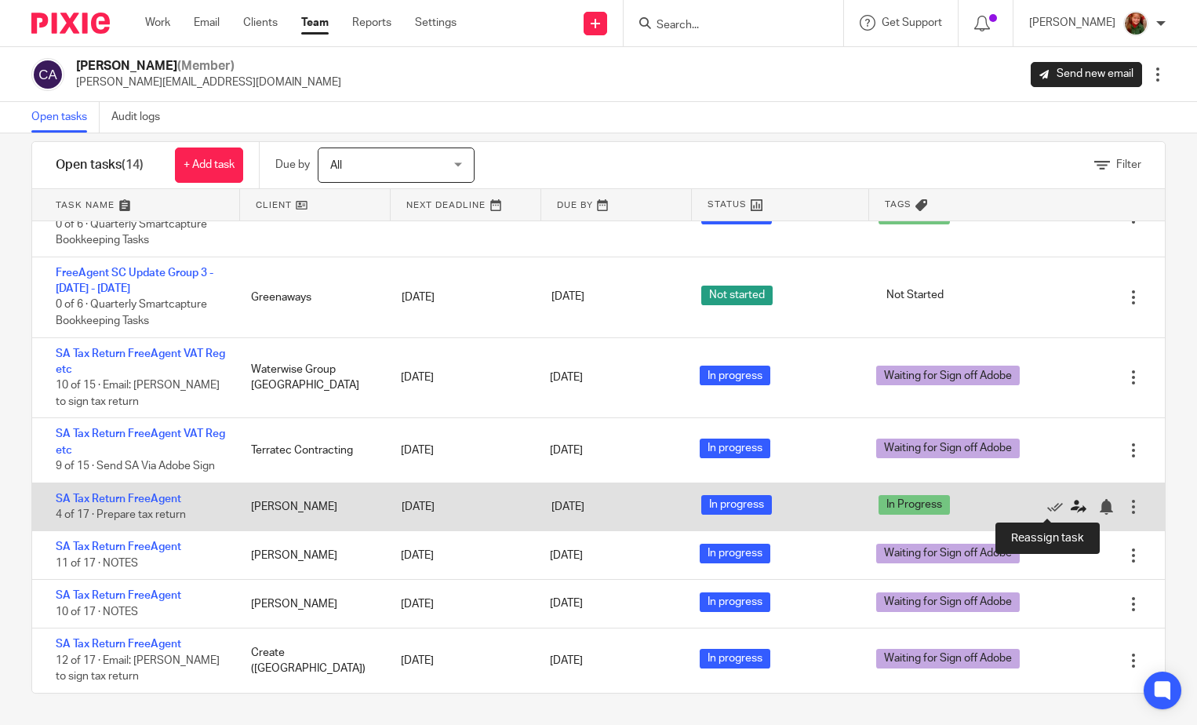
click at [1071, 505] on icon at bounding box center [1079, 507] width 16 height 16
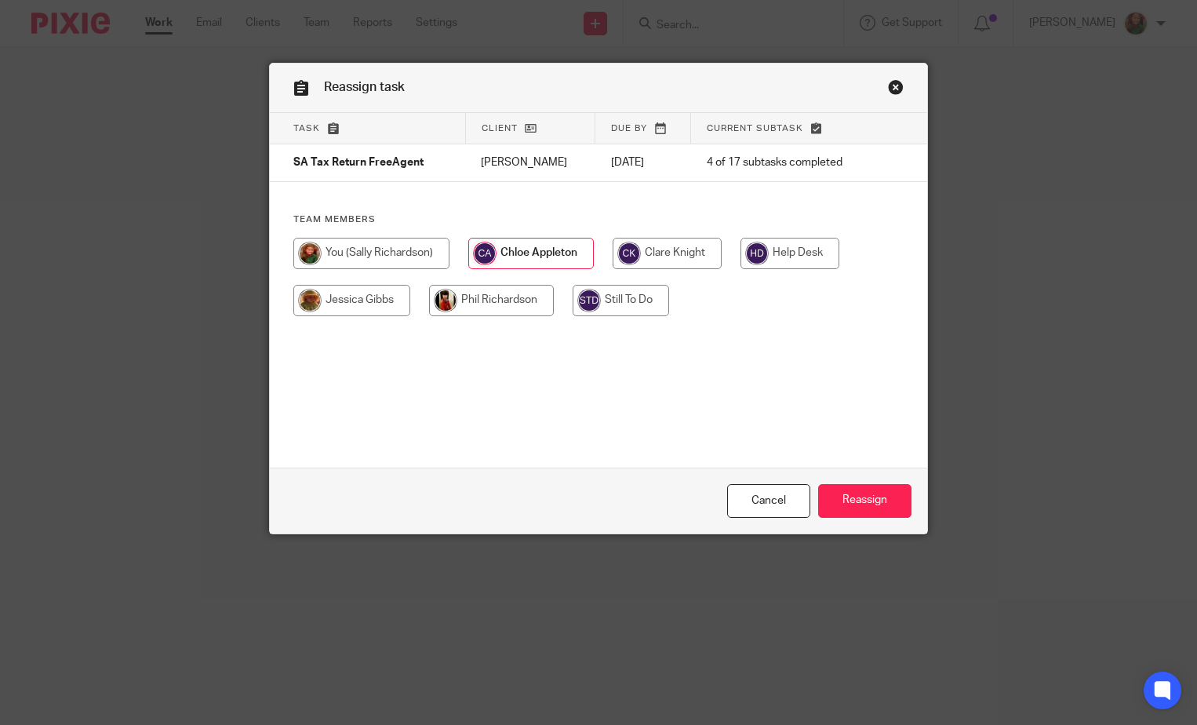
click at [336, 254] on input "radio" at bounding box center [371, 253] width 156 height 31
radio input "true"
click at [873, 498] on input "Reassign" at bounding box center [864, 501] width 93 height 34
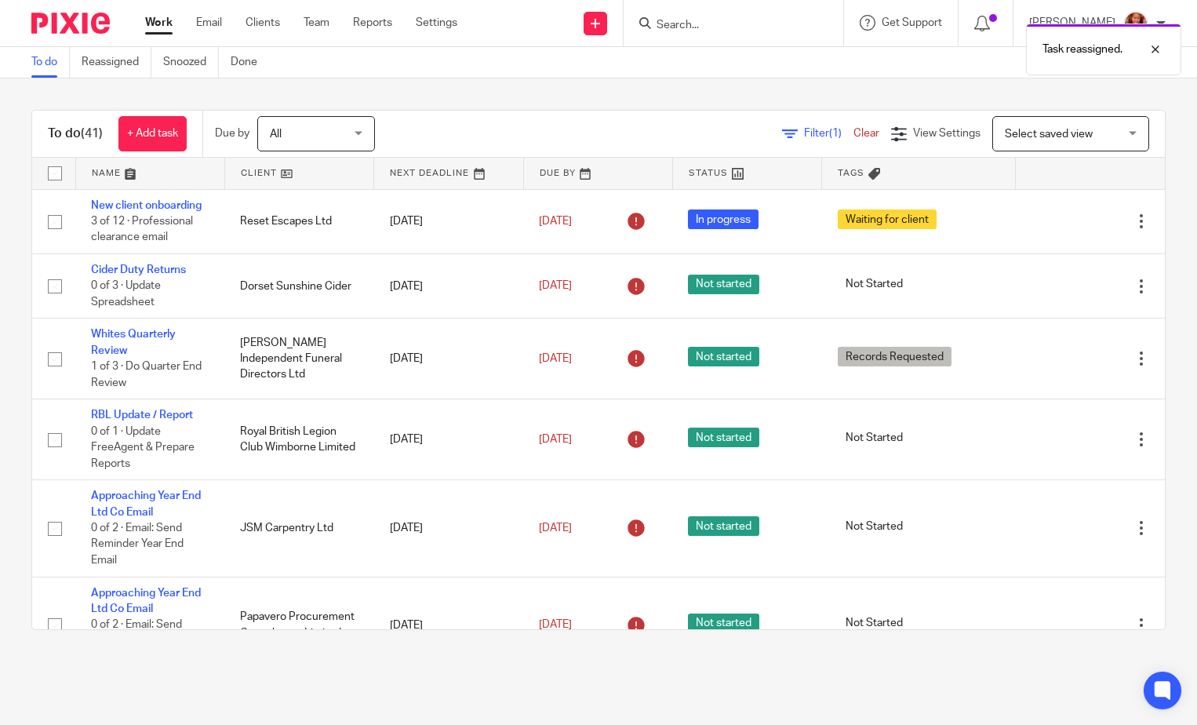
click at [104, 174] on link at bounding box center [150, 173] width 148 height 31
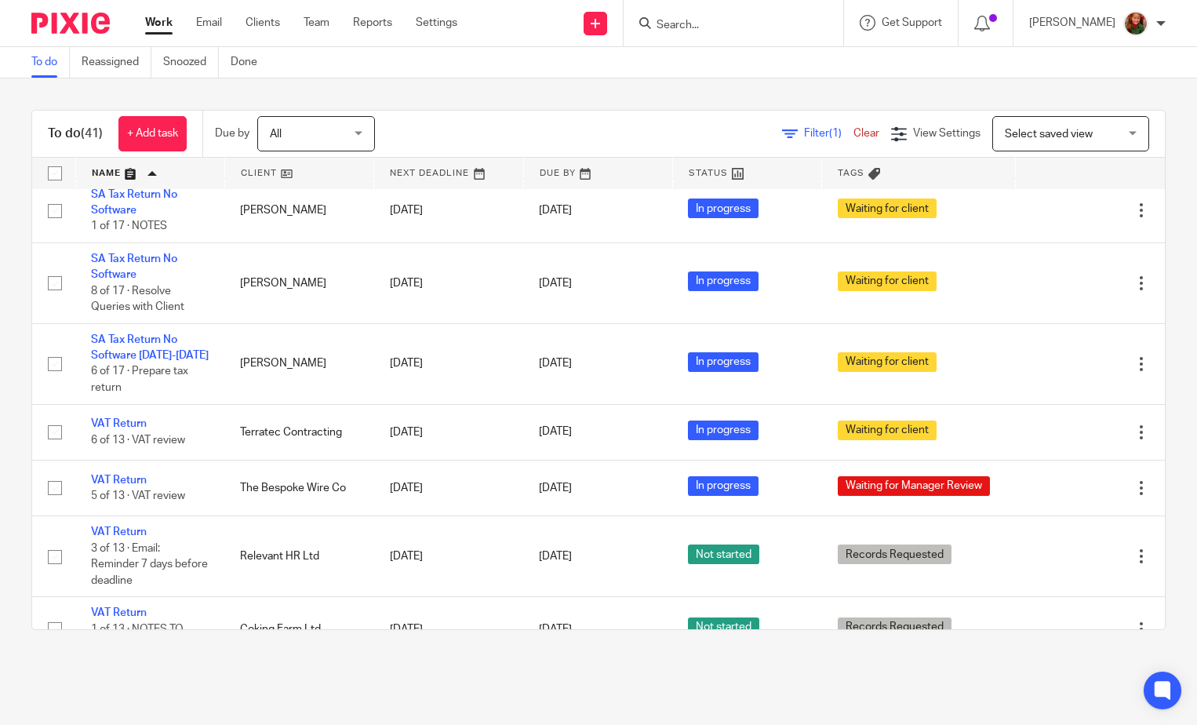
scroll to position [2427, 0]
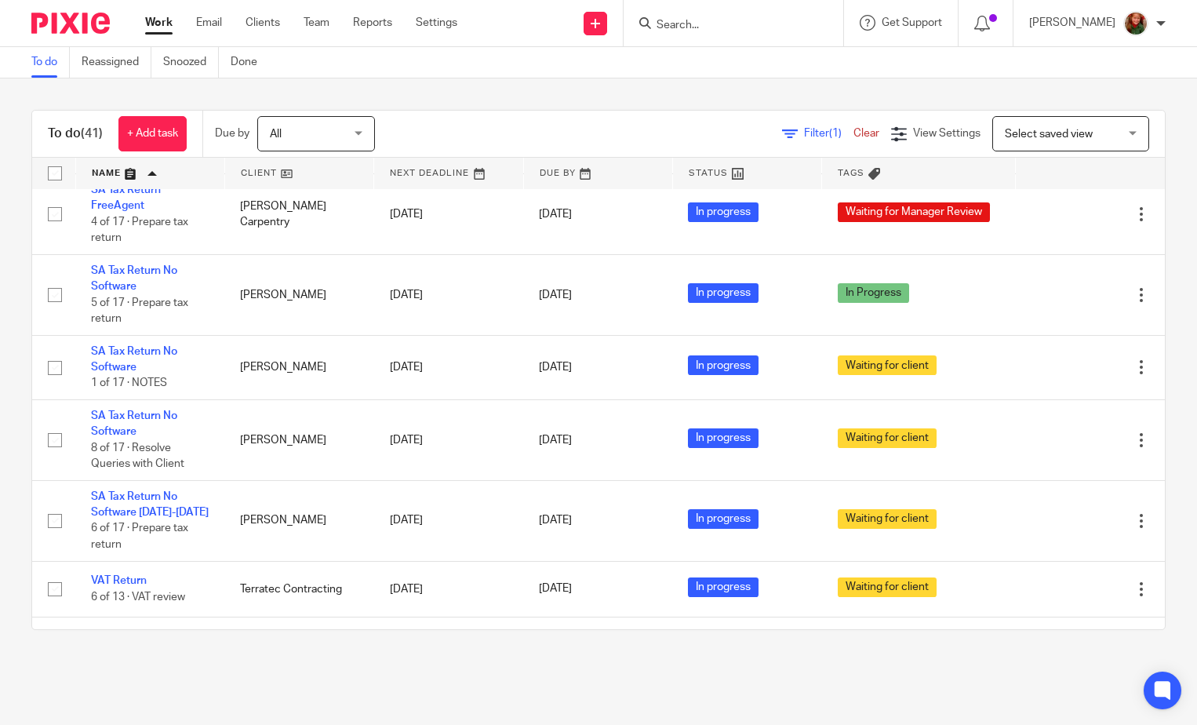
click at [1095, 130] on span "Select saved view" at bounding box center [1062, 133] width 115 height 33
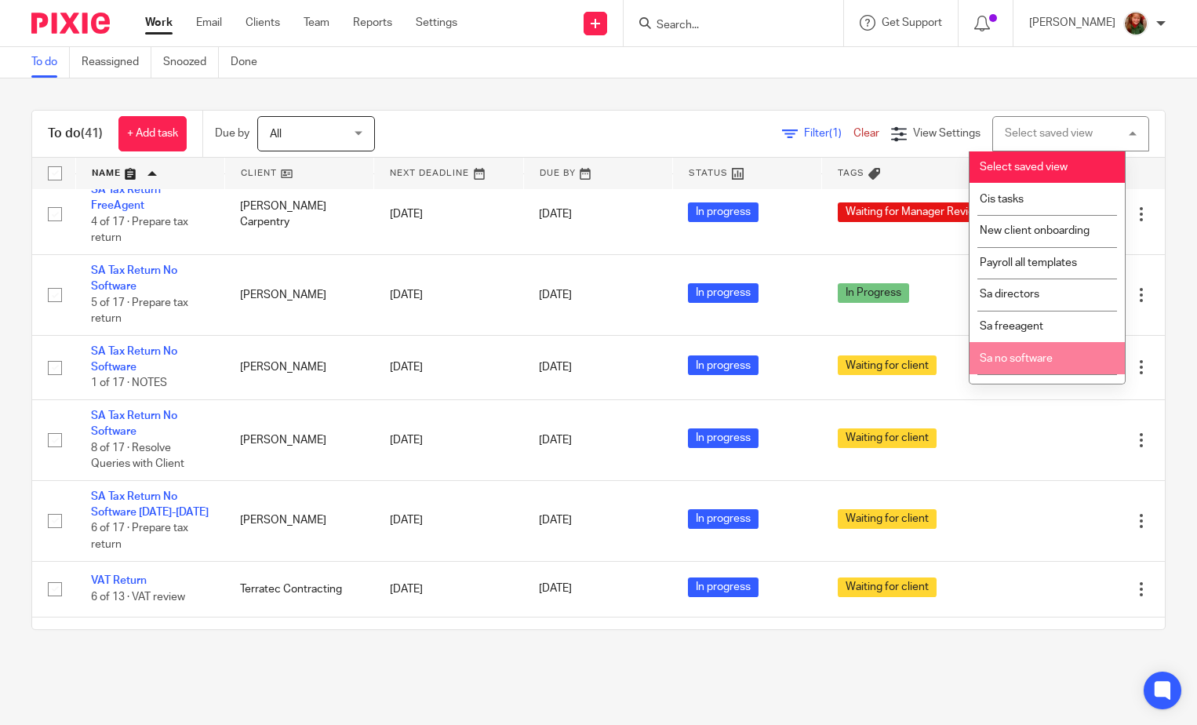
scroll to position [54, 0]
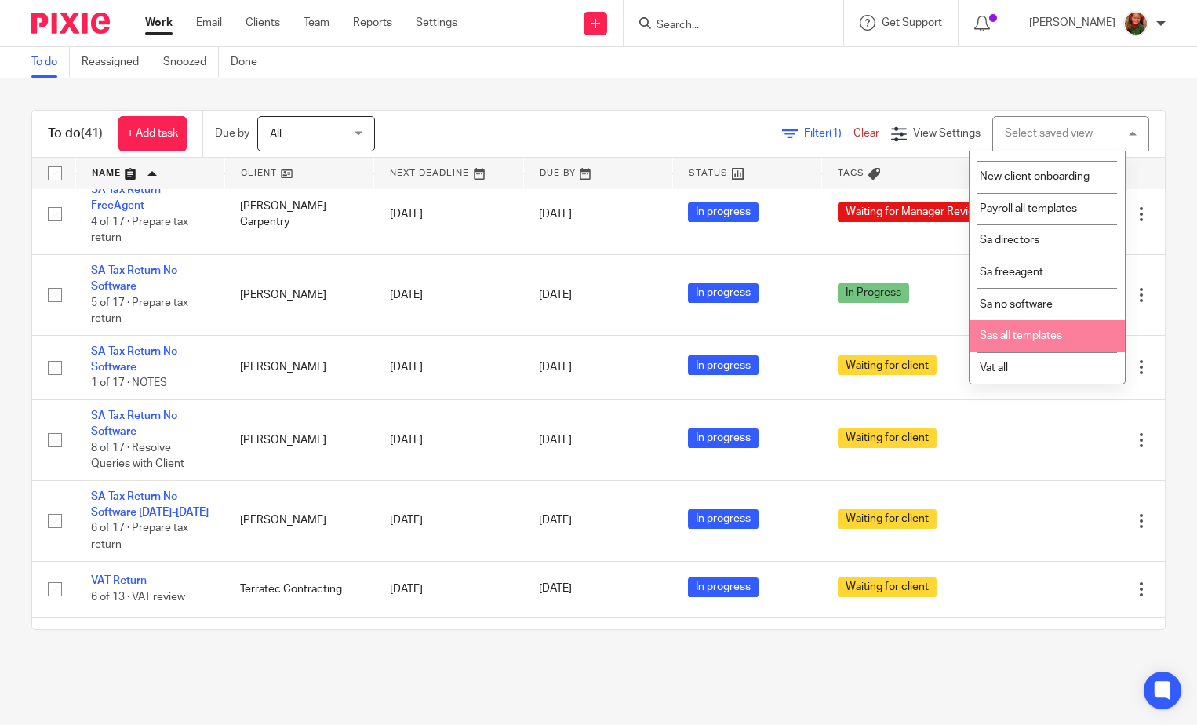
click at [1018, 336] on span "Sas all templates" at bounding box center [1021, 335] width 82 height 11
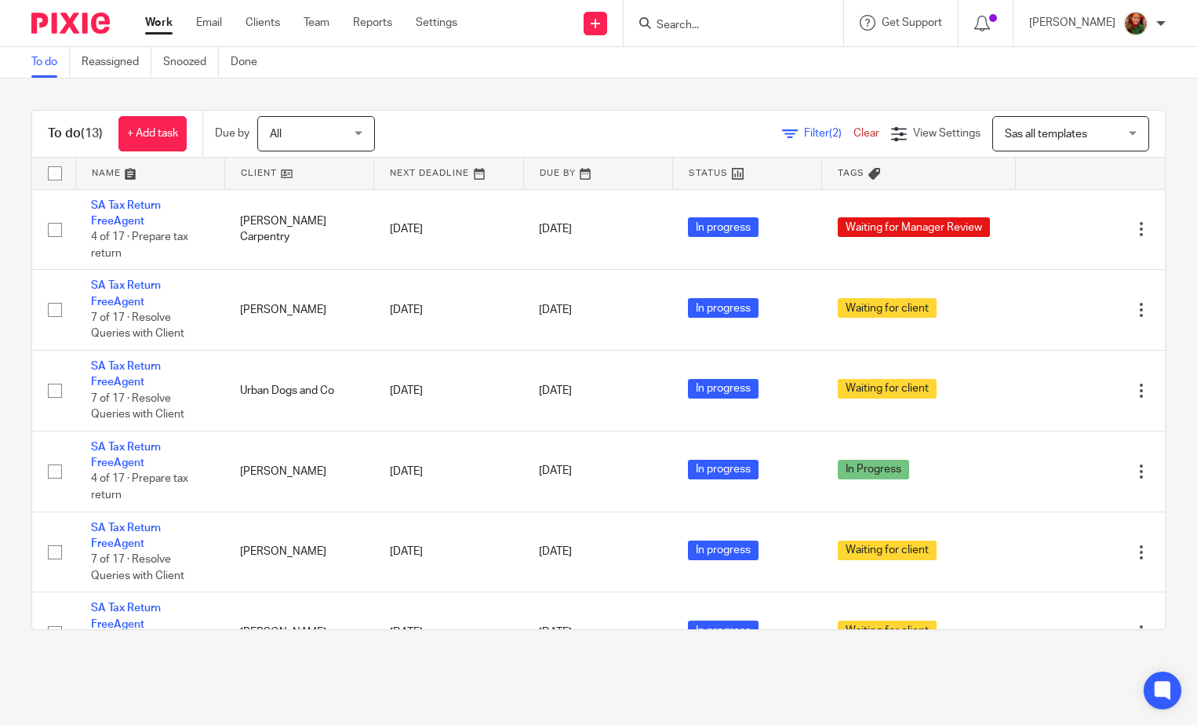
scroll to position [157, 0]
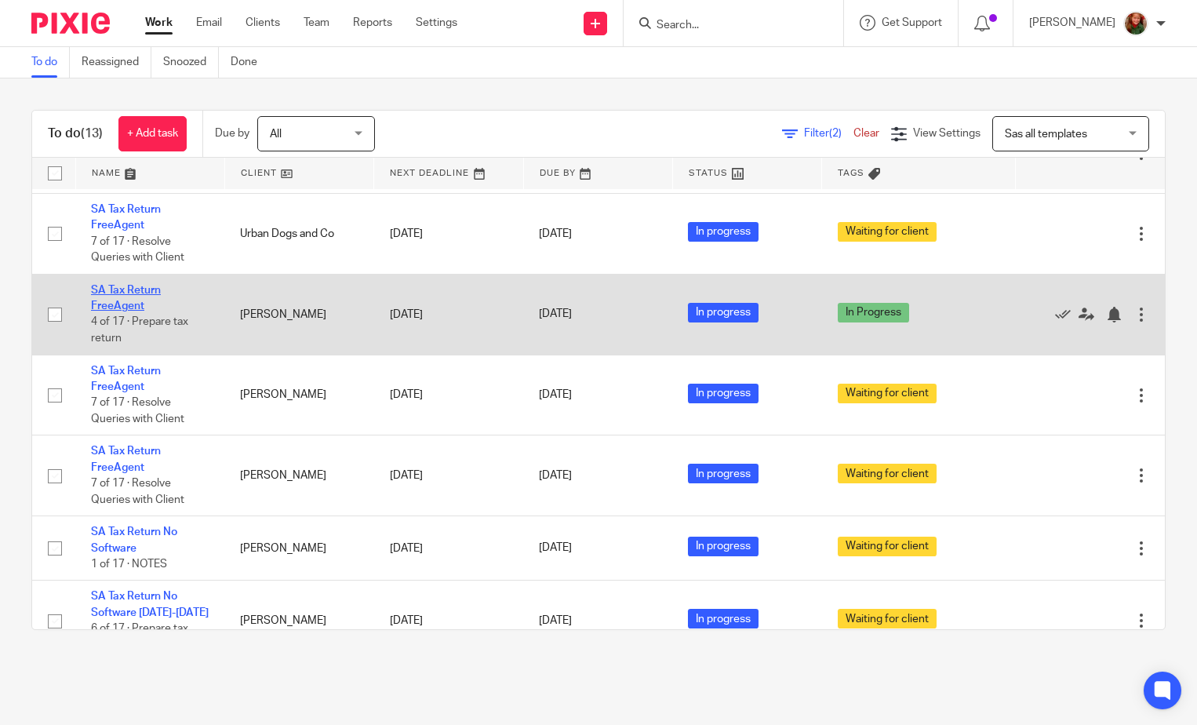
click at [111, 293] on link "SA Tax Return FreeAgent" at bounding box center [126, 298] width 70 height 27
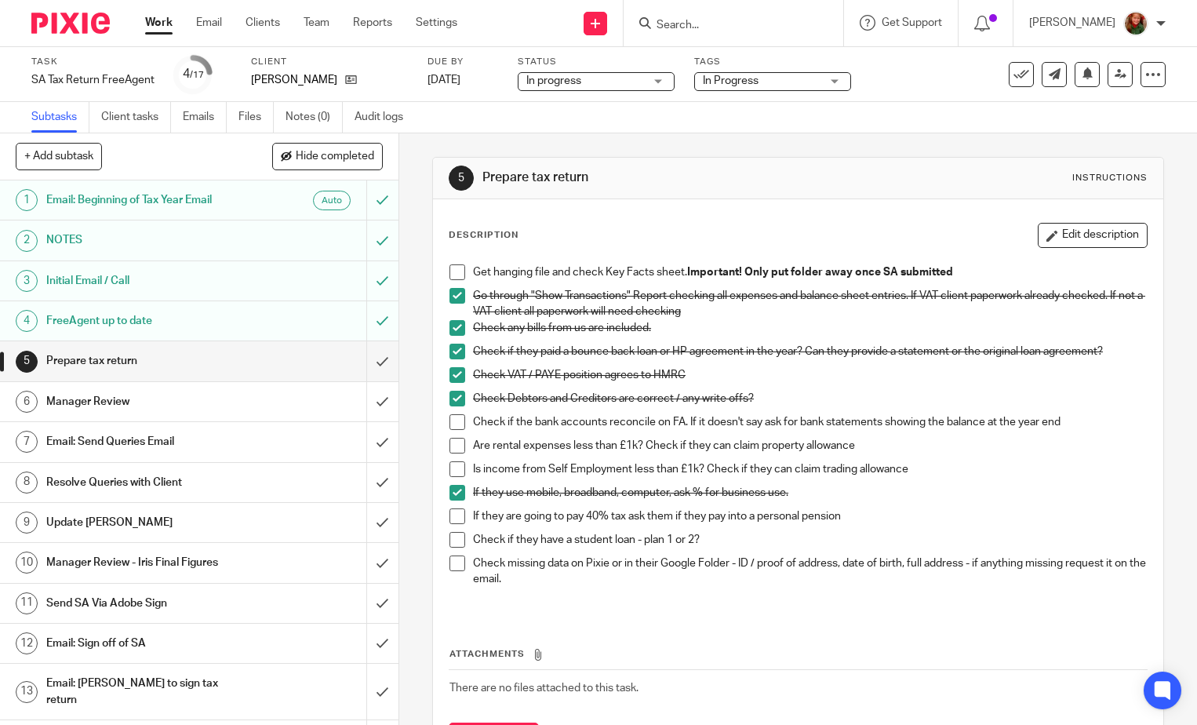
click at [834, 81] on div "In Progress" at bounding box center [772, 81] width 157 height 19
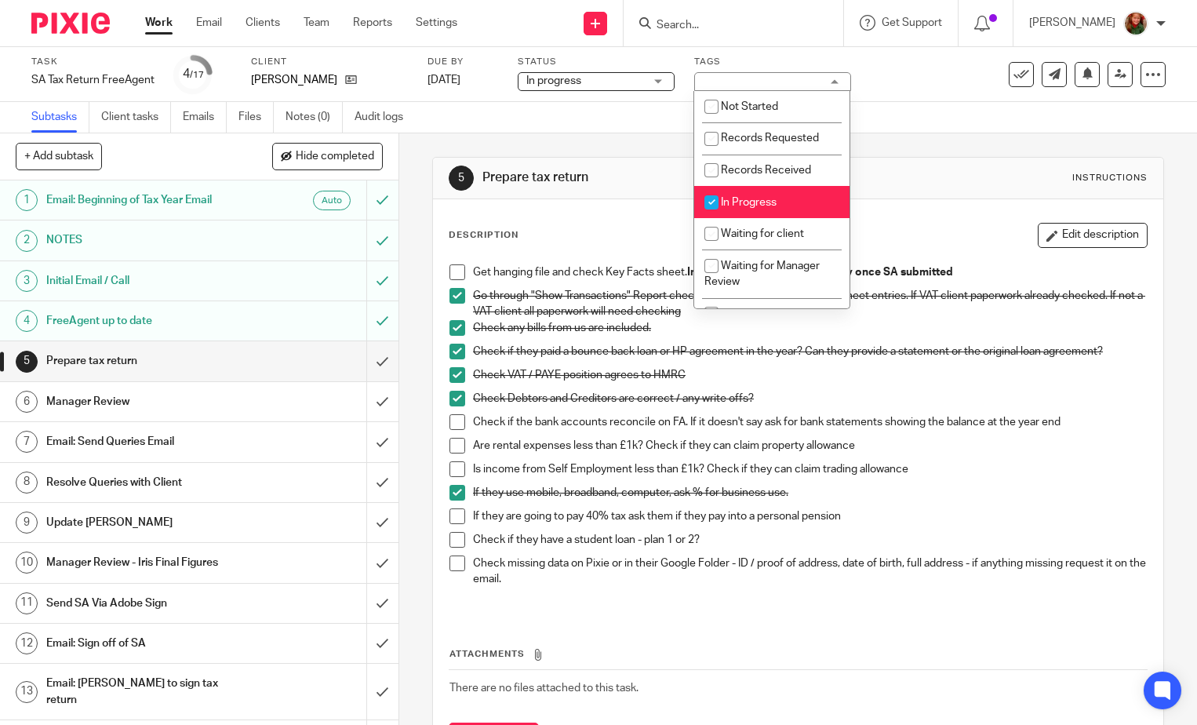
click at [778, 199] on li "In Progress" at bounding box center [771, 202] width 155 height 32
checkbox input "false"
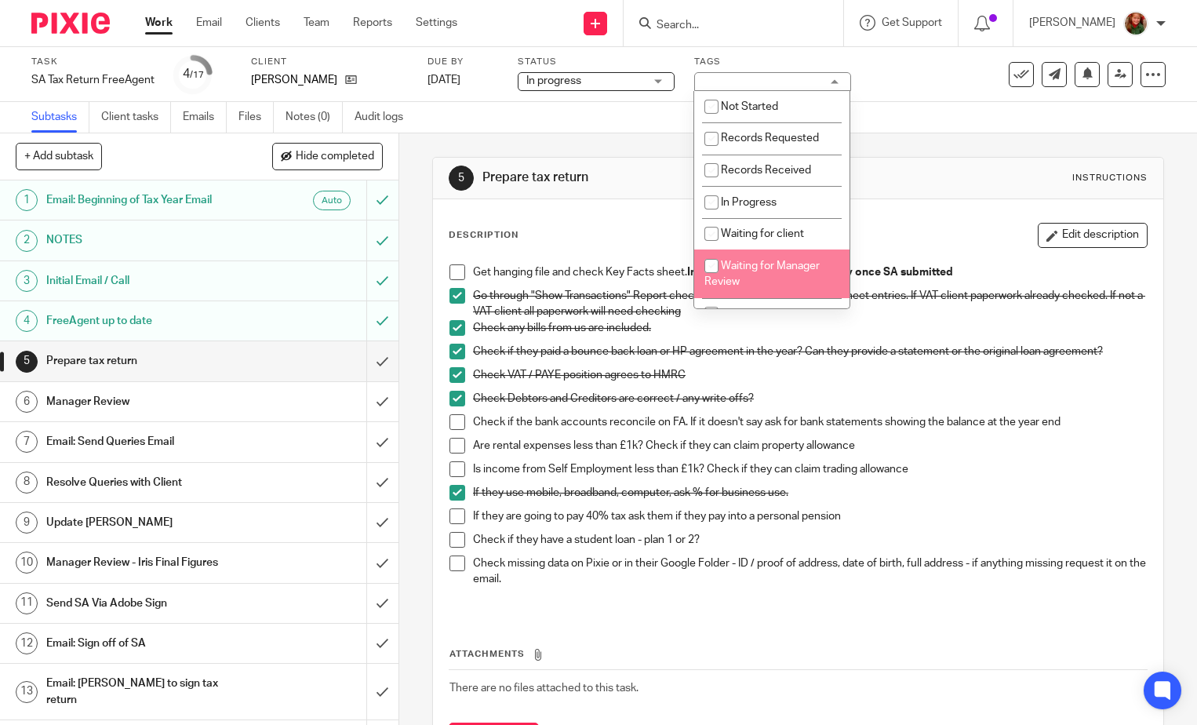
click at [779, 269] on span "Waiting for Manager Review" at bounding box center [762, 274] width 115 height 27
checkbox input "true"
click at [920, 172] on div "5 Prepare tax return Instructions" at bounding box center [798, 178] width 699 height 25
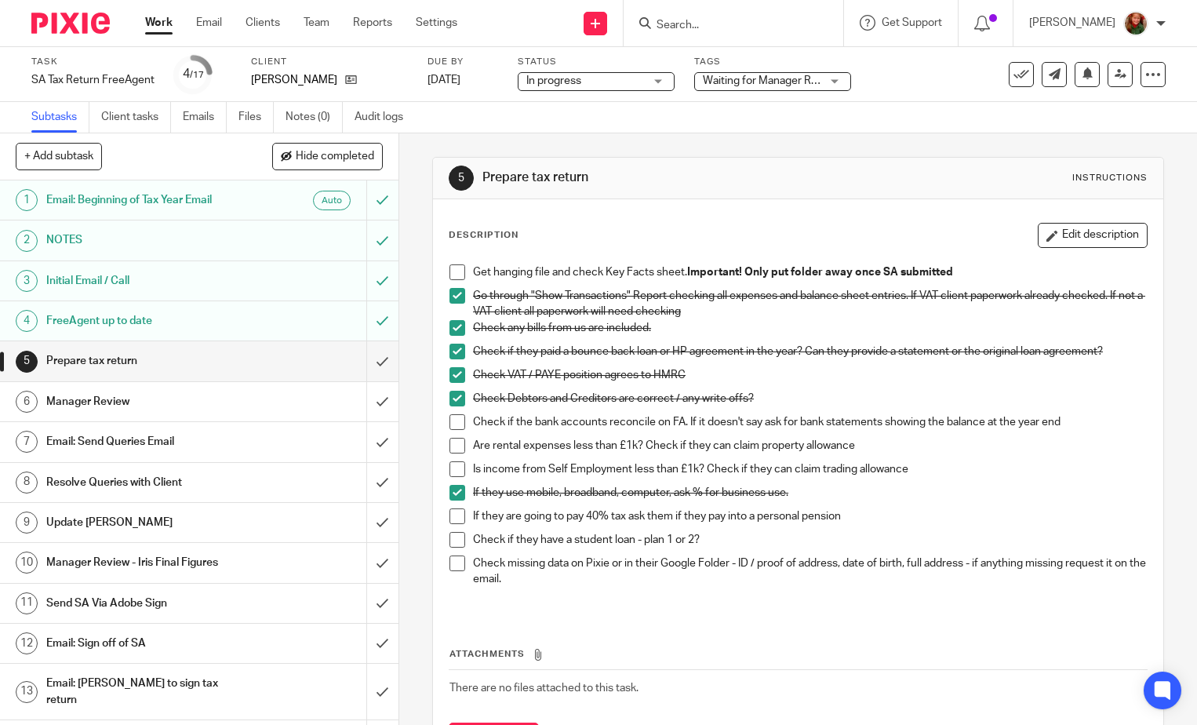
click at [155, 28] on link "Work" at bounding box center [158, 23] width 27 height 16
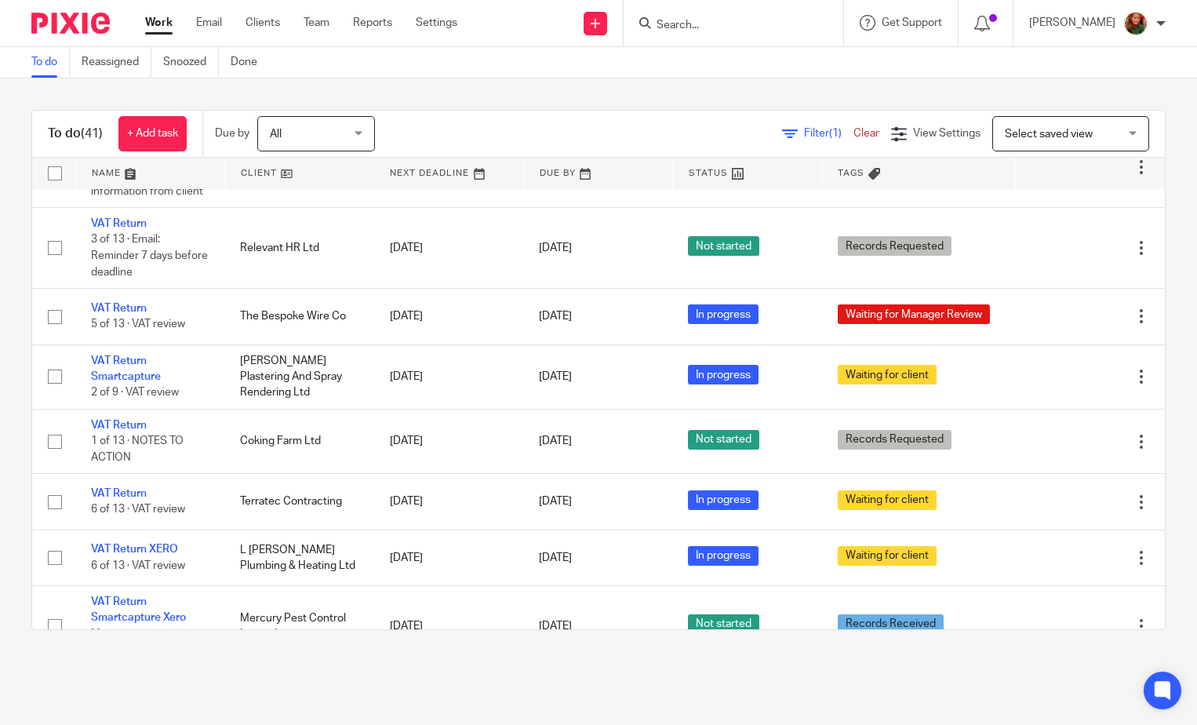
scroll to position [1020, 0]
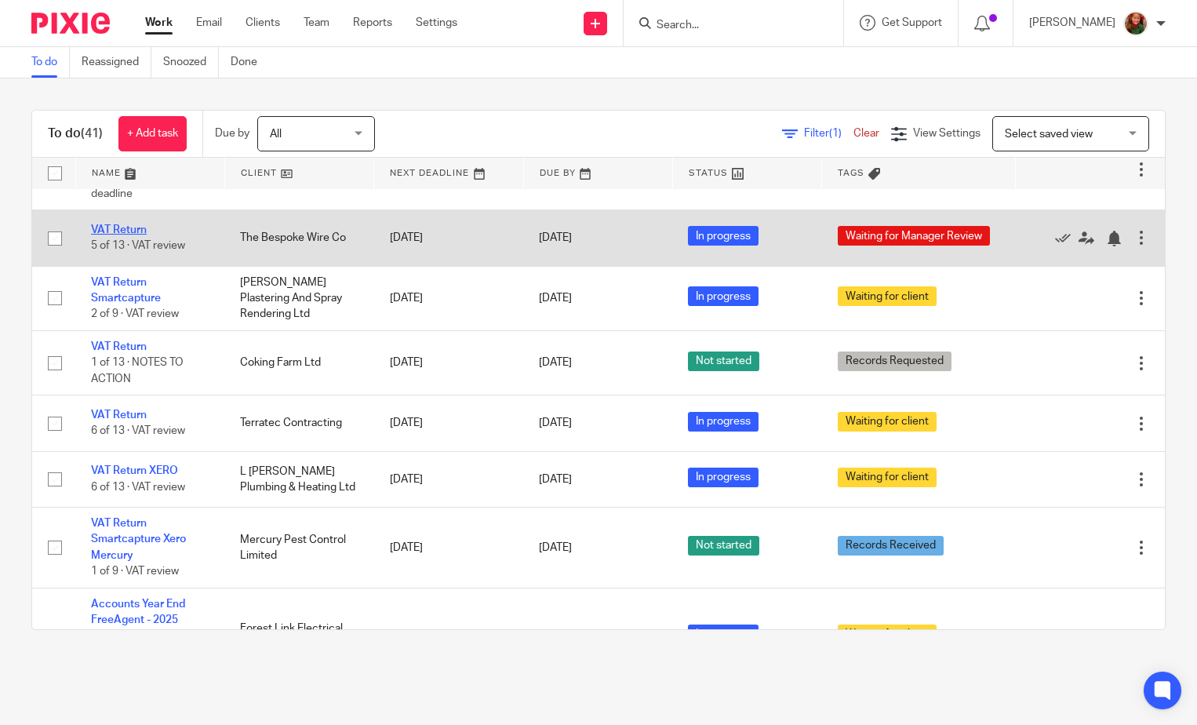
click at [109, 235] on link "VAT Return" at bounding box center [119, 229] width 56 height 11
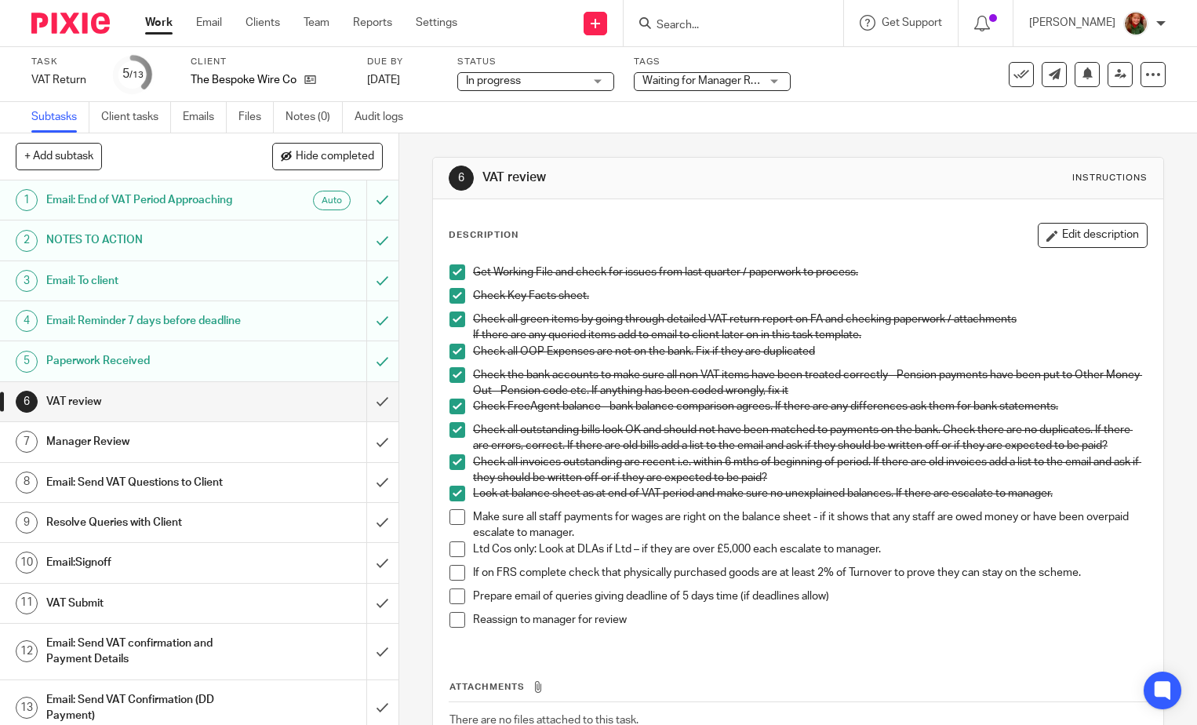
click at [190, 247] on h1 "NOTES TO ACTION" at bounding box center [147, 240] width 203 height 24
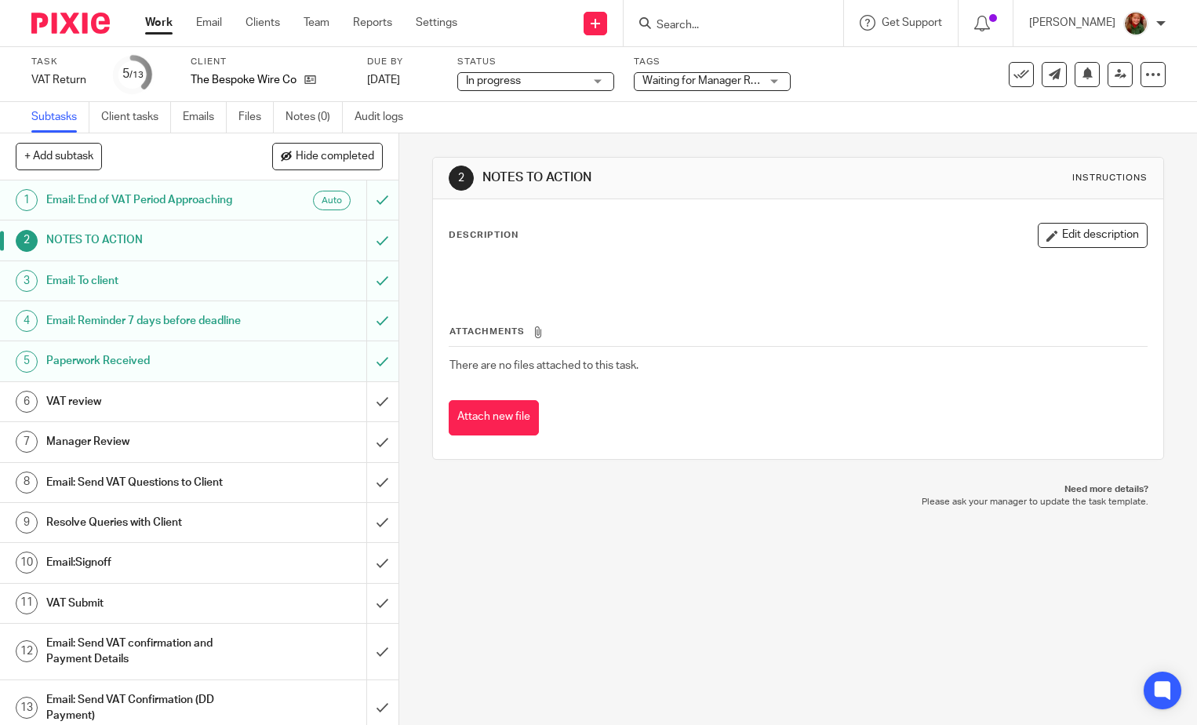
click at [199, 414] on h1 "VAT review" at bounding box center [147, 402] width 203 height 24
